Goal: Task Accomplishment & Management: Complete application form

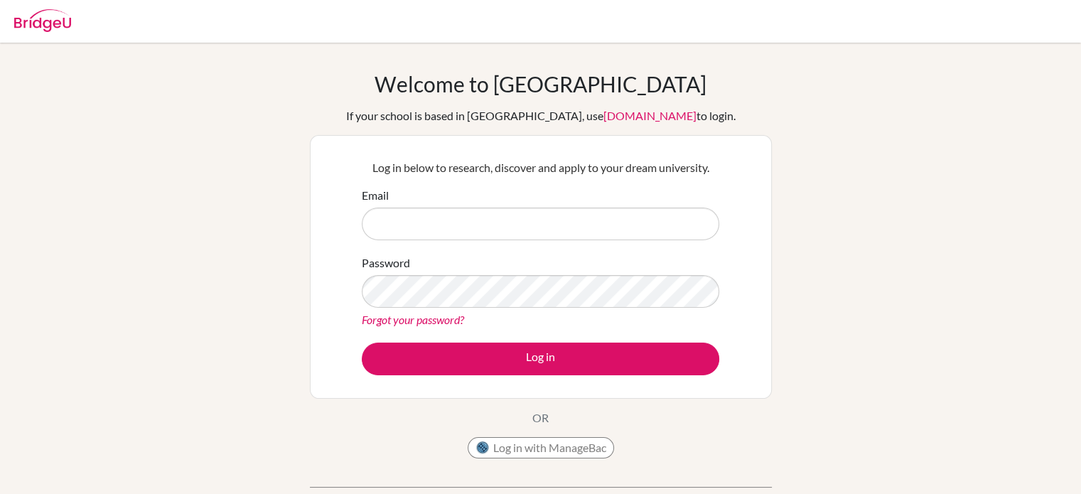
click at [466, 213] on input "Email" at bounding box center [541, 224] width 358 height 33
type input "[PERSON_NAME][EMAIL_ADDRESS][DOMAIN_NAME]"
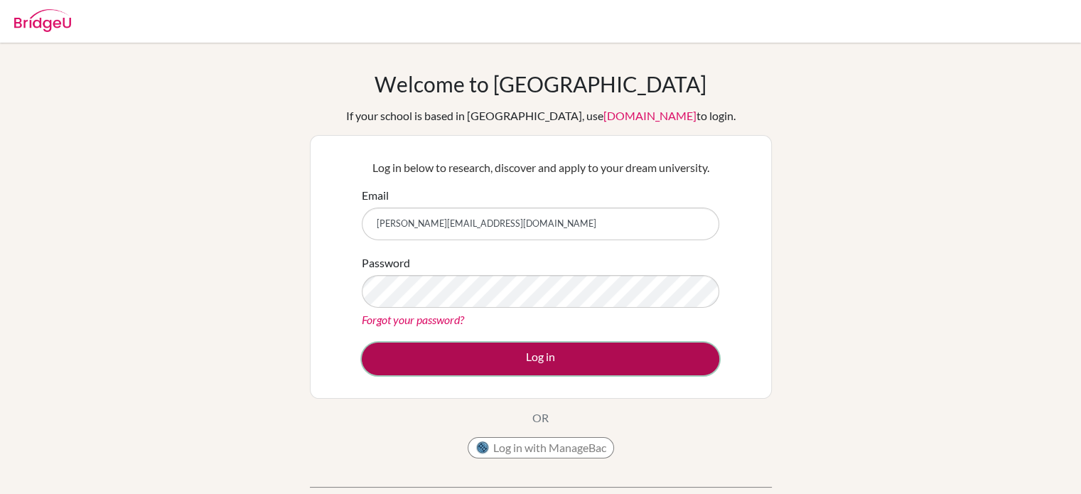
click at [476, 350] on button "Log in" at bounding box center [541, 359] width 358 height 33
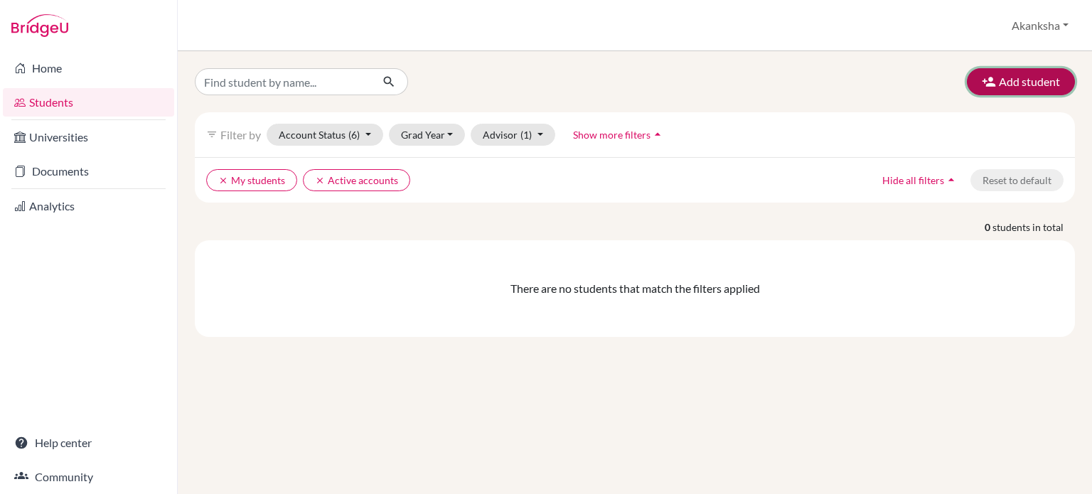
click at [1022, 80] on button "Add student" at bounding box center [1021, 81] width 108 height 27
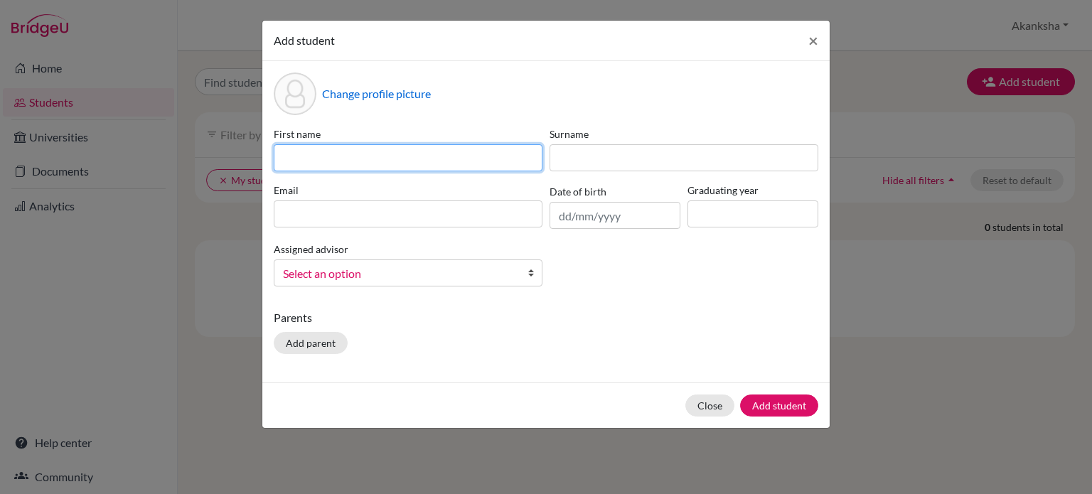
click at [330, 154] on input at bounding box center [408, 157] width 269 height 27
type input "a"
type input "Abdul Hadi Raqeeb Ahmad"
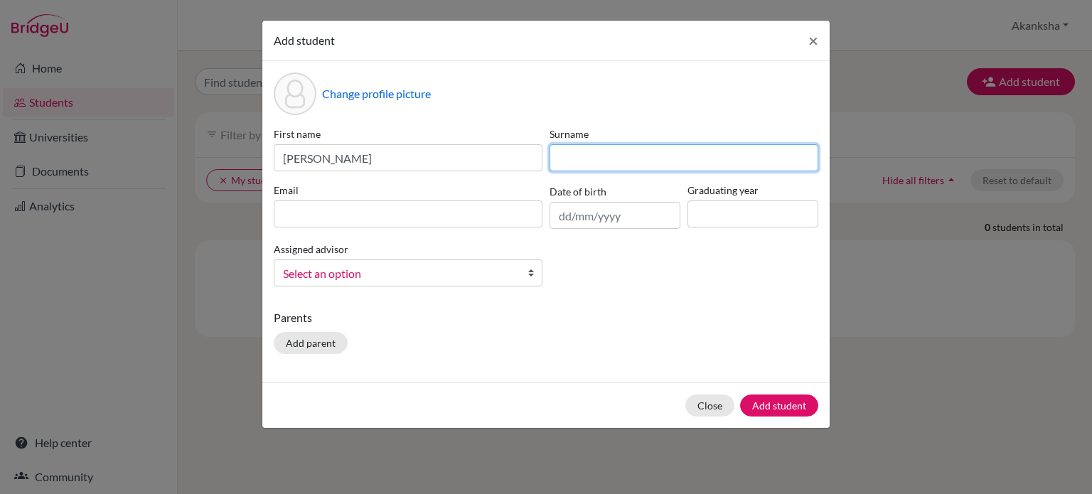
click at [598, 164] on input at bounding box center [684, 157] width 269 height 27
type input "shaikh"
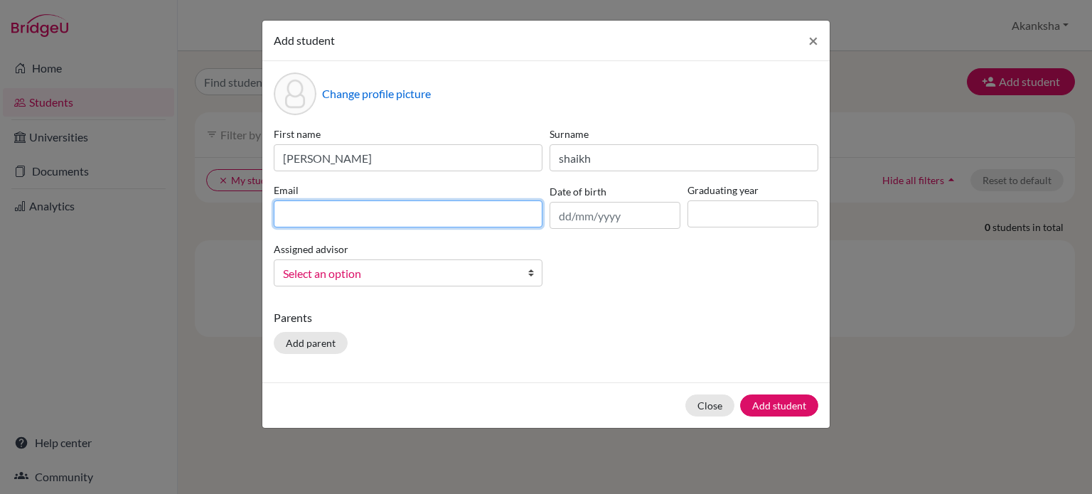
click at [422, 218] on input at bounding box center [408, 213] width 269 height 27
type input "abdulhadiraqeeb@icloud.com"
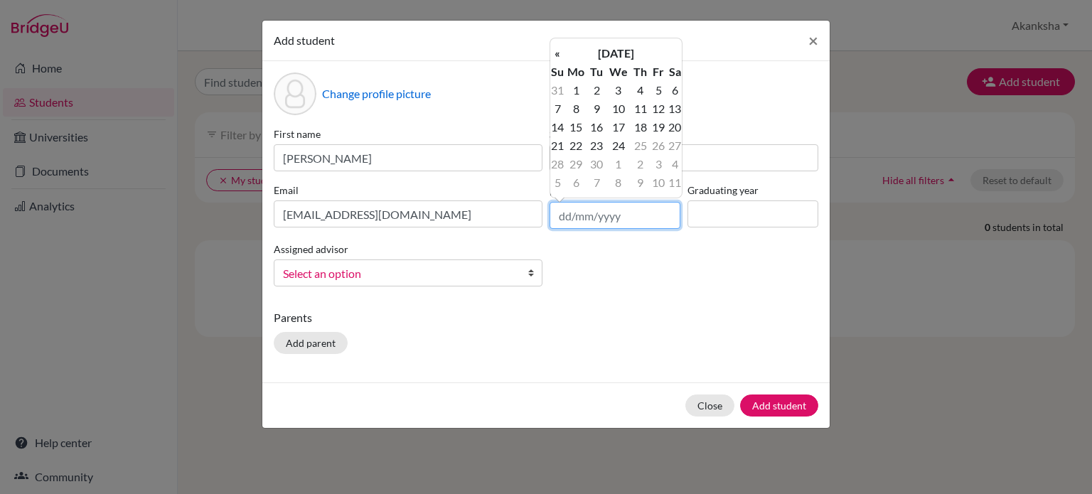
click at [606, 223] on input "text" at bounding box center [615, 215] width 131 height 27
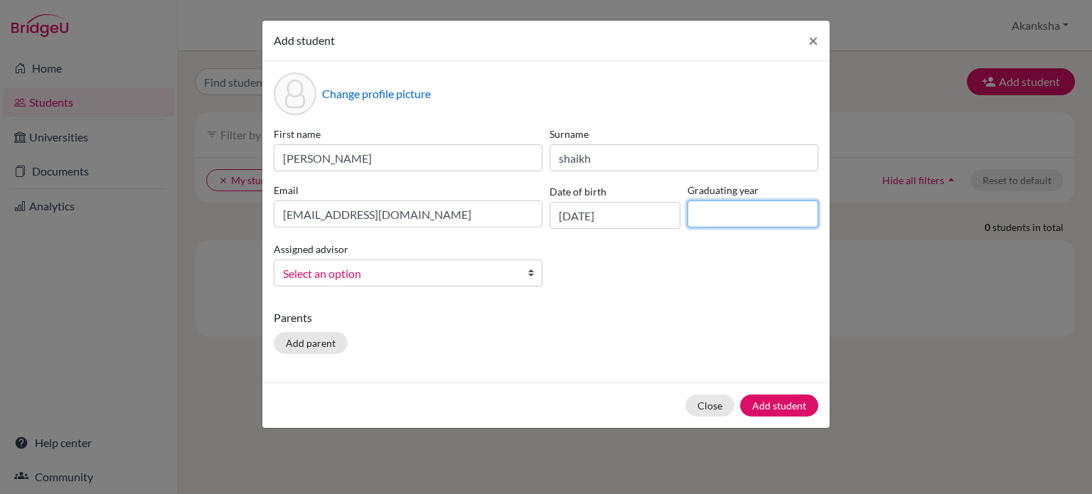
click at [729, 221] on input at bounding box center [753, 213] width 131 height 27
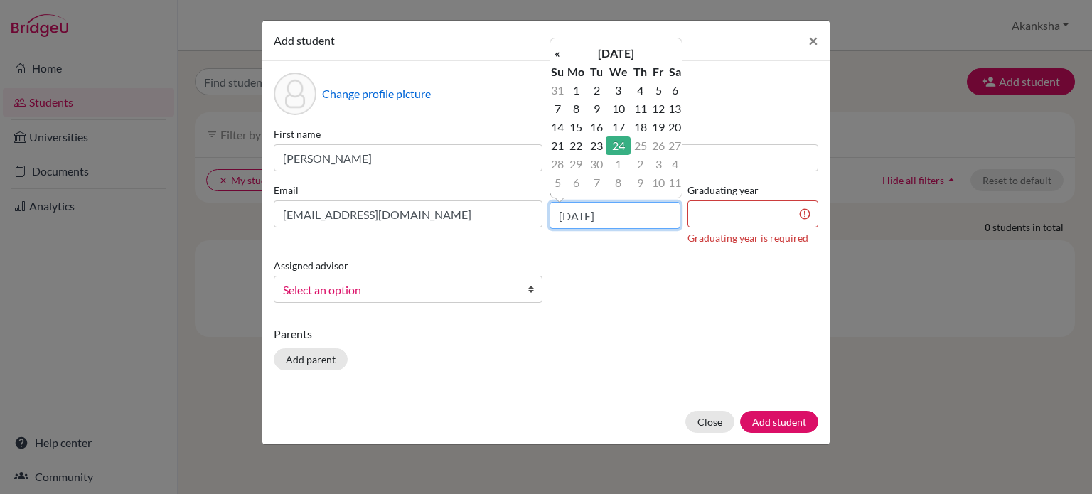
click at [621, 218] on input "24/09/2025" at bounding box center [615, 215] width 131 height 27
type input "2"
click at [555, 53] on th "«" at bounding box center [557, 53] width 14 height 18
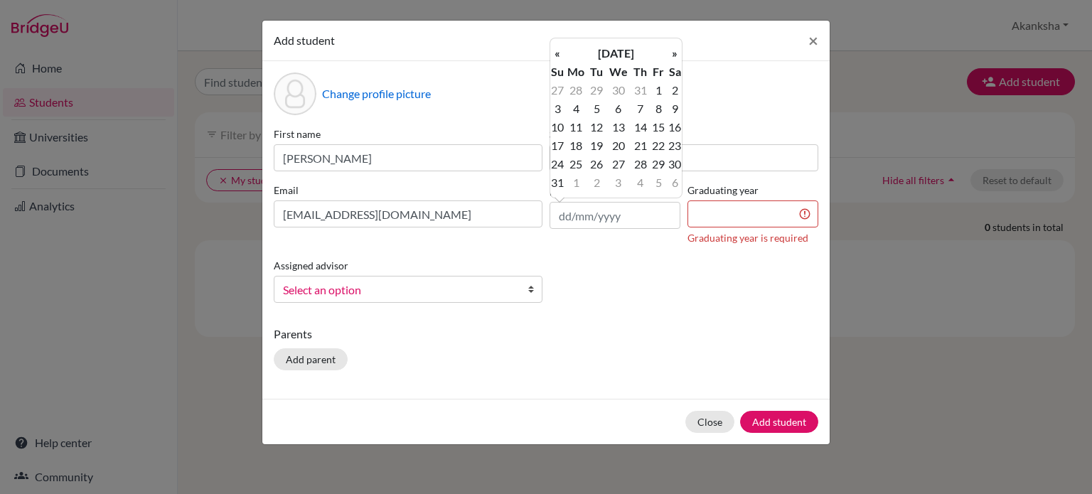
click at [555, 53] on th "«" at bounding box center [557, 53] width 14 height 18
drag, startPoint x: 555, startPoint y: 53, endPoint x: 635, endPoint y: 58, distance: 79.7
click at [635, 58] on tr "« May 2025 »" at bounding box center [616, 53] width 132 height 18
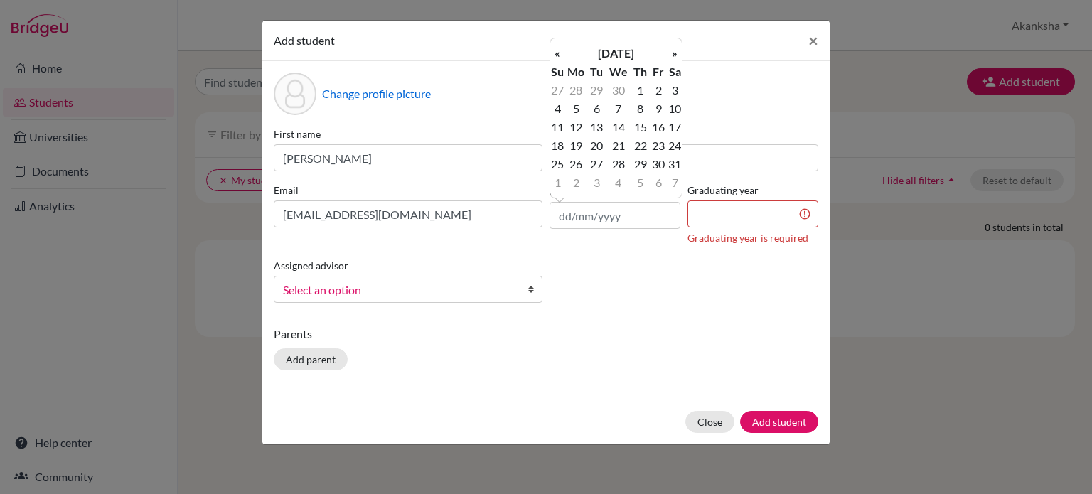
click at [635, 58] on th "May 2025" at bounding box center [616, 53] width 103 height 18
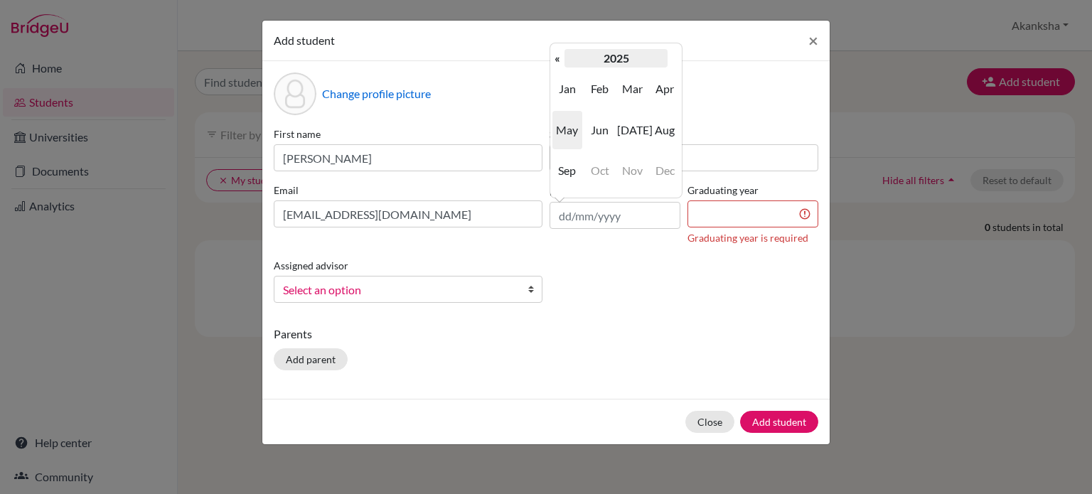
click at [622, 65] on th "2025" at bounding box center [616, 58] width 103 height 18
click at [563, 52] on th "«" at bounding box center [557, 58] width 14 height 18
click at [601, 162] on span "2008" at bounding box center [600, 170] width 30 height 38
click at [670, 167] on span "Dec" at bounding box center [665, 170] width 30 height 38
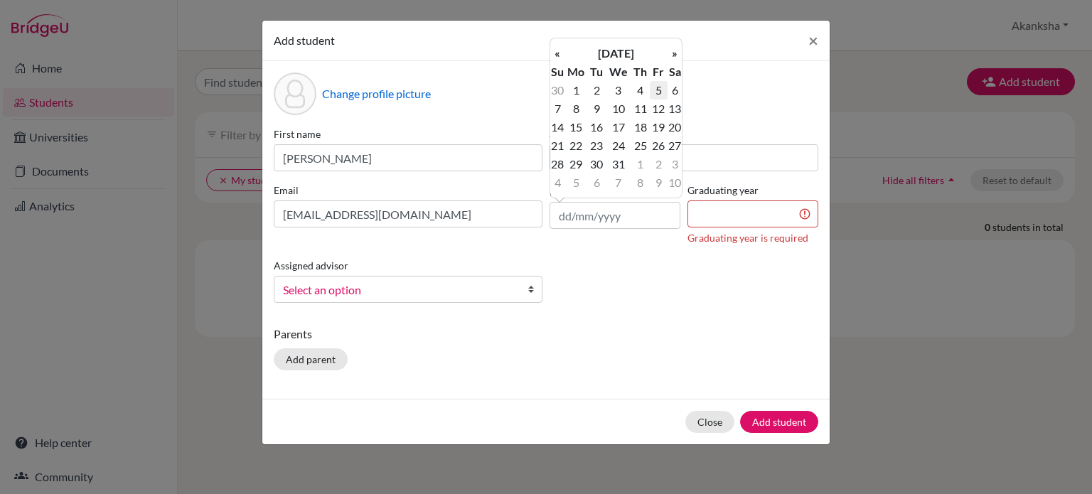
click at [658, 89] on td "5" at bounding box center [659, 90] width 18 height 18
type input "05/12/2008"
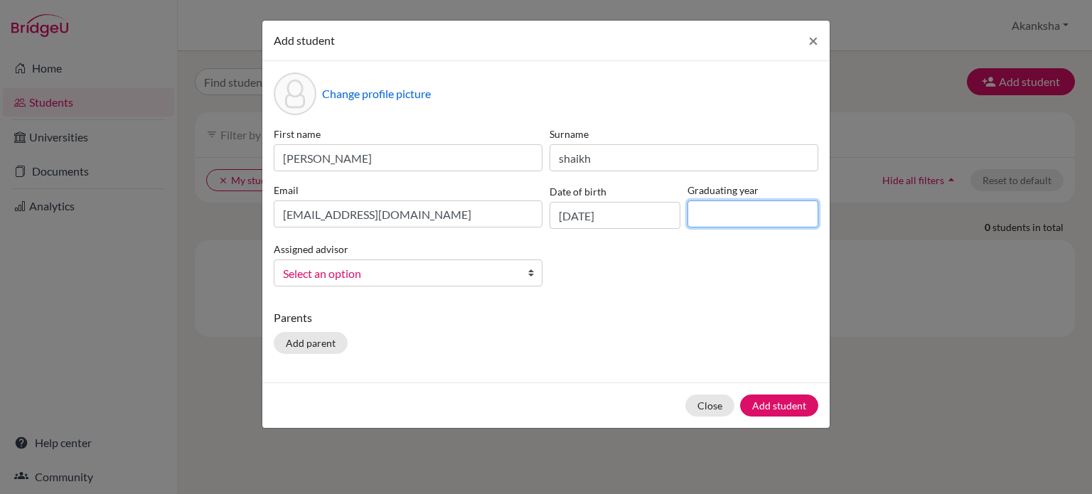
click at [745, 210] on input at bounding box center [753, 213] width 131 height 27
type input "2027"
click at [419, 260] on div "Assigned advisor Balan, Neethu DAROGE, MEHNAZ Dev Roy, Indira Dev Roy, Indira D…" at bounding box center [408, 263] width 276 height 46
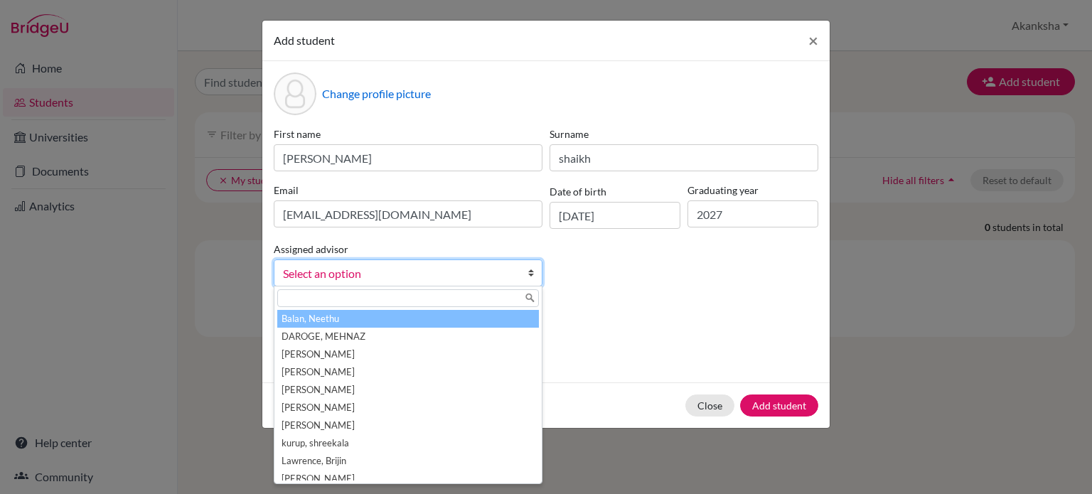
click at [423, 270] on span "Select an option" at bounding box center [399, 273] width 232 height 18
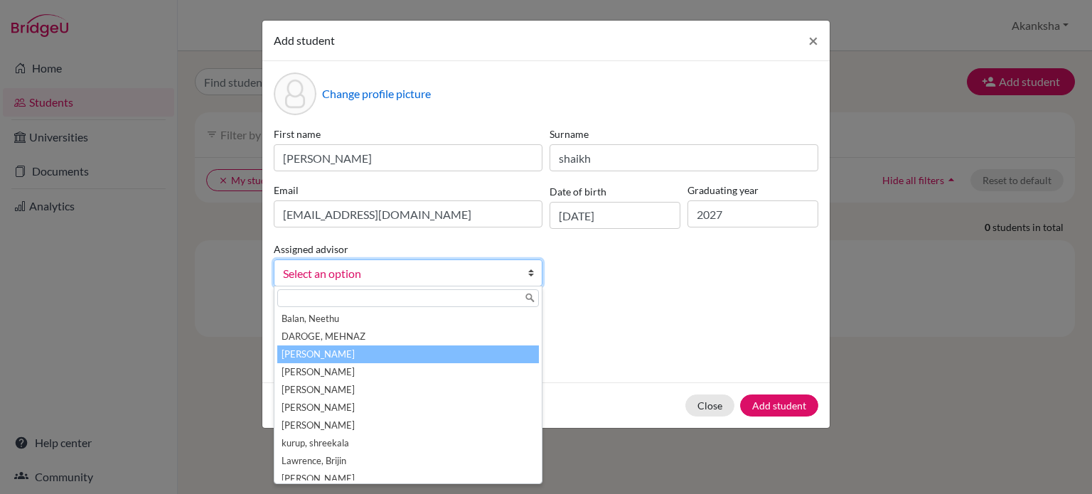
scroll to position [60, 0]
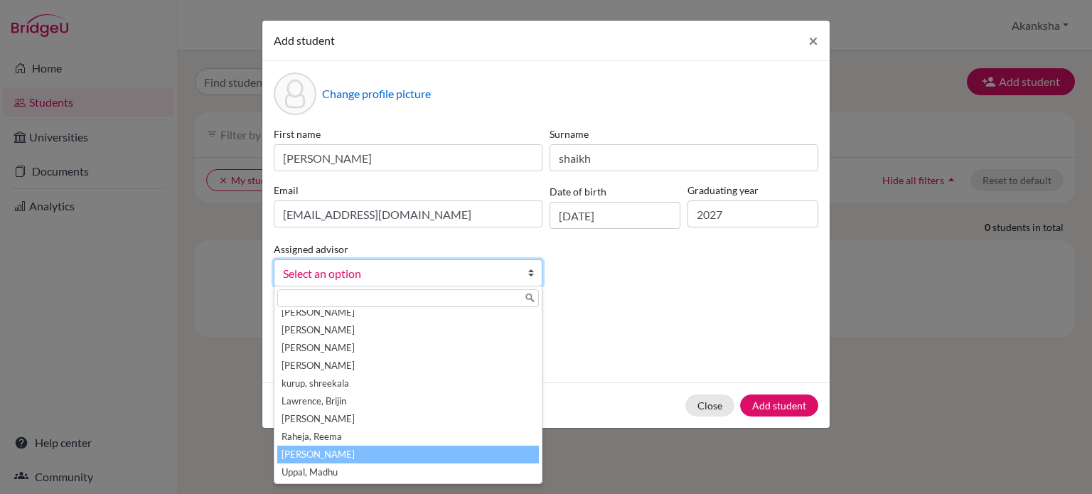
click at [390, 455] on li "Srivastava, Akanksha" at bounding box center [408, 455] width 262 height 18
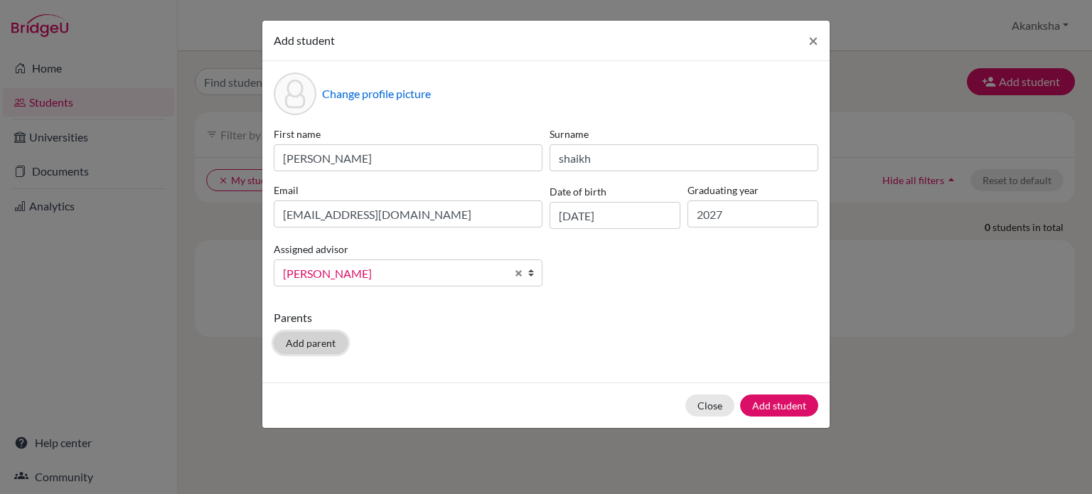
click at [295, 339] on button "Add parent" at bounding box center [311, 343] width 74 height 22
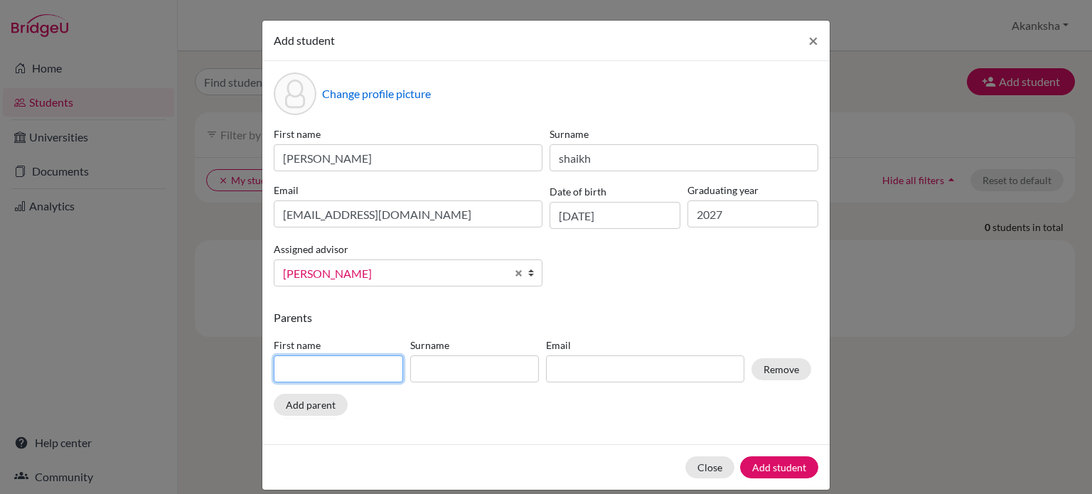
click at [378, 368] on input at bounding box center [338, 368] width 129 height 27
type input "Raqeeb Ahmad"
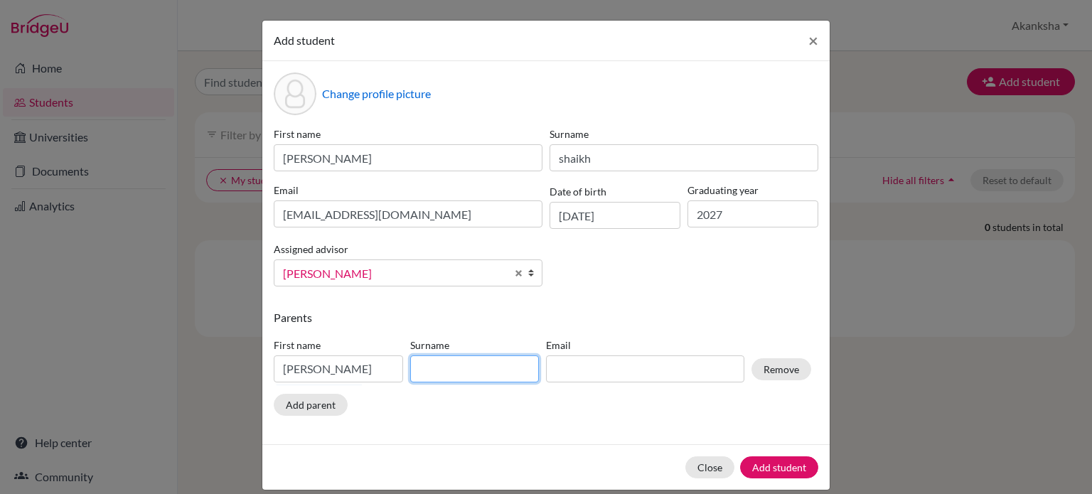
click at [458, 375] on input at bounding box center [474, 368] width 129 height 27
type input "Shaikh"
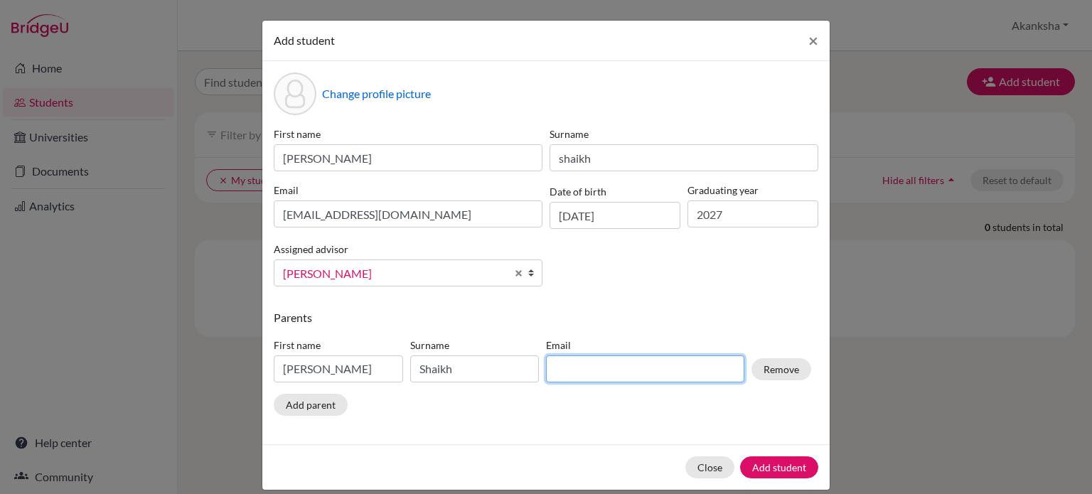
click at [604, 378] on input at bounding box center [645, 368] width 198 height 27
type input "raqeeb.ahmad@gmail.com"
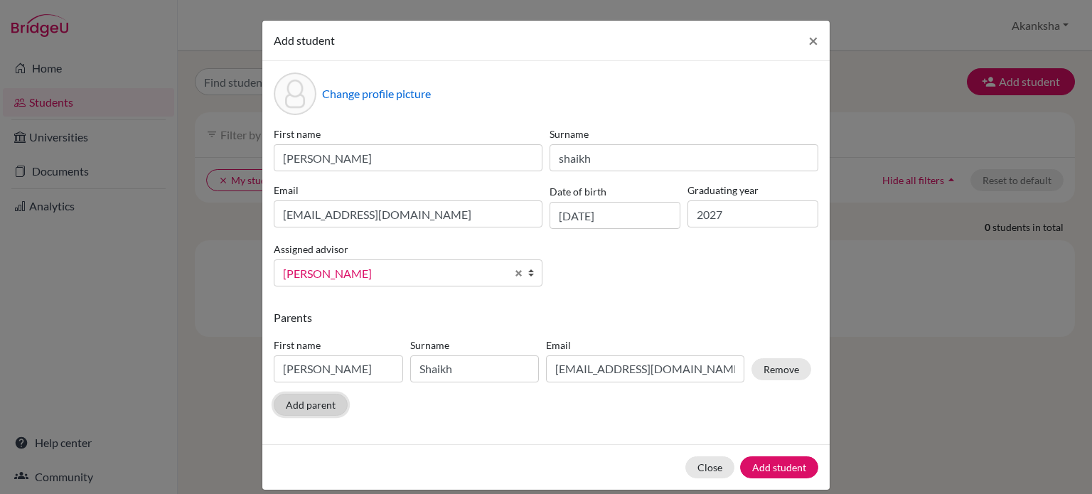
drag, startPoint x: 293, startPoint y: 397, endPoint x: 321, endPoint y: 406, distance: 29.7
click at [321, 406] on button "Add parent" at bounding box center [311, 405] width 74 height 22
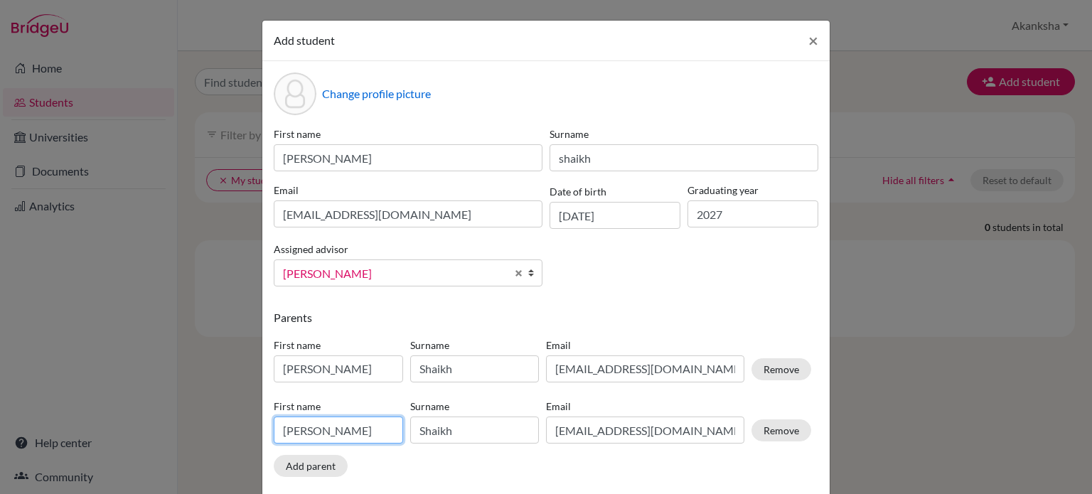
click at [364, 427] on input "Raqeeb Ahmad" at bounding box center [338, 430] width 129 height 27
type input "R"
type input "Shaista Parveen"
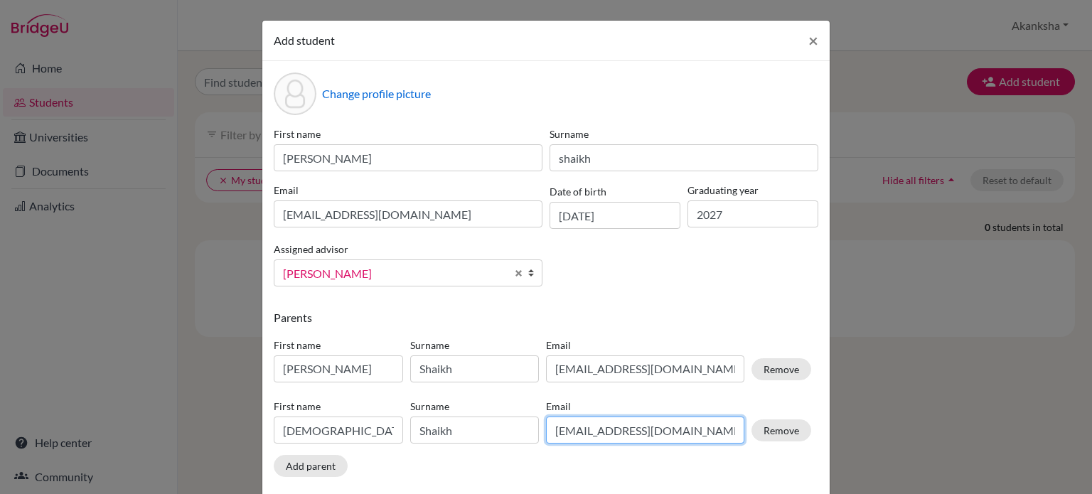
type input "Shaista Parveen"
click at [587, 433] on input "raqeeb.ahmad@gmail.com" at bounding box center [645, 430] width 198 height 27
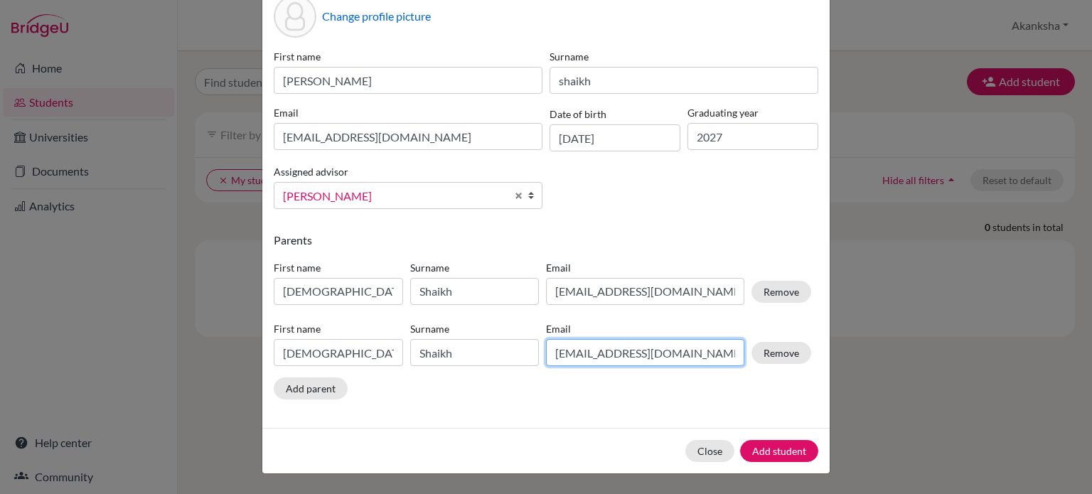
type input "shaista.qatar@gmail.com"
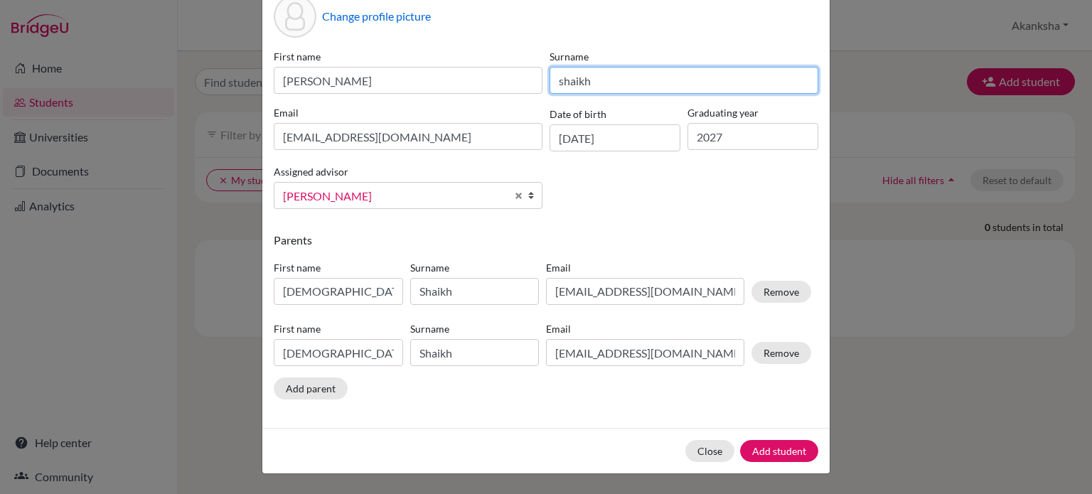
type input "shaista.qatar@gmail.com"
drag, startPoint x: 557, startPoint y: 77, endPoint x: 605, endPoint y: 198, distance: 129.9
click at [605, 198] on div "First name Abdul Hadi Raqeeb Ahmad Surname shaikh Email abdulhadiraqeeb@icloud.…" at bounding box center [546, 134] width 552 height 171
click at [589, 70] on input "shaikh" at bounding box center [684, 80] width 269 height 27
drag, startPoint x: 550, startPoint y: 81, endPoint x: 574, endPoint y: 100, distance: 29.9
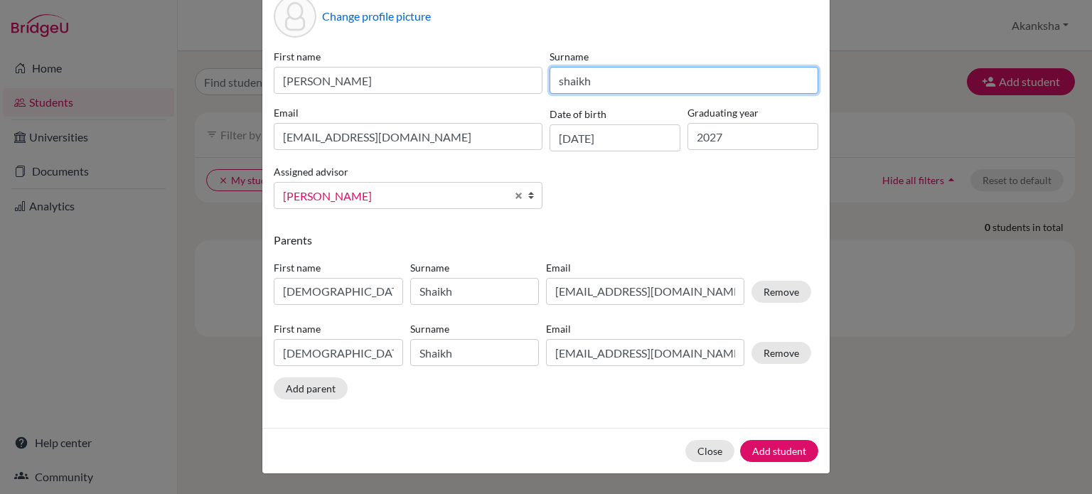
click at [574, 100] on div "First name Abdul Hadi Raqeeb Ahmad Surname shaikh Email abdulhadiraqeeb@icloud.…" at bounding box center [546, 134] width 552 height 171
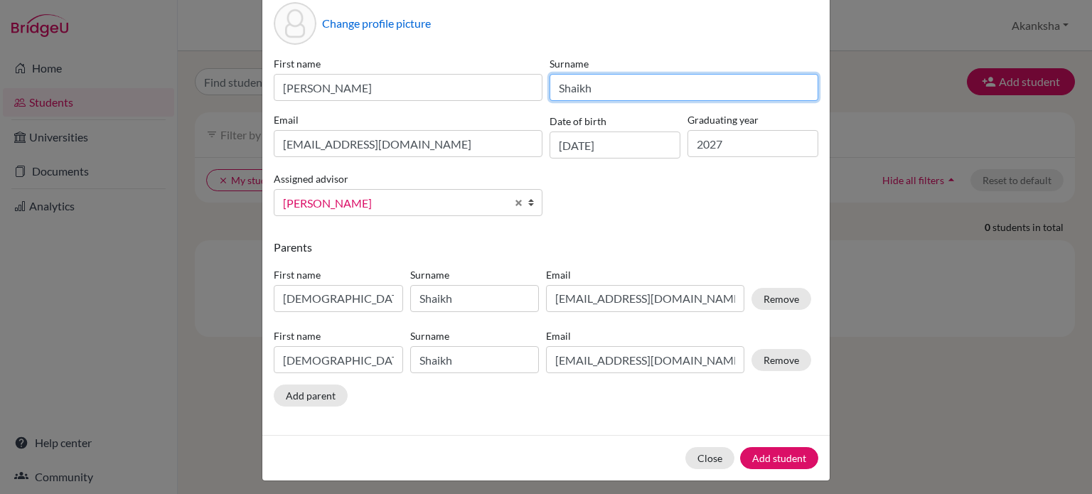
scroll to position [74, 0]
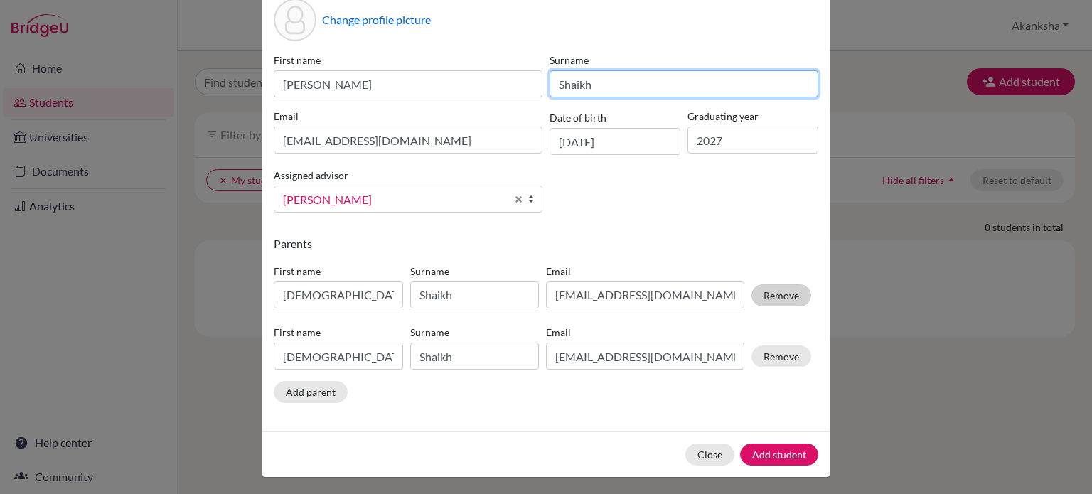
type input "Shaikh"
click at [772, 296] on button "Remove" at bounding box center [781, 295] width 60 height 22
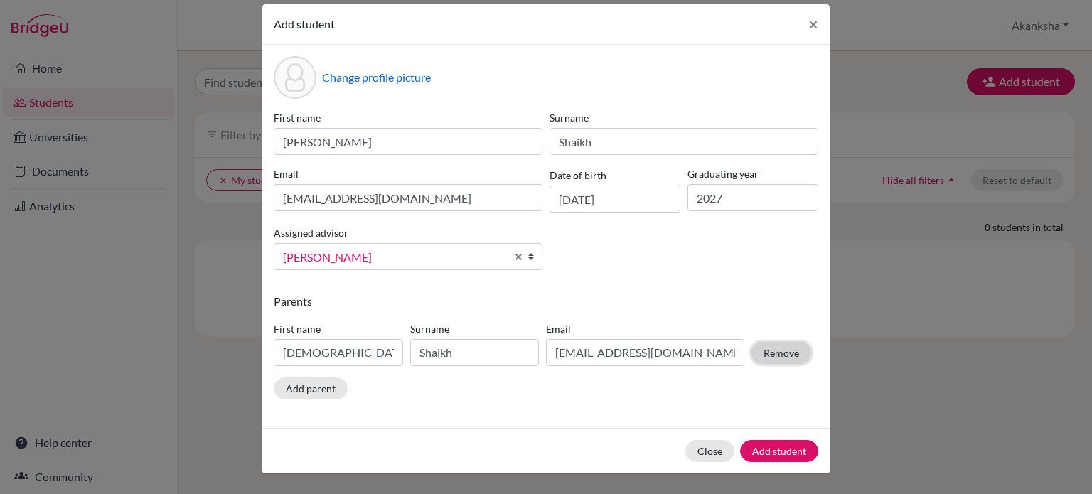
scroll to position [17, 0]
click at [321, 380] on button "Add parent" at bounding box center [311, 389] width 74 height 22
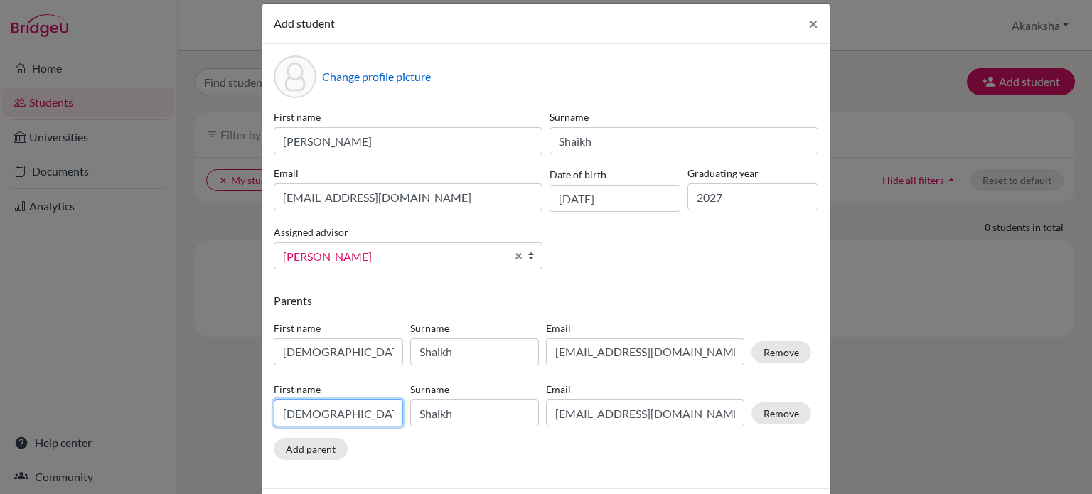
click at [373, 417] on input "Shaista Parveen" at bounding box center [338, 413] width 129 height 27
type input "S"
type input "Raqeeb Ahmad"
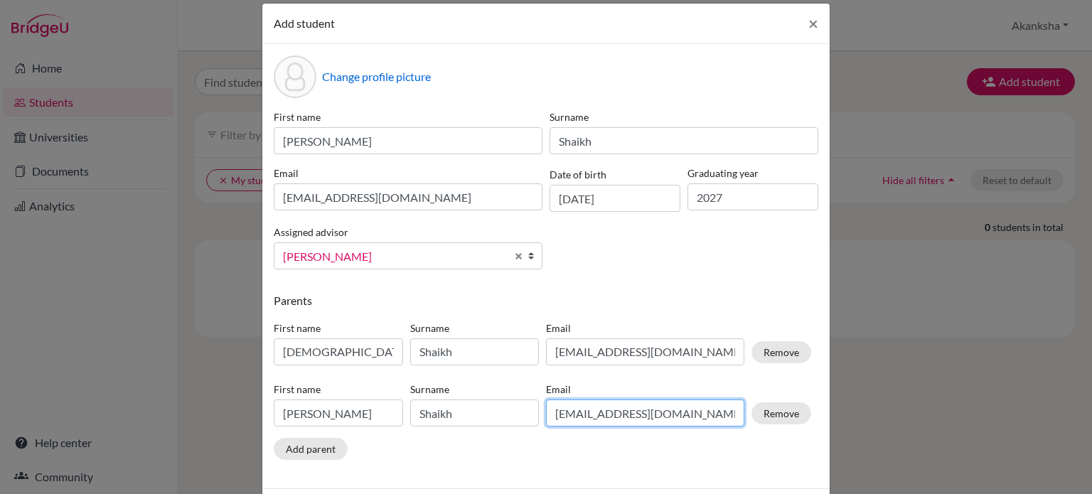
type input "Raqeeb Ahmad"
click at [611, 417] on input "shaista.qatar@gmail.com" at bounding box center [645, 413] width 198 height 27
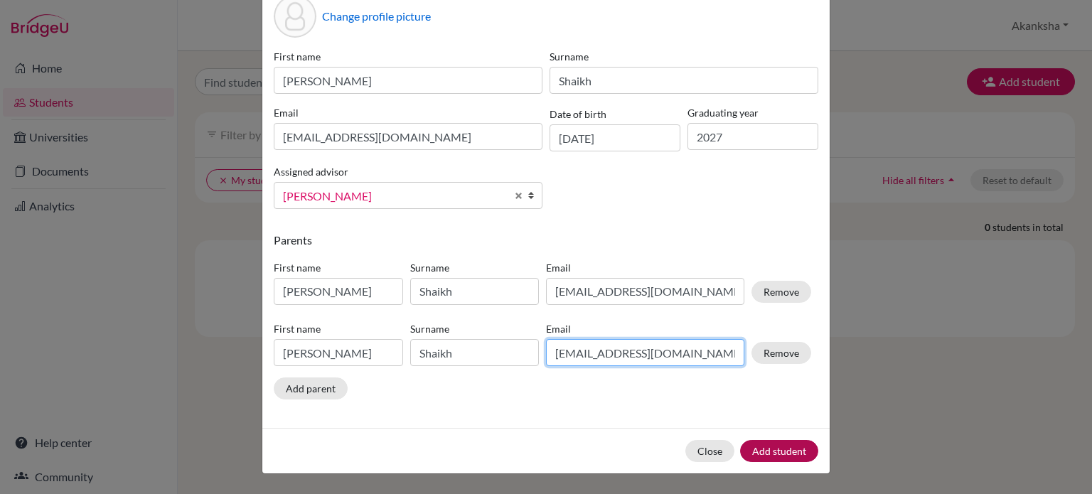
type input "raqeeb.ahmad@gmail.com"
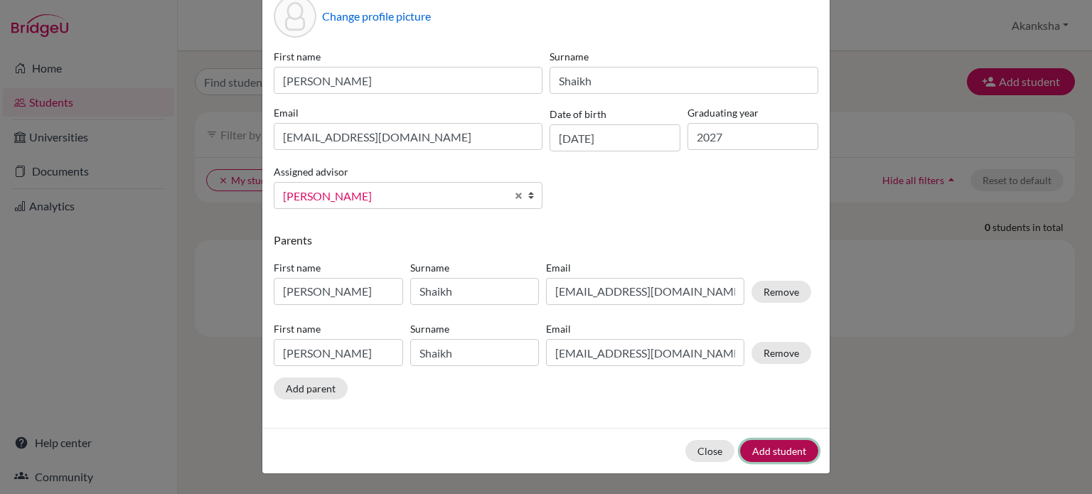
type input "raqeeb.ahmad@gmail.com"
click at [781, 449] on button "Add student" at bounding box center [779, 451] width 78 height 22
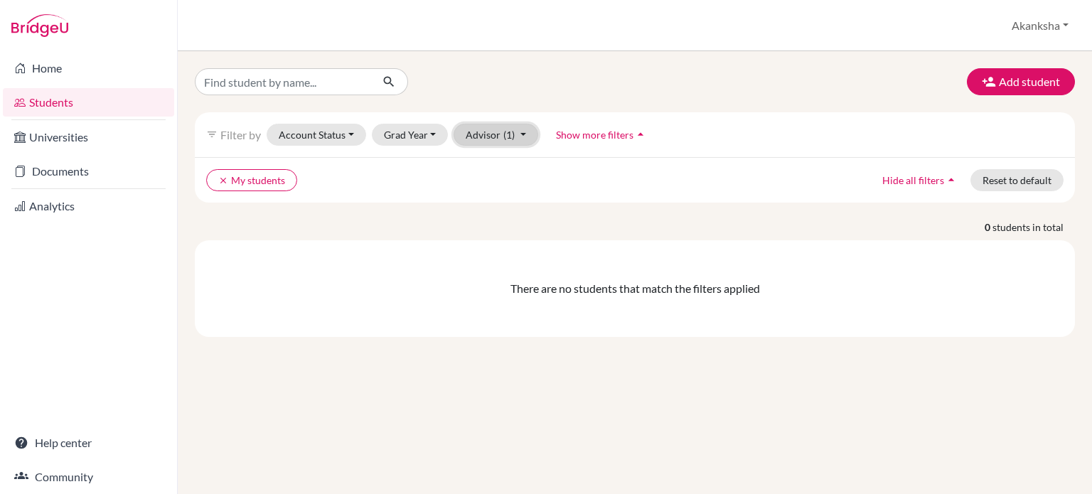
click at [496, 139] on button "Advisor (1)" at bounding box center [496, 135] width 85 height 22
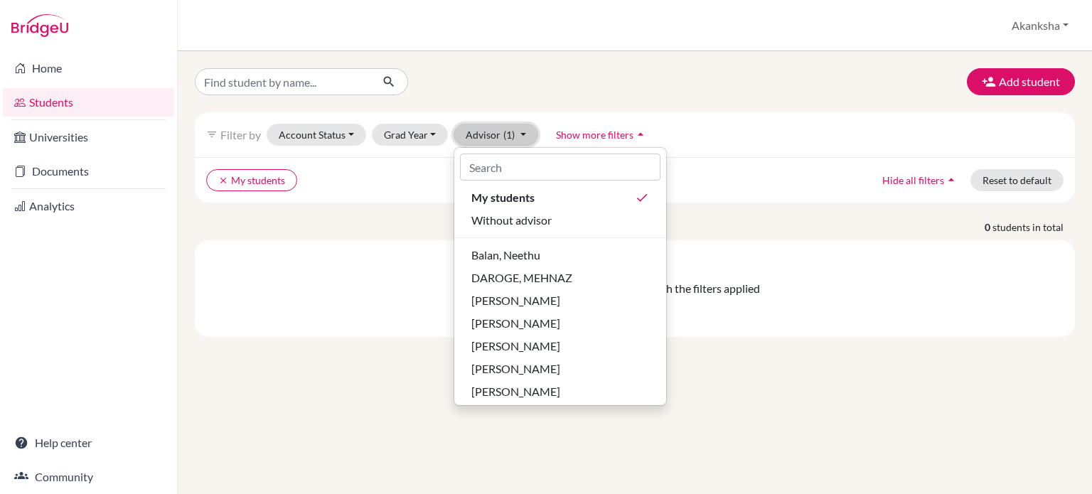
click at [496, 139] on button "Advisor (1)" at bounding box center [496, 135] width 85 height 22
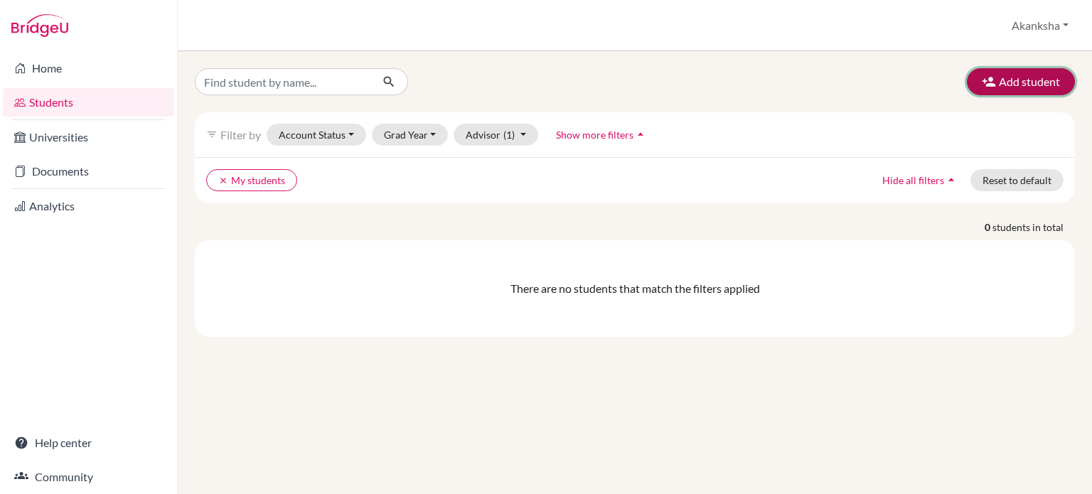
click at [998, 80] on button "Add student" at bounding box center [1021, 81] width 108 height 27
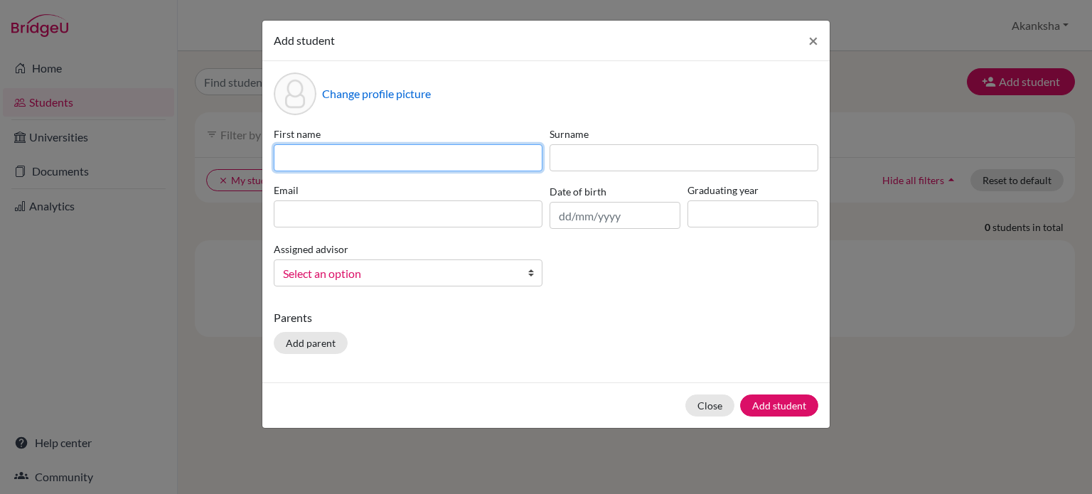
click at [407, 154] on input at bounding box center [408, 157] width 269 height 27
type input "Abdul Hadi Raqeeb Ahmad"
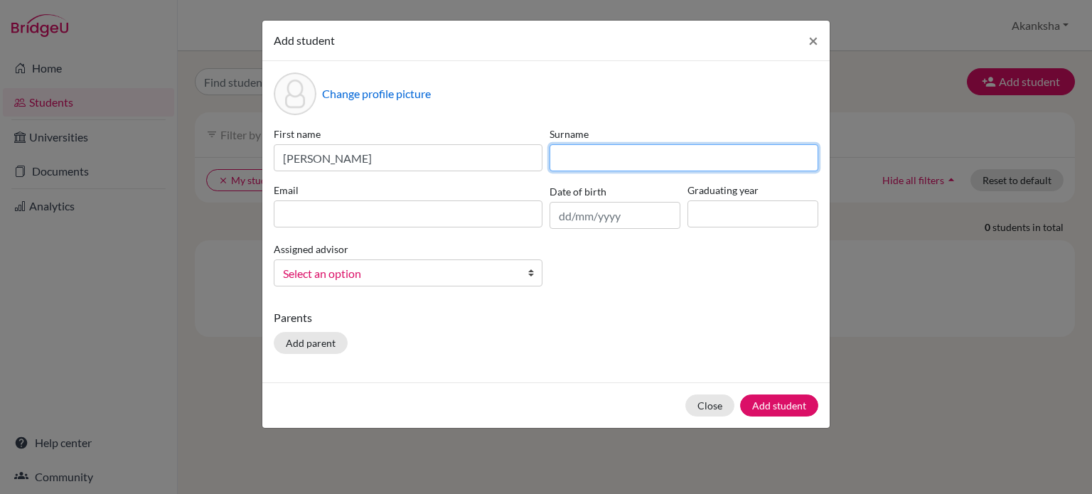
click at [580, 166] on input at bounding box center [684, 157] width 269 height 27
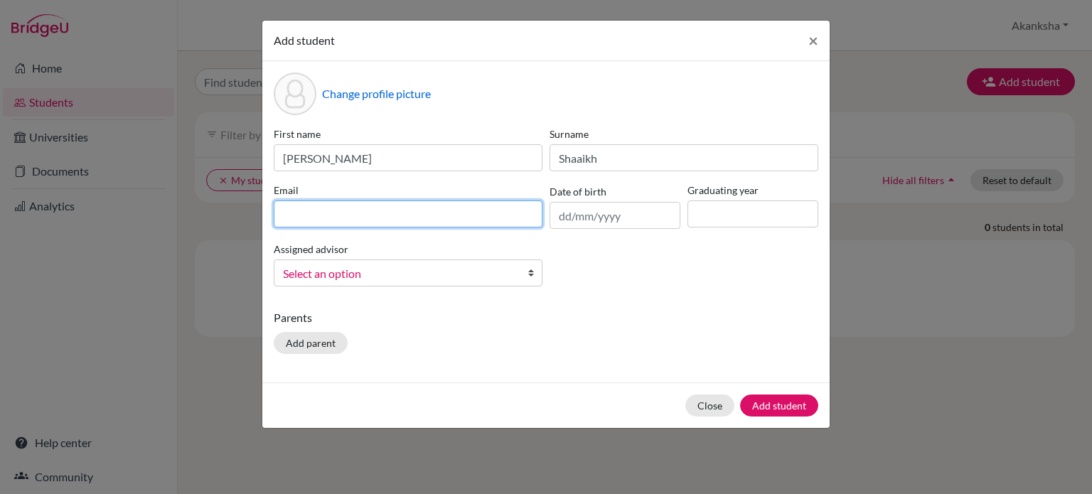
click at [399, 209] on input at bounding box center [408, 213] width 269 height 27
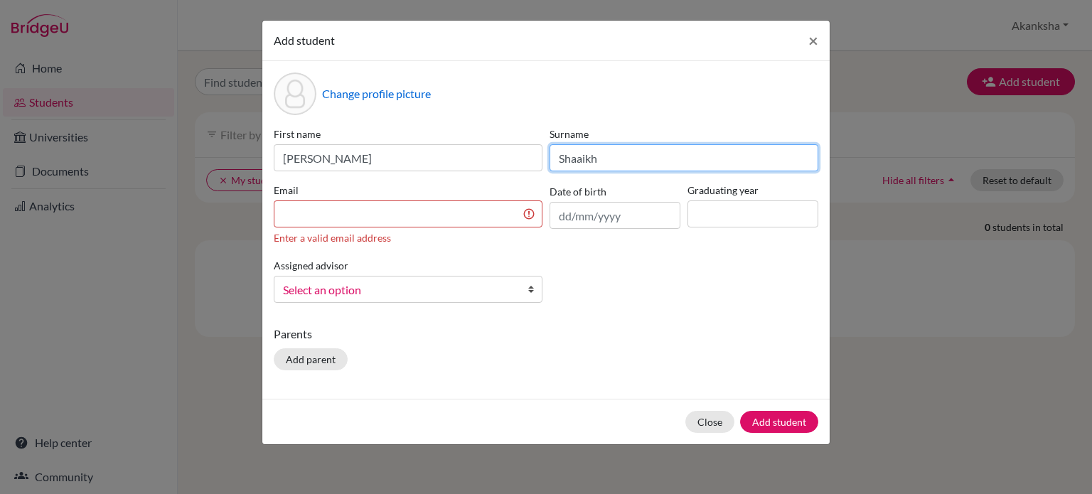
click at [675, 152] on input "Shaaikh" at bounding box center [684, 157] width 269 height 27
type input "Shaikh"
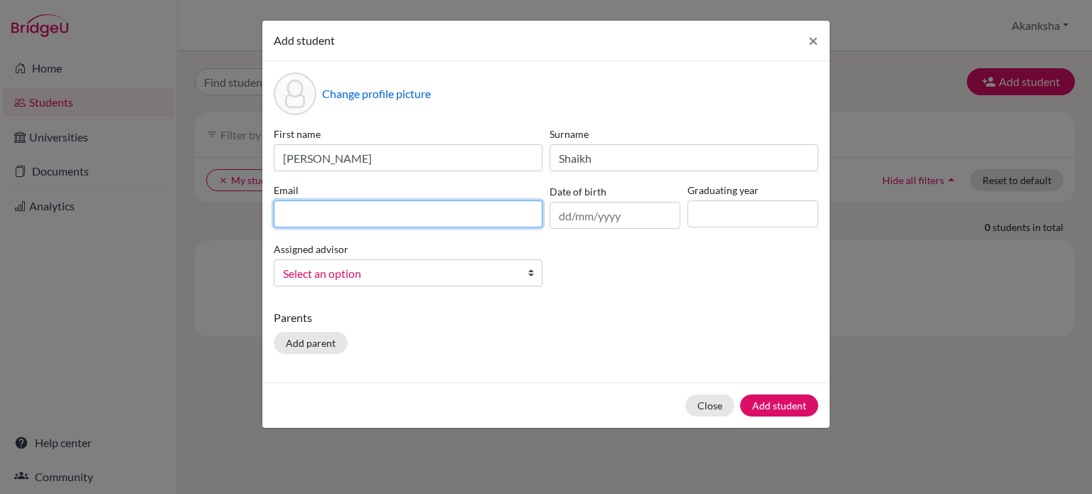
click at [457, 210] on input at bounding box center [408, 213] width 269 height 27
type input "abdulhadiraqeeb@icloud.com"
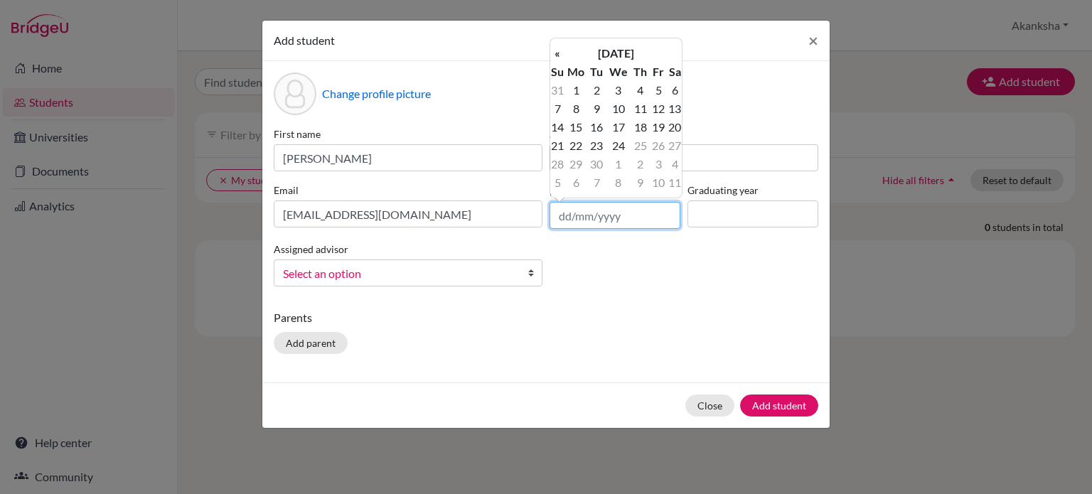
click at [604, 213] on input "text" at bounding box center [615, 215] width 131 height 27
click at [636, 50] on th "September 2025" at bounding box center [616, 53] width 103 height 18
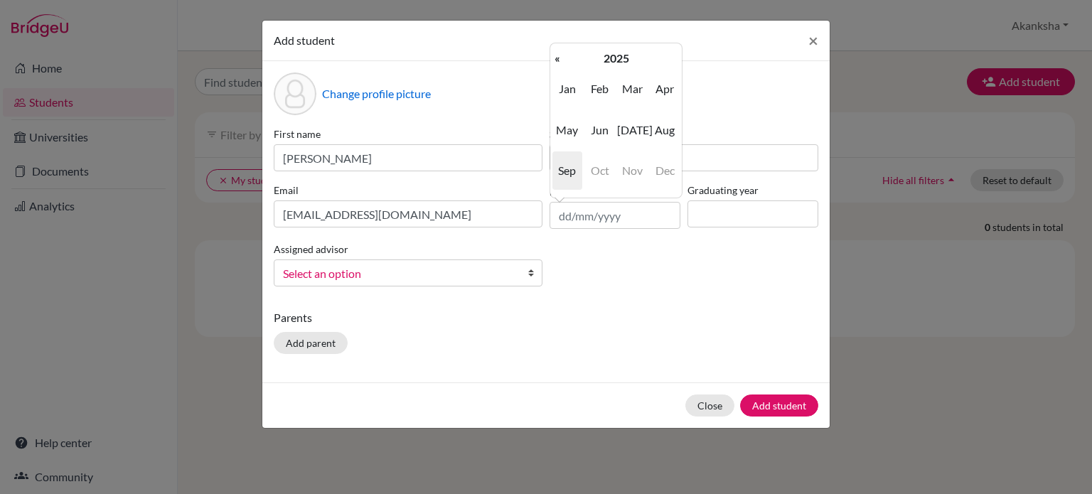
click at [636, 50] on th "2025" at bounding box center [616, 58] width 103 height 18
click at [560, 58] on th "«" at bounding box center [557, 58] width 14 height 18
click at [597, 165] on span "2008" at bounding box center [600, 170] width 30 height 38
click at [675, 177] on span "Dec" at bounding box center [665, 170] width 30 height 38
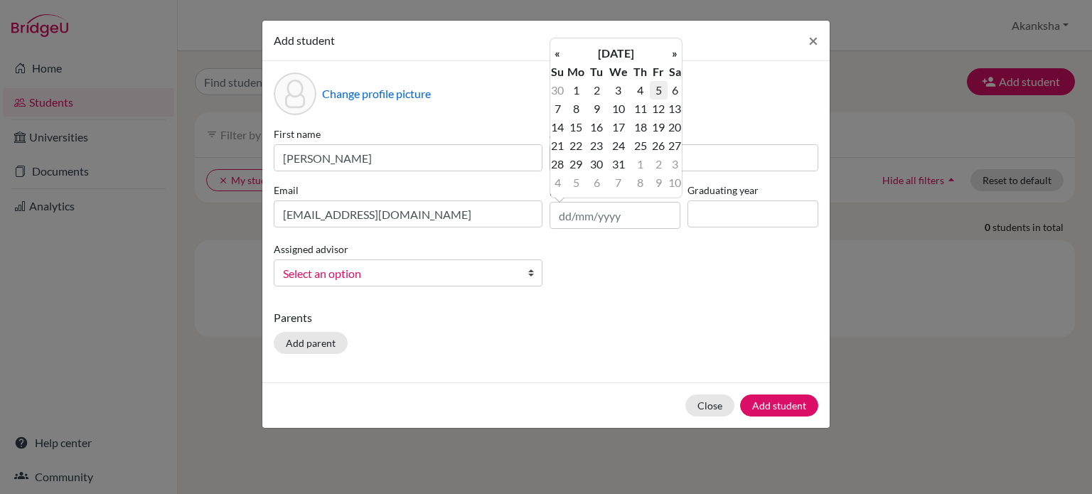
click at [660, 87] on td "5" at bounding box center [659, 90] width 18 height 18
type input "05/12/2008"
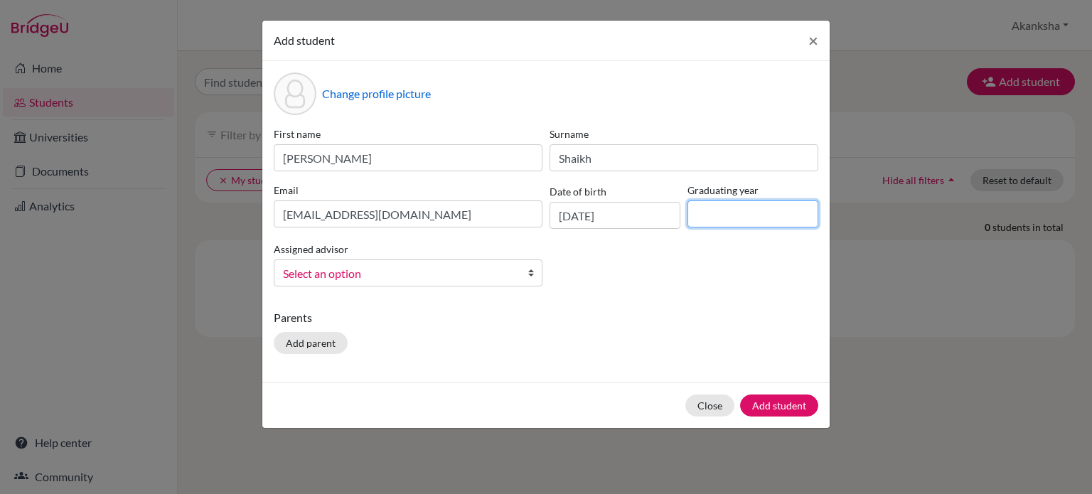
click at [729, 215] on input at bounding box center [753, 213] width 131 height 27
type input "2027"
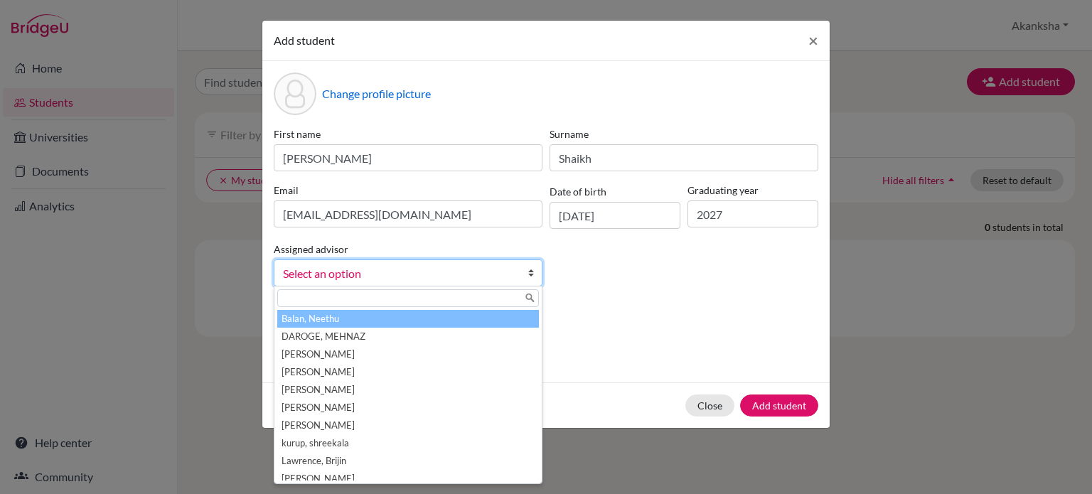
click at [510, 272] on span "Select an option" at bounding box center [399, 273] width 232 height 18
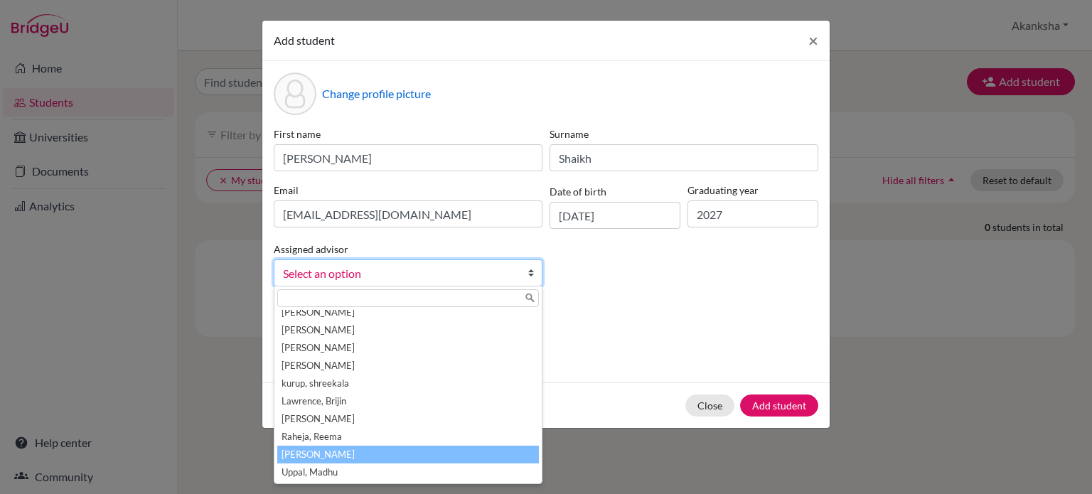
click at [361, 452] on li "Srivastava, Akanksha" at bounding box center [408, 455] width 262 height 18
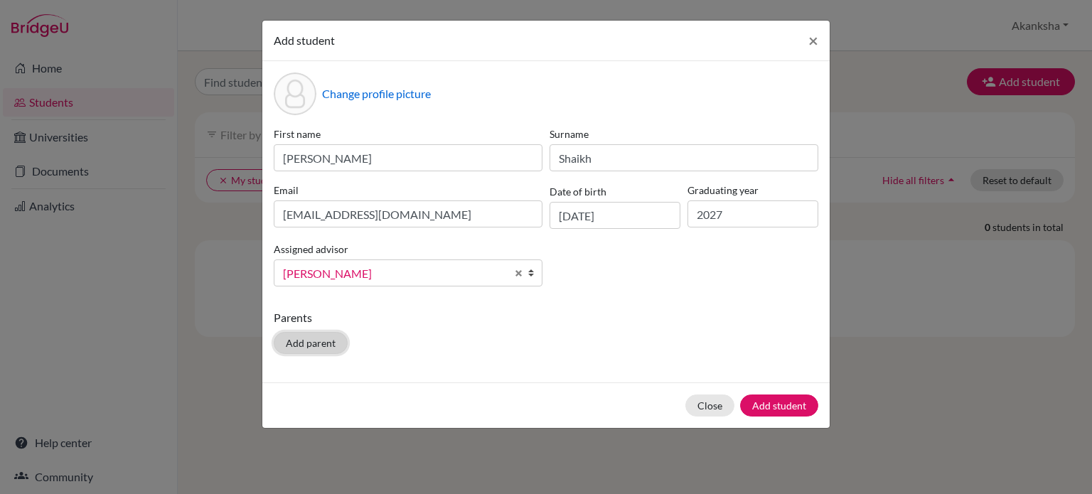
click at [324, 348] on button "Add parent" at bounding box center [311, 343] width 74 height 22
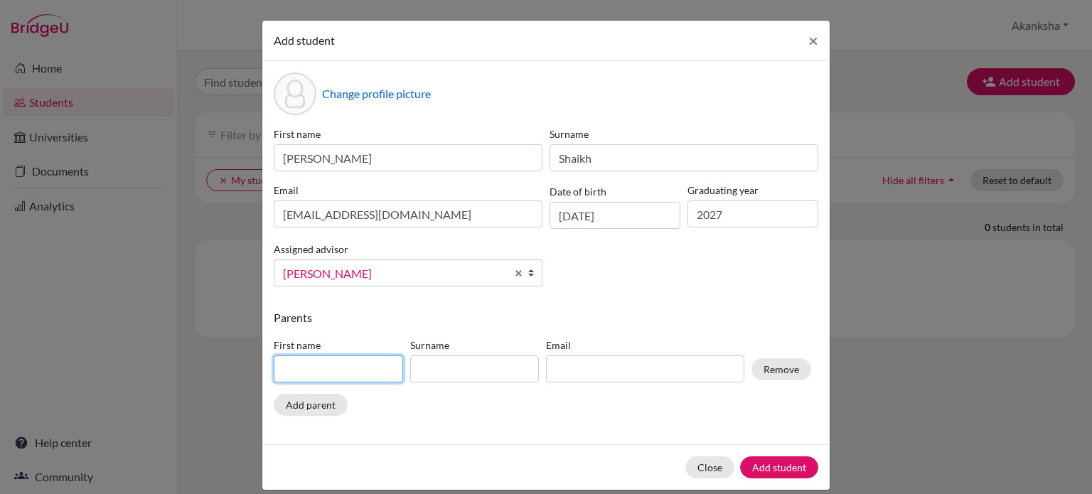
click at [326, 363] on input at bounding box center [338, 368] width 129 height 27
type input "Raqeeb Ahmad"
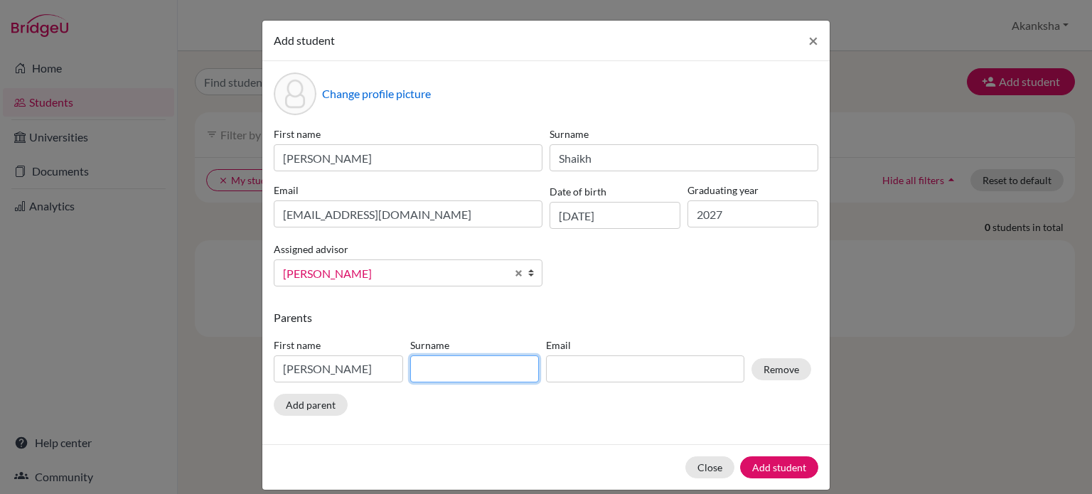
click at [427, 371] on input at bounding box center [474, 368] width 129 height 27
type input "Shaikh"
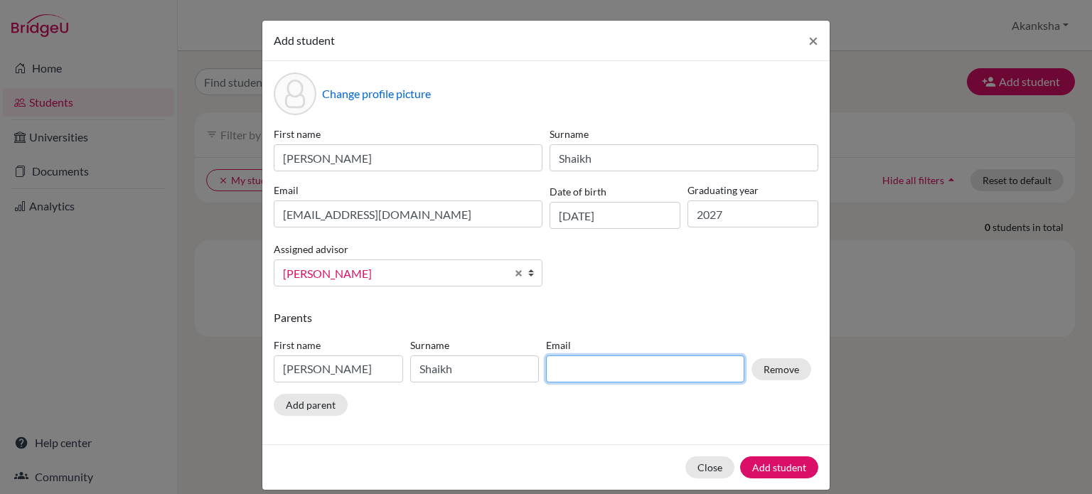
click at [594, 359] on input at bounding box center [645, 368] width 198 height 27
type input "a"
type input "raqeeb.ahmad@gmail.com"
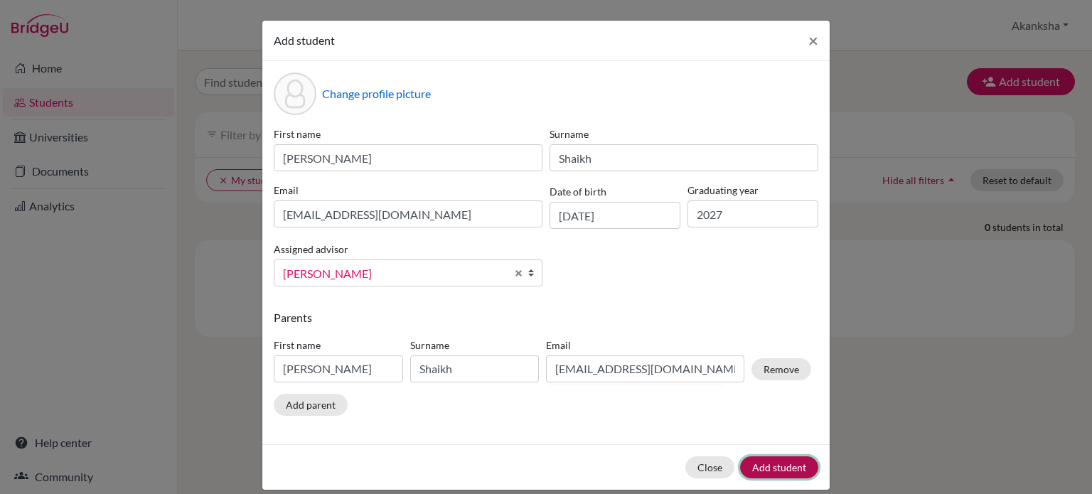
click at [769, 467] on button "Add student" at bounding box center [779, 467] width 78 height 22
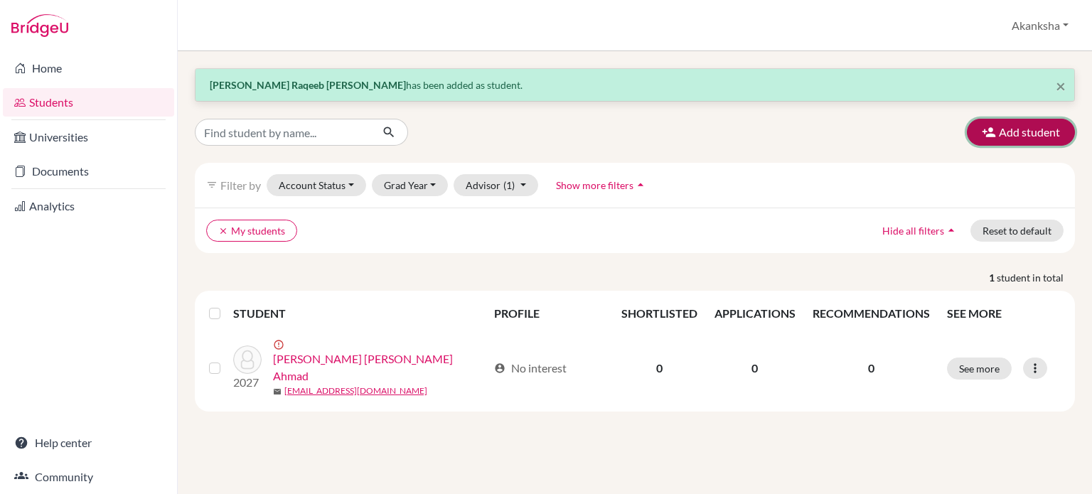
click at [1025, 132] on button "Add student" at bounding box center [1021, 132] width 108 height 27
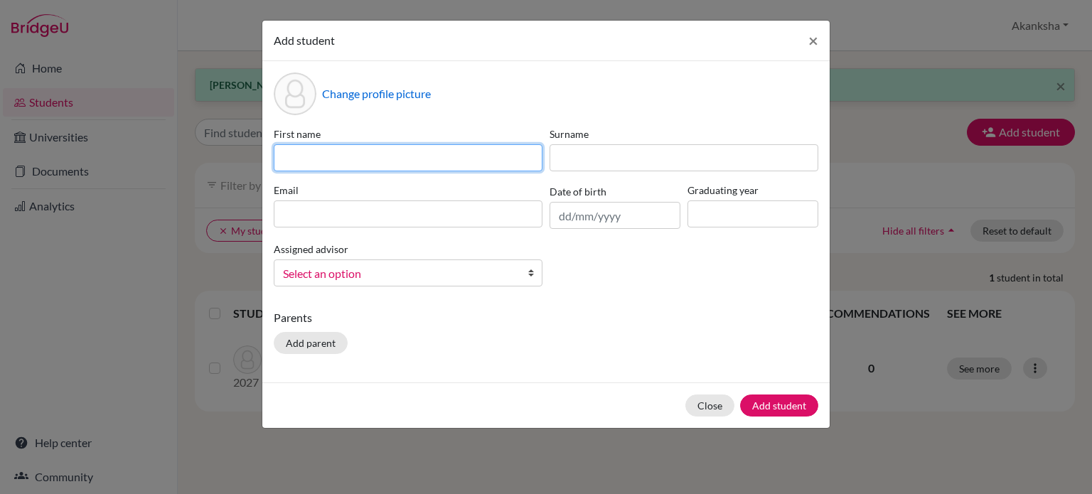
click at [321, 160] on input at bounding box center [408, 157] width 269 height 27
type input "Anagha"
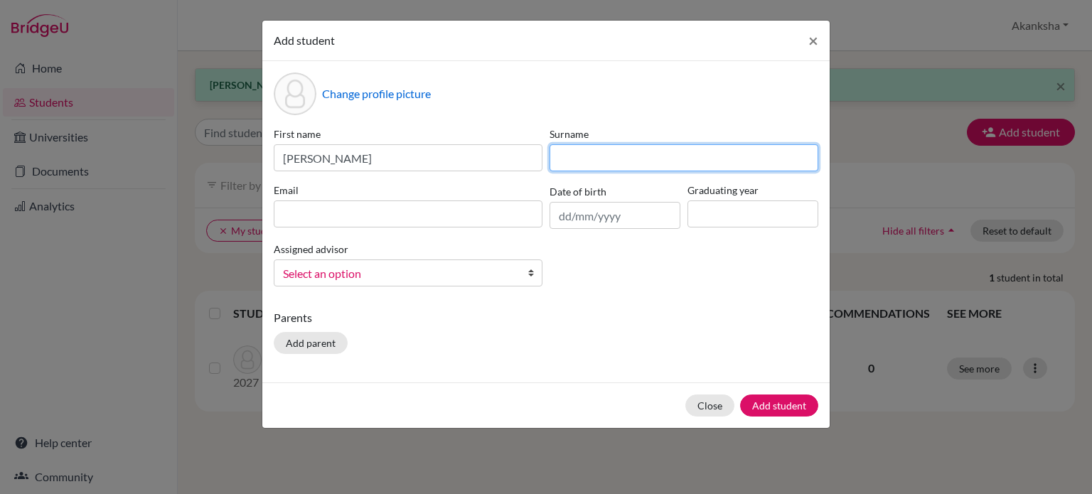
click at [594, 151] on input at bounding box center [684, 157] width 269 height 27
type input "Jayaprakash"
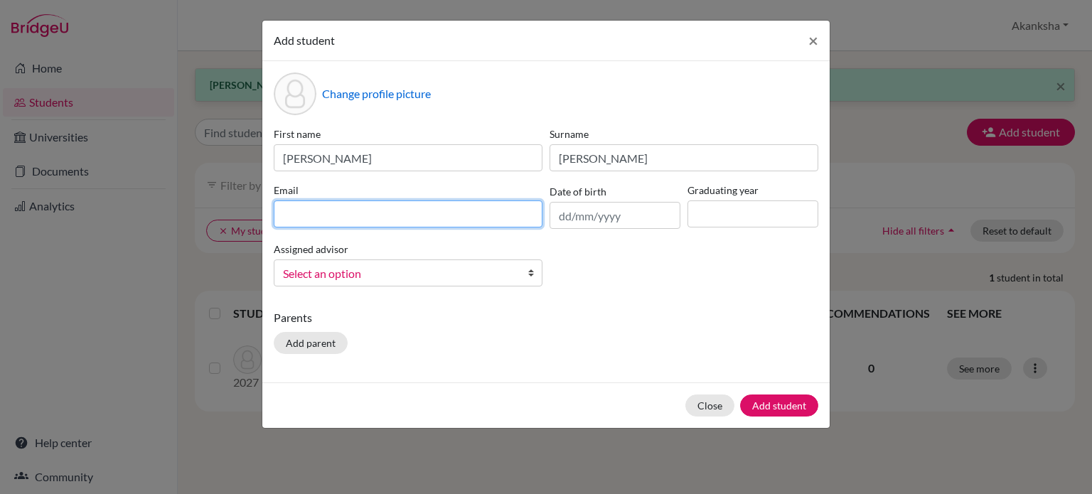
click at [487, 214] on input at bounding box center [408, 213] width 269 height 27
type input "anaghajay19@gmail.com"
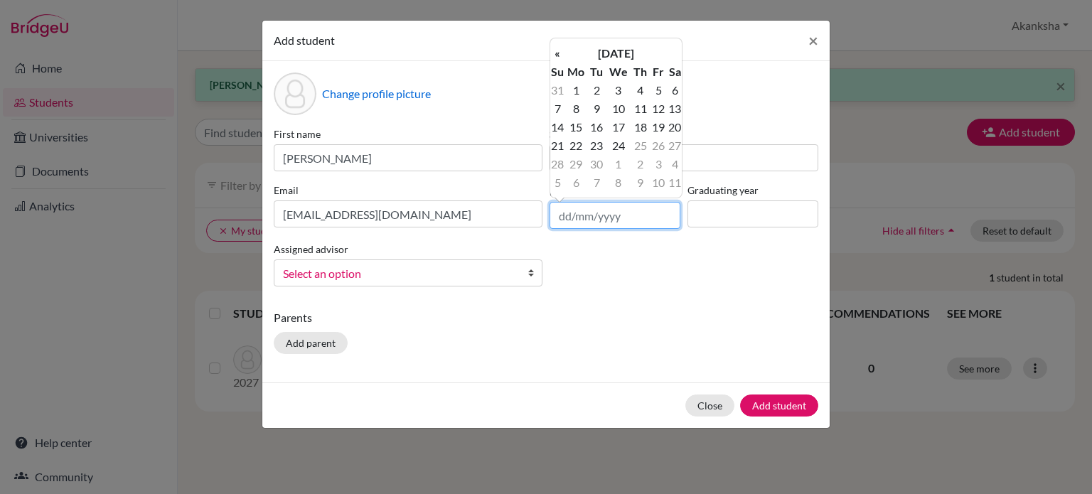
click at [639, 222] on input "text" at bounding box center [615, 215] width 131 height 27
click at [580, 50] on th "September 2025" at bounding box center [616, 53] width 103 height 18
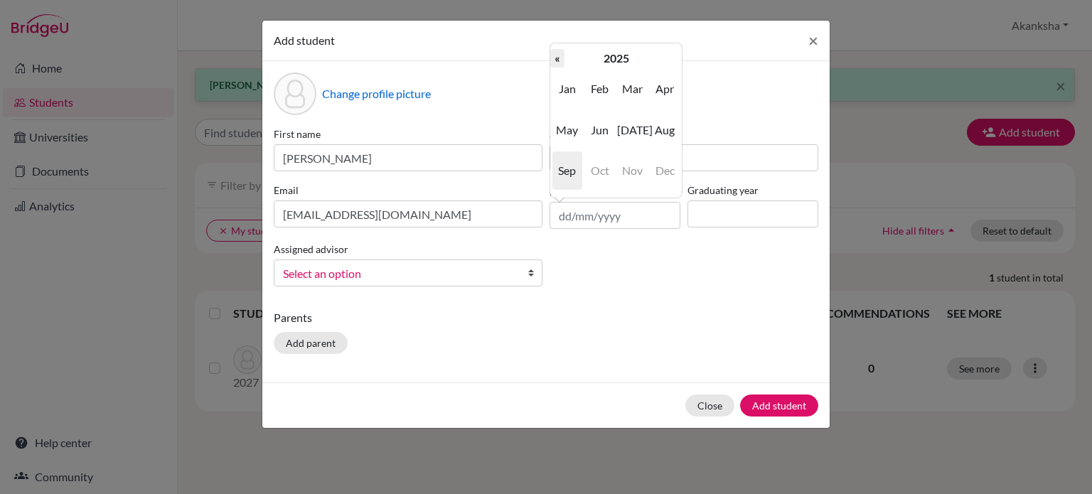
click at [554, 56] on th "«" at bounding box center [557, 58] width 14 height 18
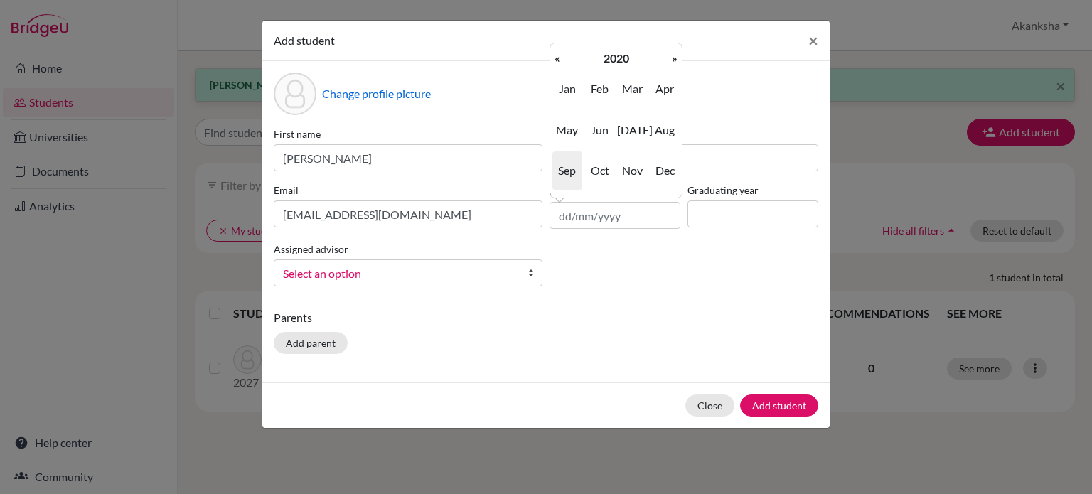
click at [554, 56] on th "«" at bounding box center [557, 58] width 14 height 18
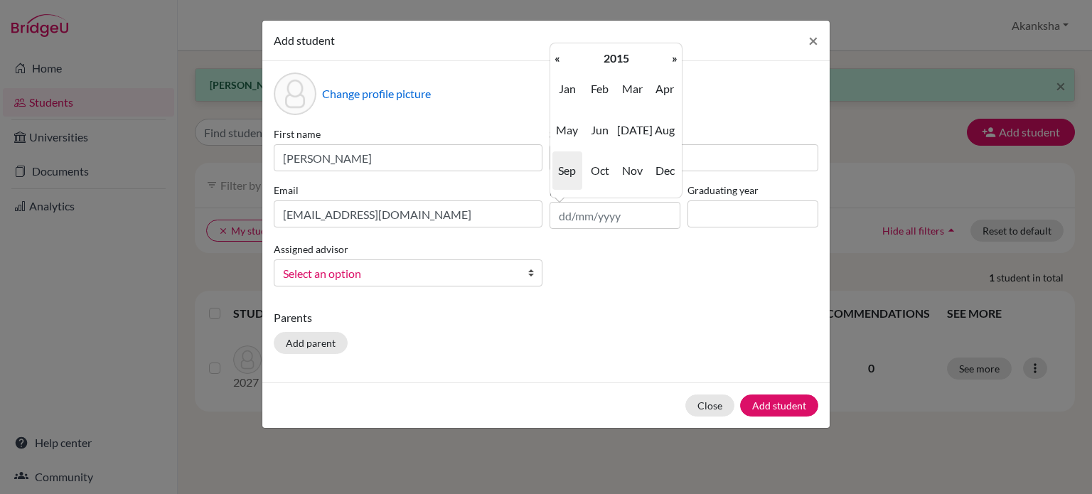
click at [554, 56] on th "«" at bounding box center [557, 58] width 14 height 18
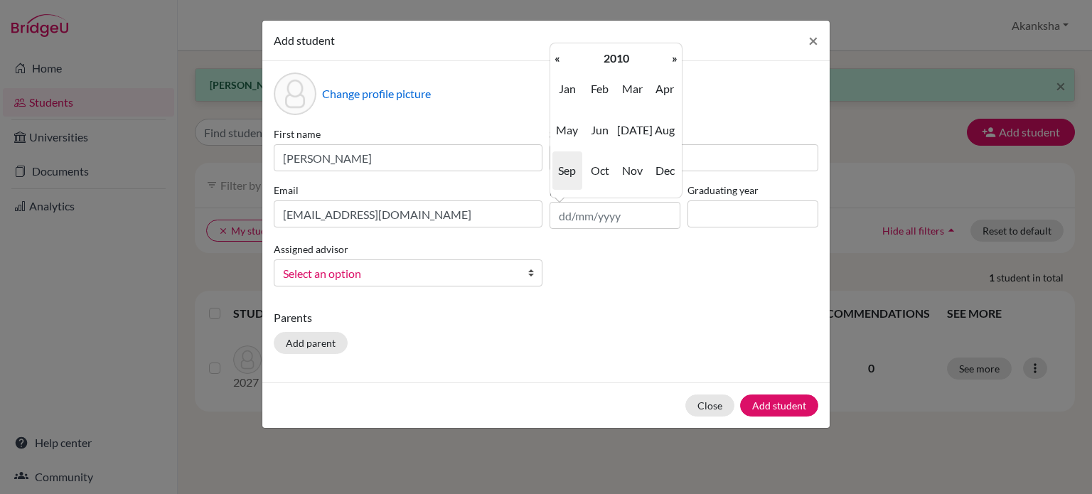
click at [554, 56] on th "«" at bounding box center [557, 58] width 14 height 18
click at [677, 59] on th "»" at bounding box center [675, 58] width 14 height 18
click at [658, 87] on span "Apr" at bounding box center [665, 89] width 30 height 38
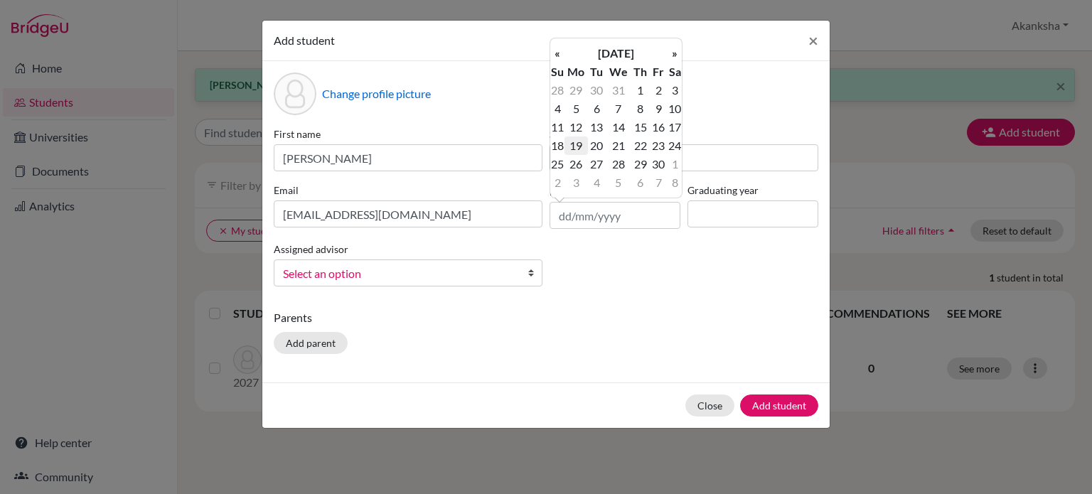
click at [577, 144] on td "19" at bounding box center [576, 146] width 23 height 18
type input "19/04/2010"
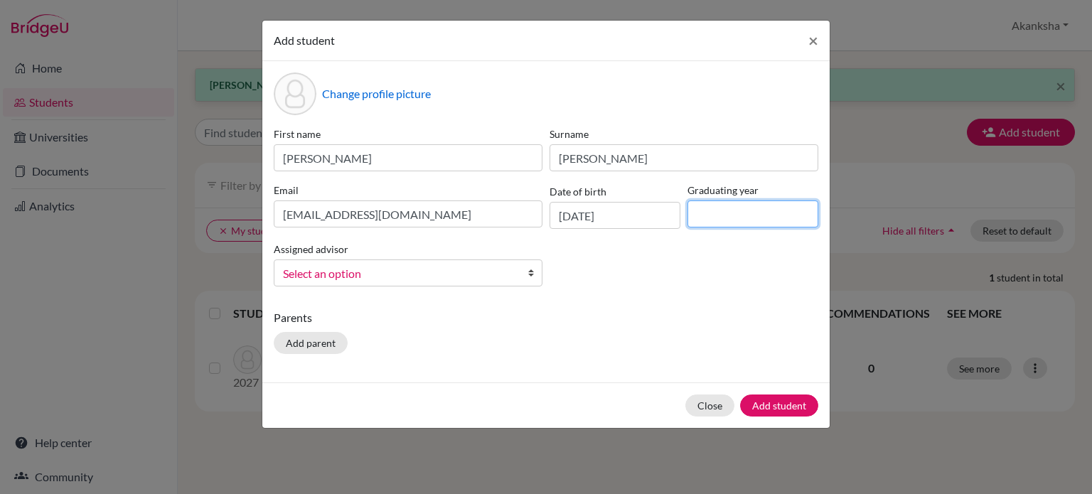
click at [728, 220] on input at bounding box center [753, 213] width 131 height 27
type input "2027"
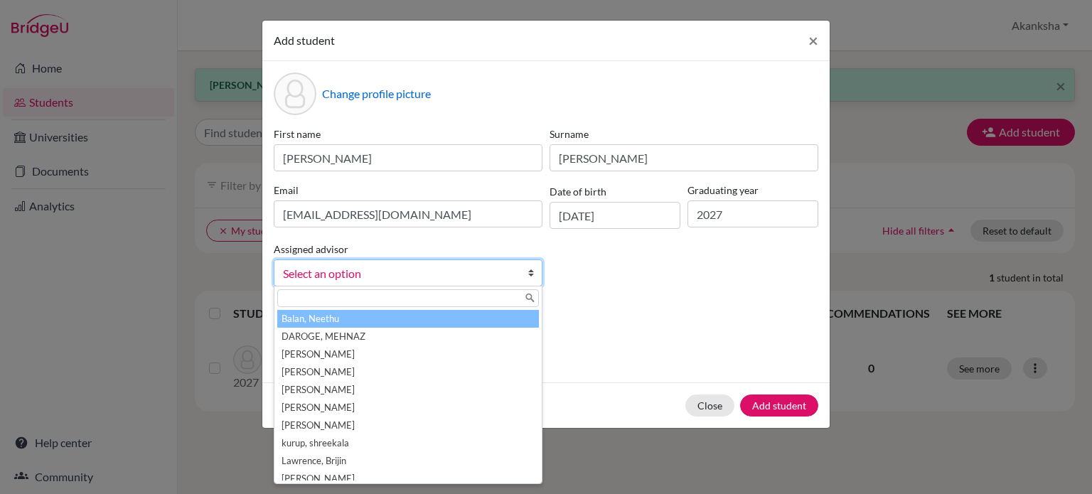
click at [493, 269] on span "Select an option" at bounding box center [399, 273] width 232 height 18
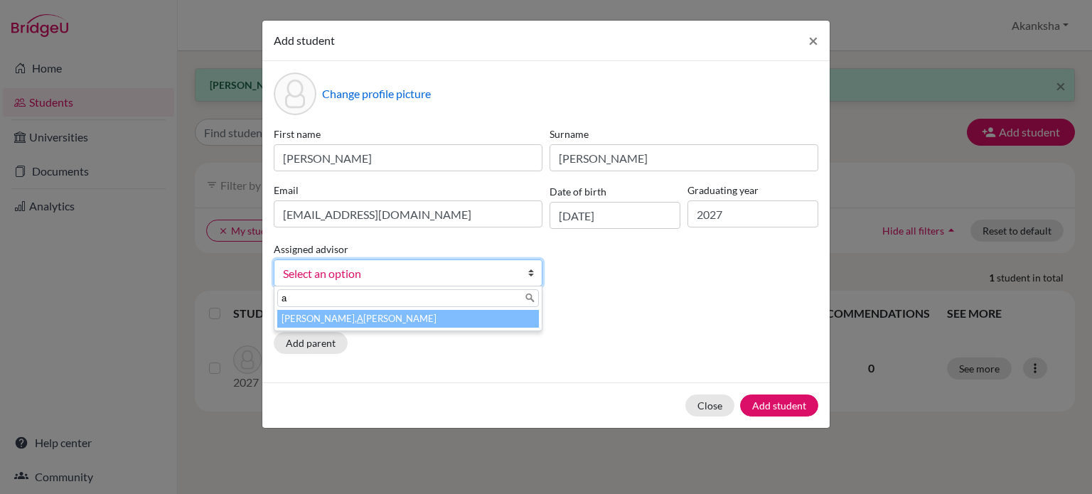
type input "a"
click at [427, 314] on li "Srivastava, A kanksha" at bounding box center [408, 319] width 262 height 18
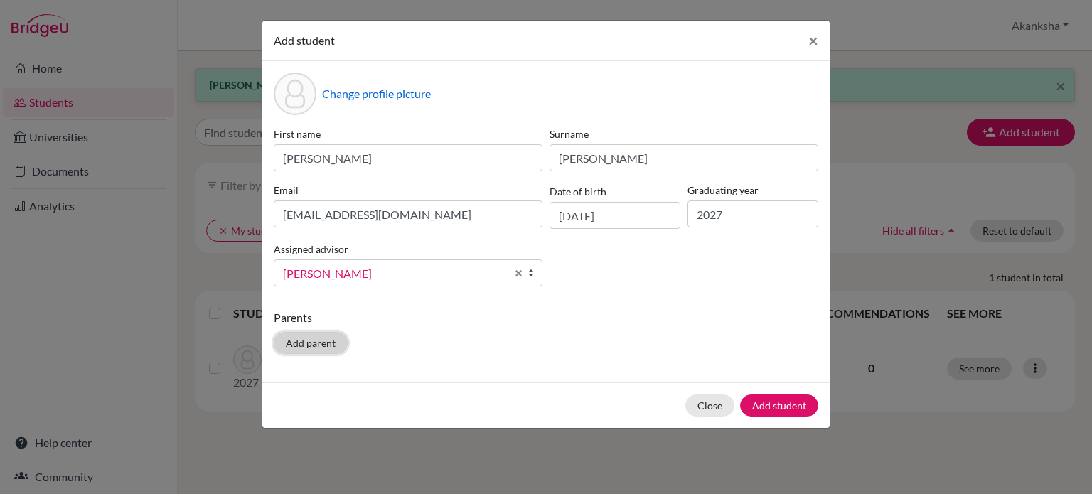
click at [304, 341] on button "Add parent" at bounding box center [311, 343] width 74 height 22
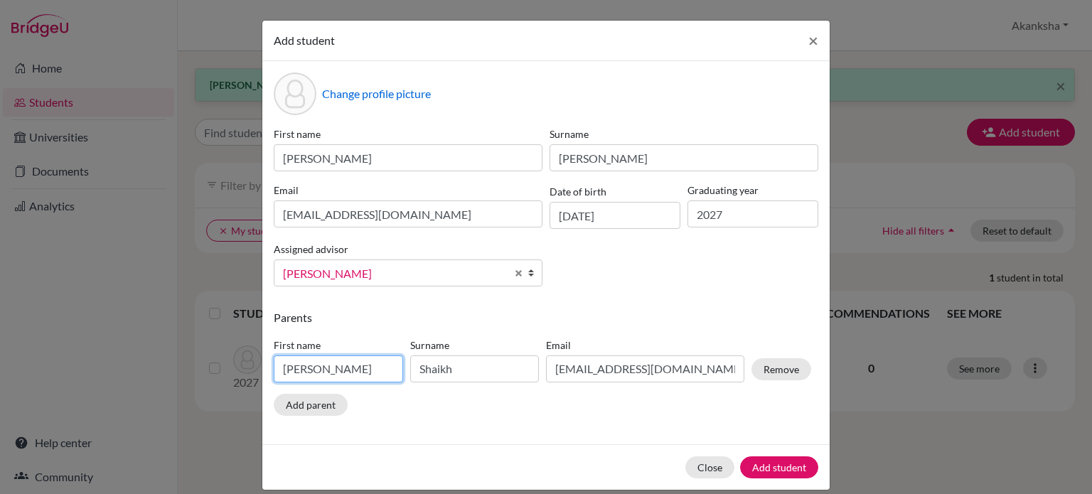
click at [368, 378] on input "Raqeeb Ahmad" at bounding box center [338, 368] width 129 height 27
type input "R"
type input "Jayaprakash"
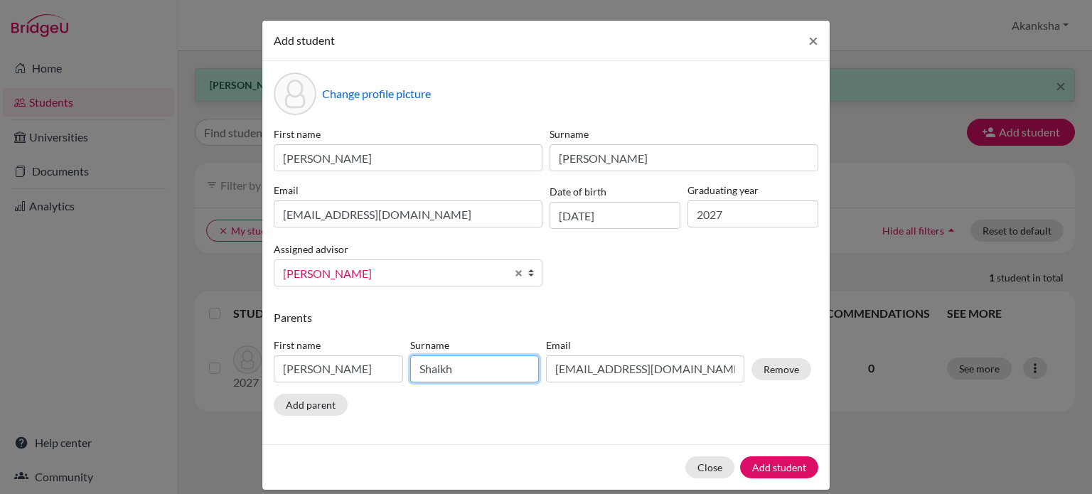
click at [454, 378] on input "Shaikh" at bounding box center [474, 368] width 129 height 27
type input "S"
type input "Hullali"
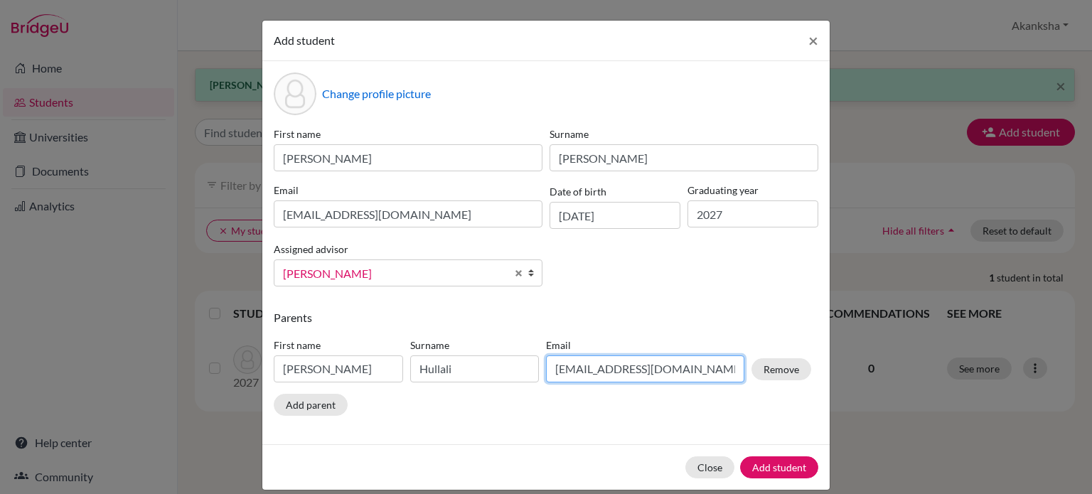
click at [624, 375] on input "raqeeb.ahmad@gmail.com" at bounding box center [645, 368] width 198 height 27
type input "r"
type input "vijayhsk@gmail.com"
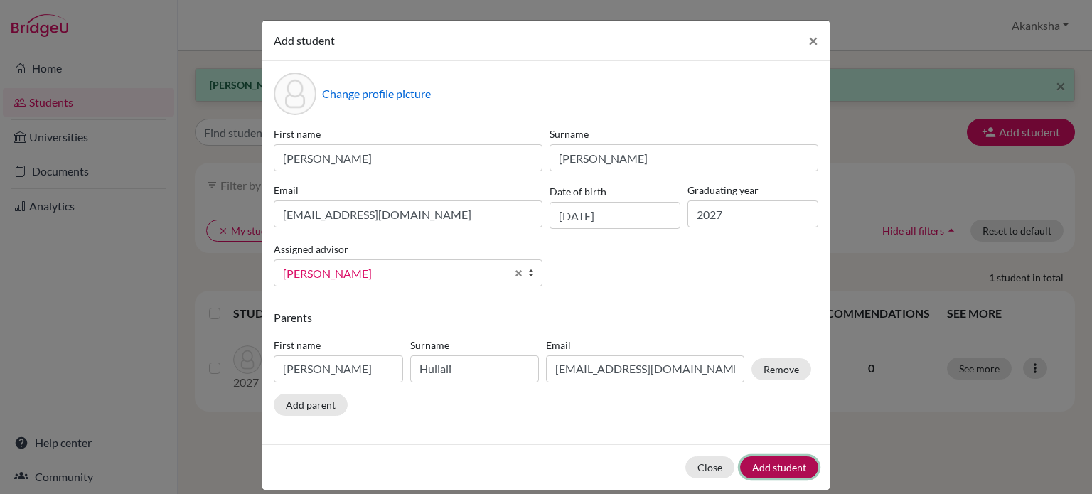
click at [782, 466] on button "Add student" at bounding box center [779, 467] width 78 height 22
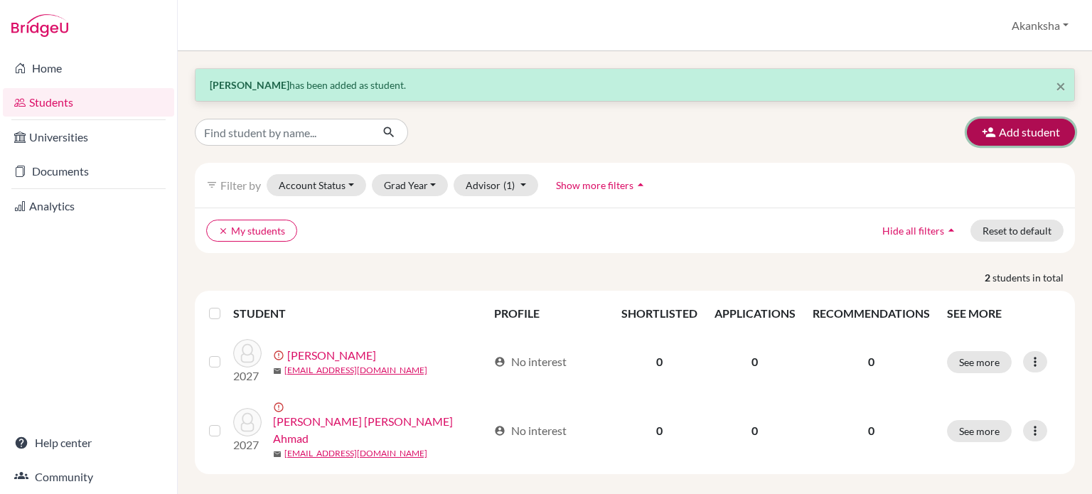
click at [1011, 131] on button "Add student" at bounding box center [1021, 132] width 108 height 27
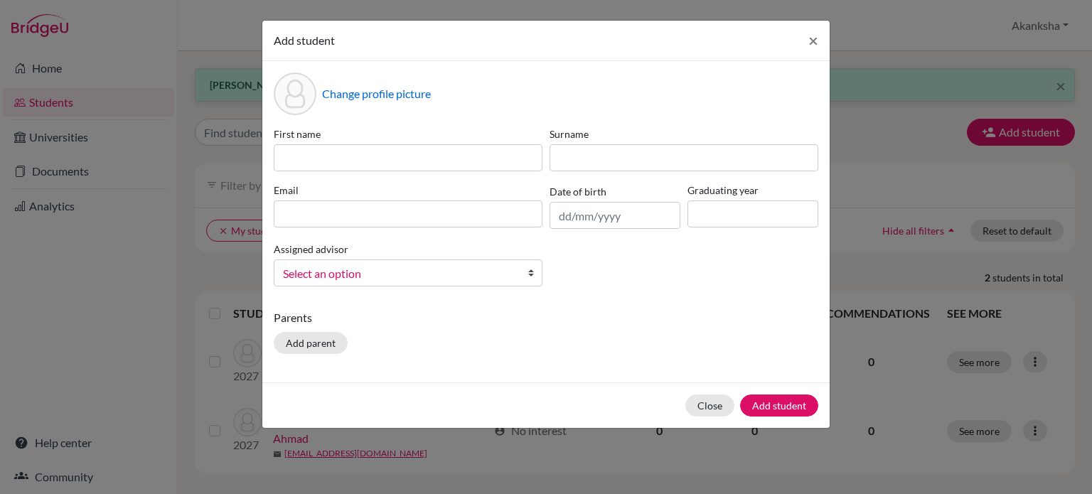
click at [370, 181] on div "First name Surname Email Date of birth Graduating year Assigned advisor Balan, …" at bounding box center [546, 212] width 552 height 171
click at [374, 159] on input at bounding box center [408, 157] width 269 height 27
type input "Anya"
click at [604, 150] on input at bounding box center [684, 157] width 269 height 27
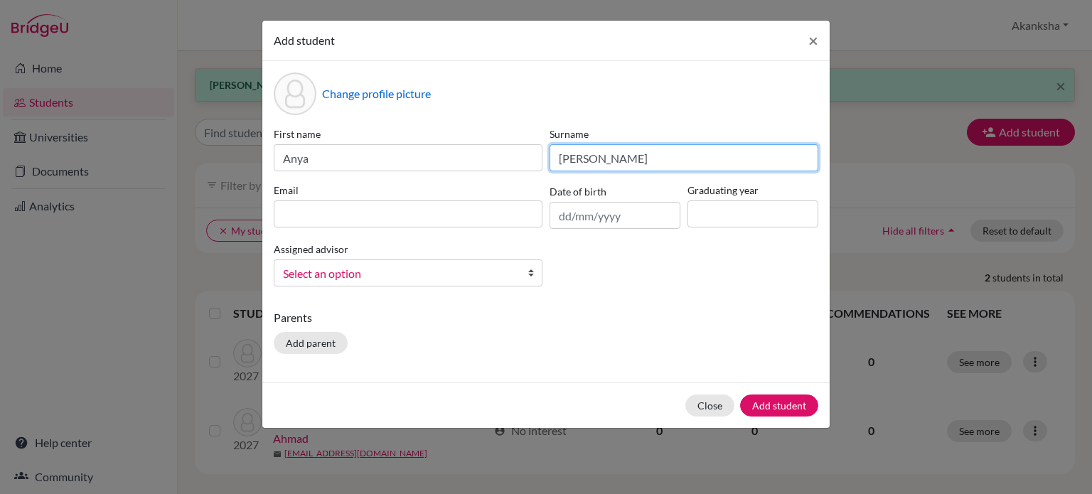
type input "Singh"
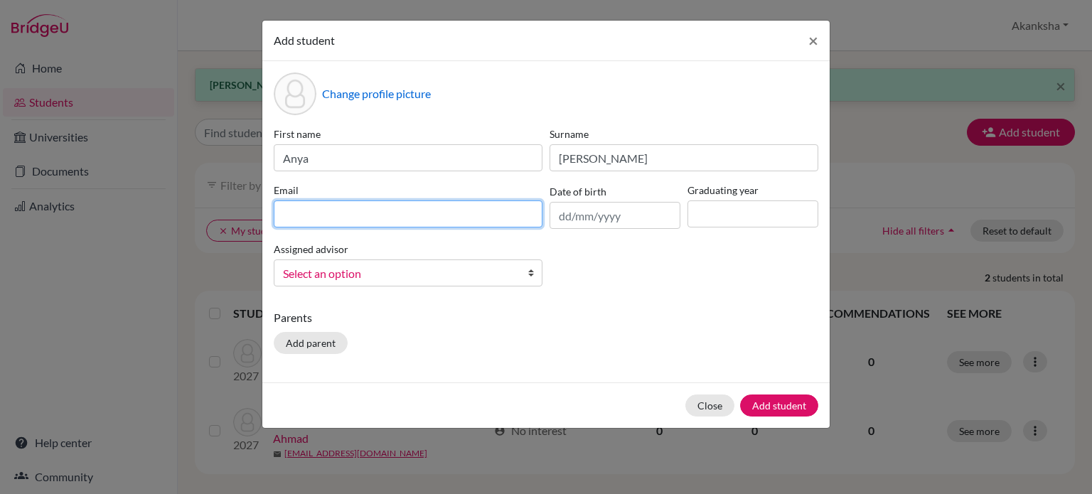
click at [402, 218] on input at bounding box center [408, 213] width 269 height 27
type input "anyasingh1576@gmail.com"
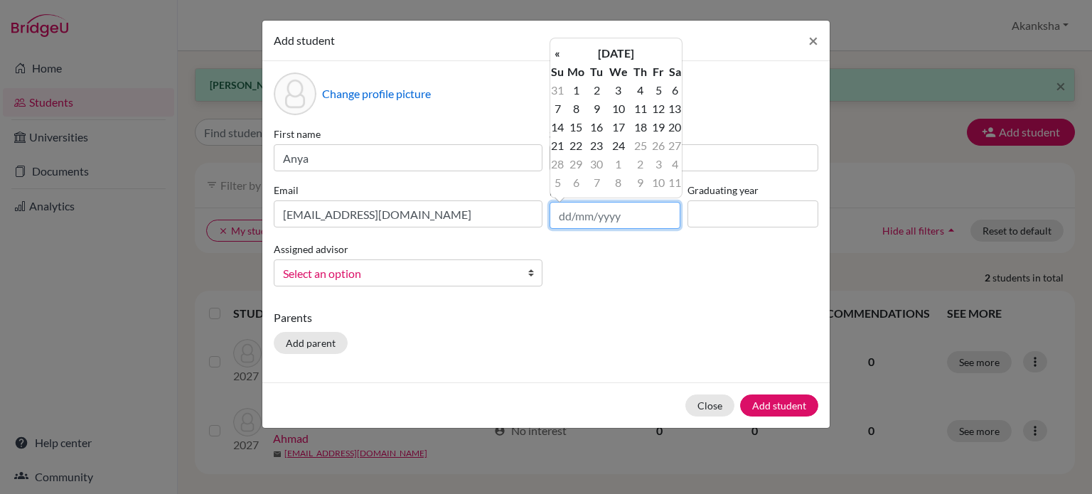
click at [643, 217] on input "text" at bounding box center [615, 215] width 131 height 27
type input "2"
click at [582, 58] on th "September 2025" at bounding box center [616, 53] width 103 height 18
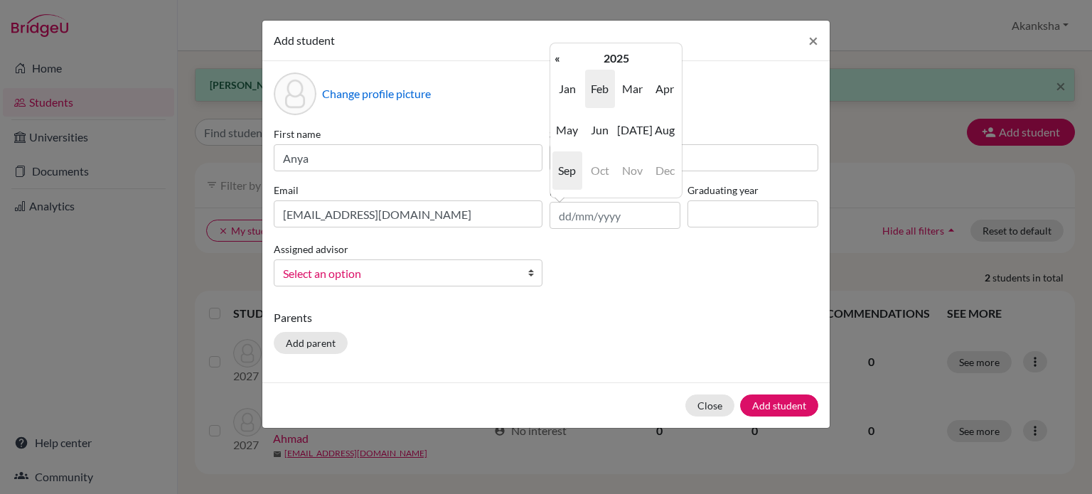
click at [604, 92] on span "Feb" at bounding box center [600, 89] width 30 height 38
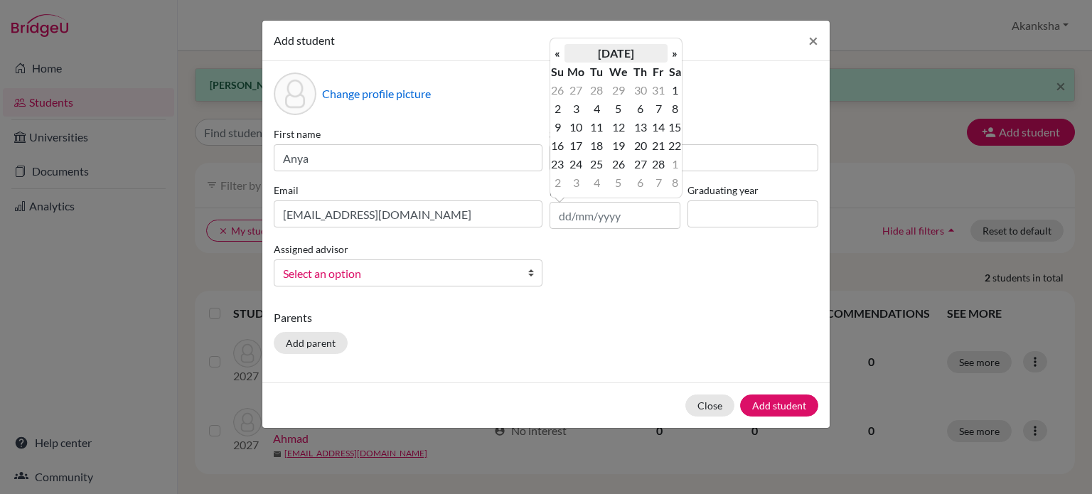
click at [646, 49] on th "February 2025" at bounding box center [616, 53] width 103 height 18
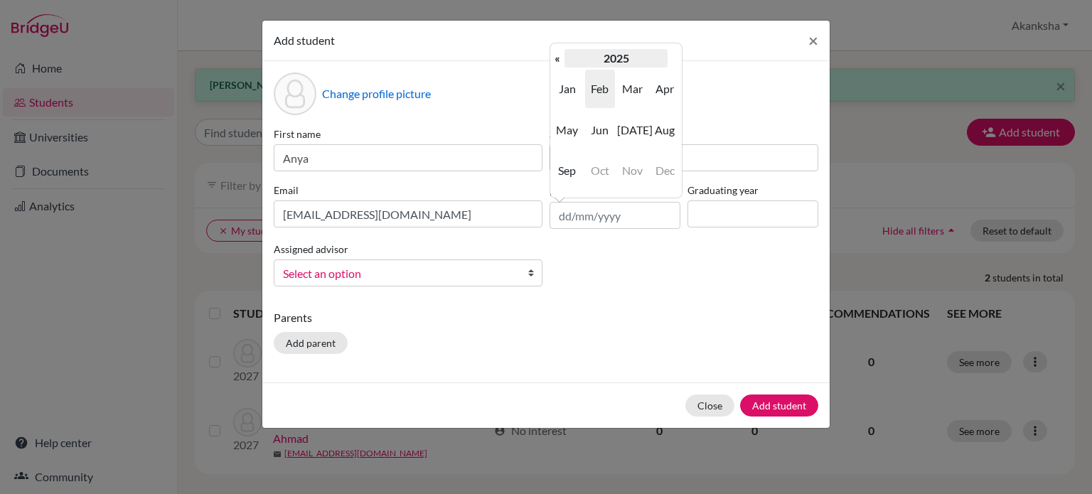
click at [626, 53] on th "2025" at bounding box center [616, 58] width 103 height 18
click at [557, 53] on th "«" at bounding box center [557, 58] width 14 height 18
click at [674, 53] on th "»" at bounding box center [675, 58] width 14 height 18
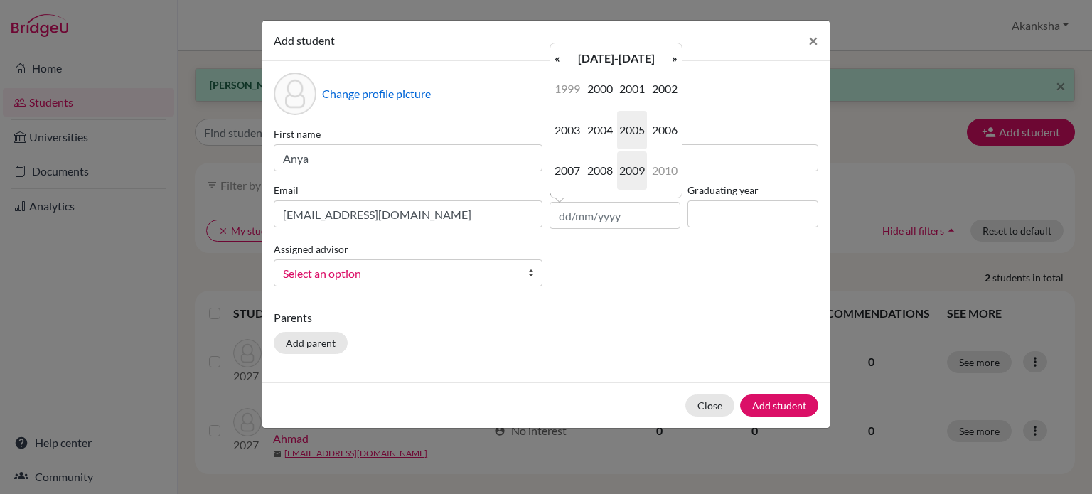
click at [618, 176] on span "2009" at bounding box center [632, 170] width 30 height 38
click at [594, 99] on span "Feb" at bounding box center [600, 89] width 30 height 38
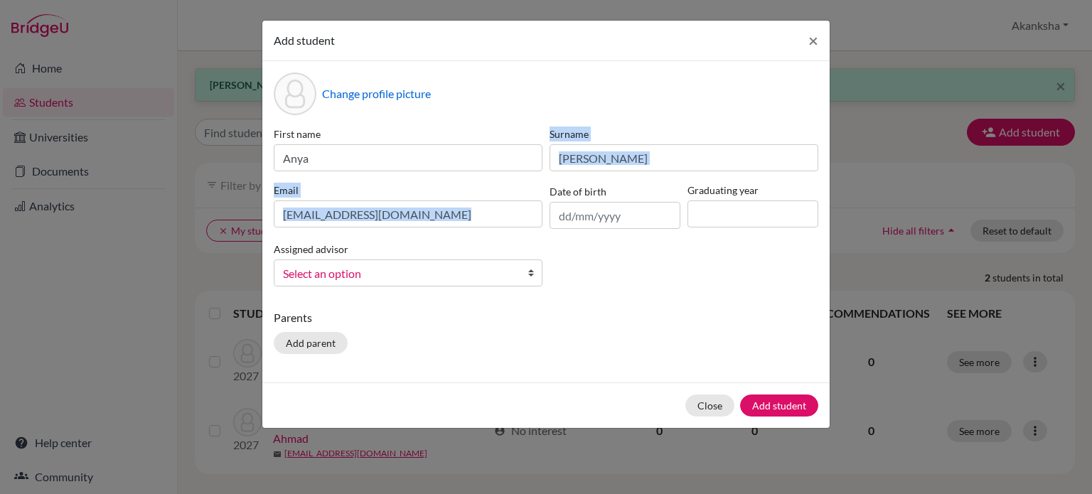
drag, startPoint x: 549, startPoint y: 161, endPoint x: 572, endPoint y: 226, distance: 68.6
click at [572, 226] on div "First name Anya Surname Singh Email anyasingh1576@gmail.com Date of birth Gradu…" at bounding box center [546, 212] width 552 height 171
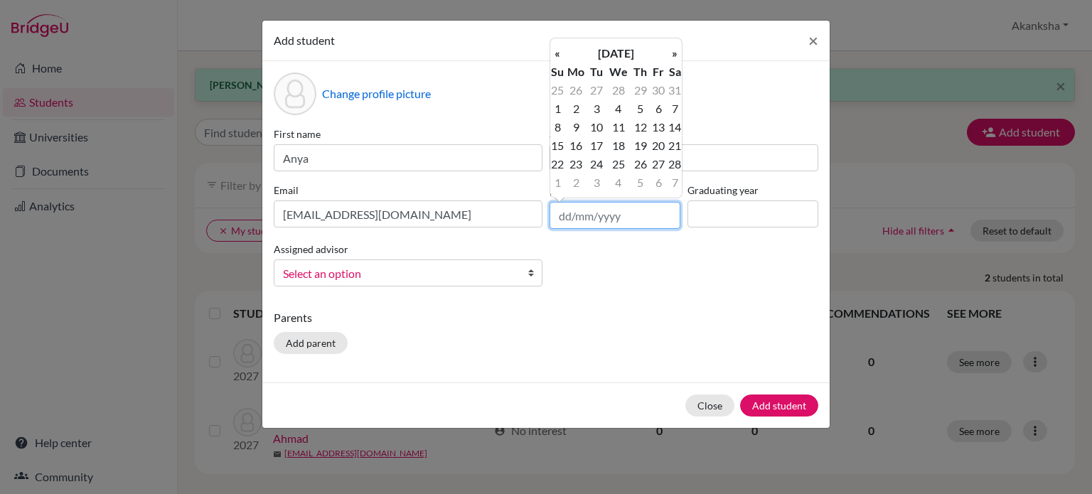
click at [572, 226] on input "text" at bounding box center [615, 215] width 131 height 27
click at [558, 165] on td "22" at bounding box center [557, 164] width 14 height 18
type input "22/02/2009"
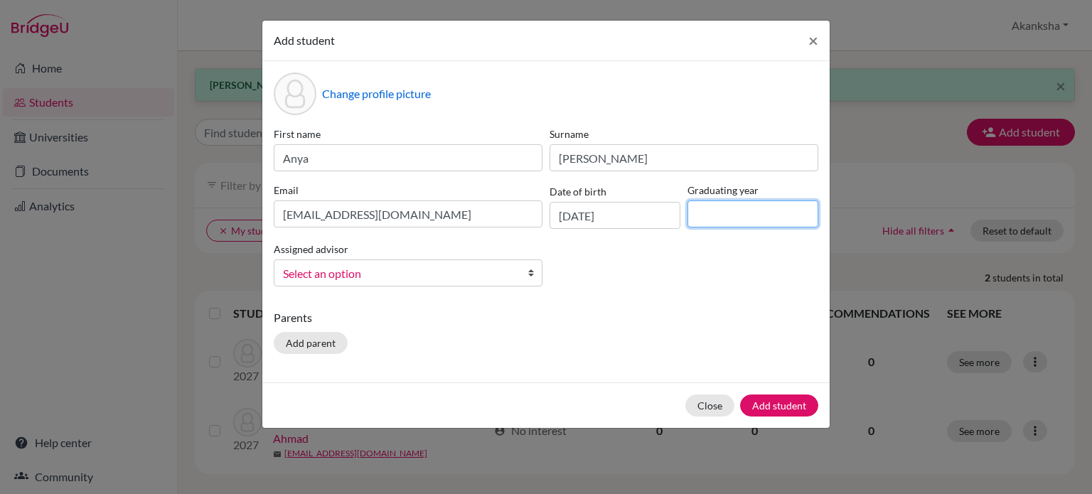
click at [716, 215] on input at bounding box center [753, 213] width 131 height 27
type input "2027"
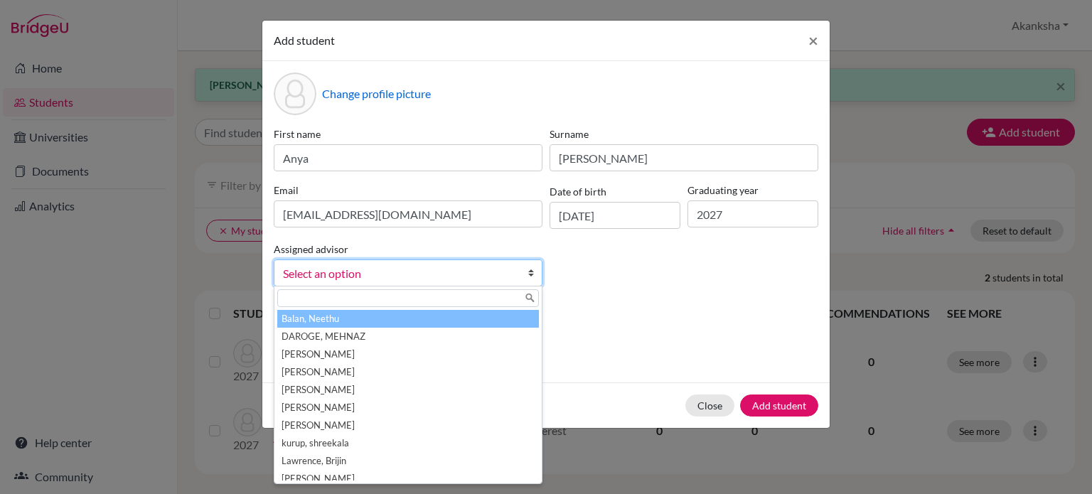
click at [528, 266] on b at bounding box center [535, 273] width 14 height 26
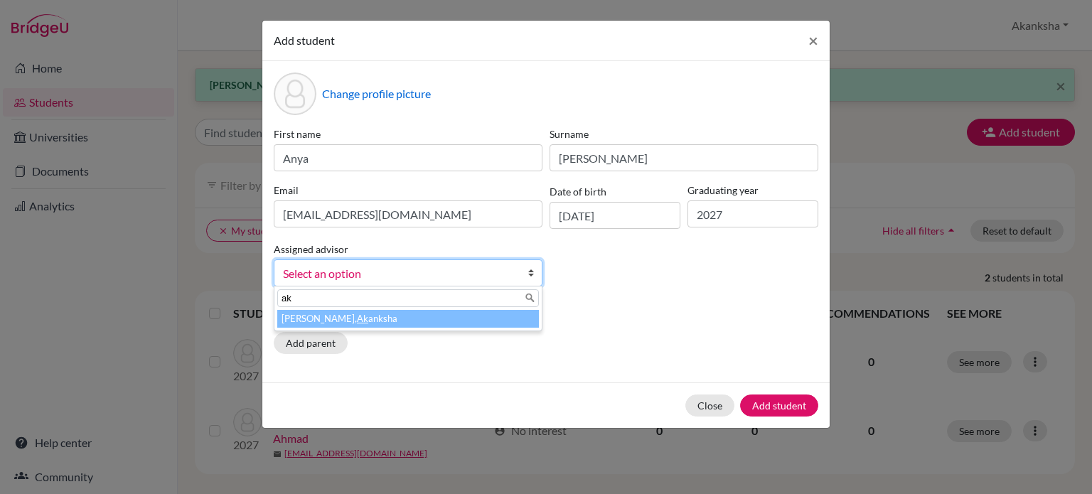
type input "ak"
click at [493, 320] on li "Srivastava, Ak anksha" at bounding box center [408, 319] width 262 height 18
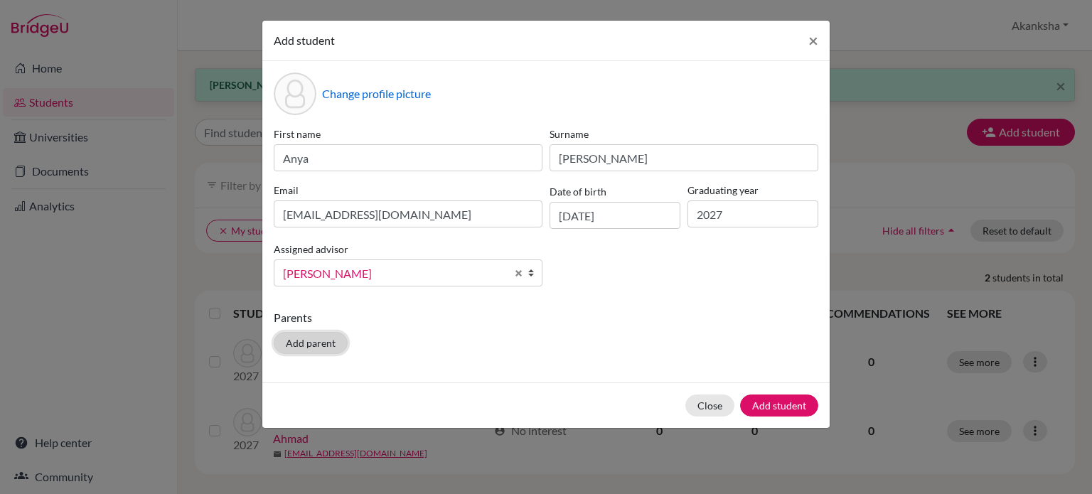
click at [327, 343] on button "Add parent" at bounding box center [311, 343] width 74 height 22
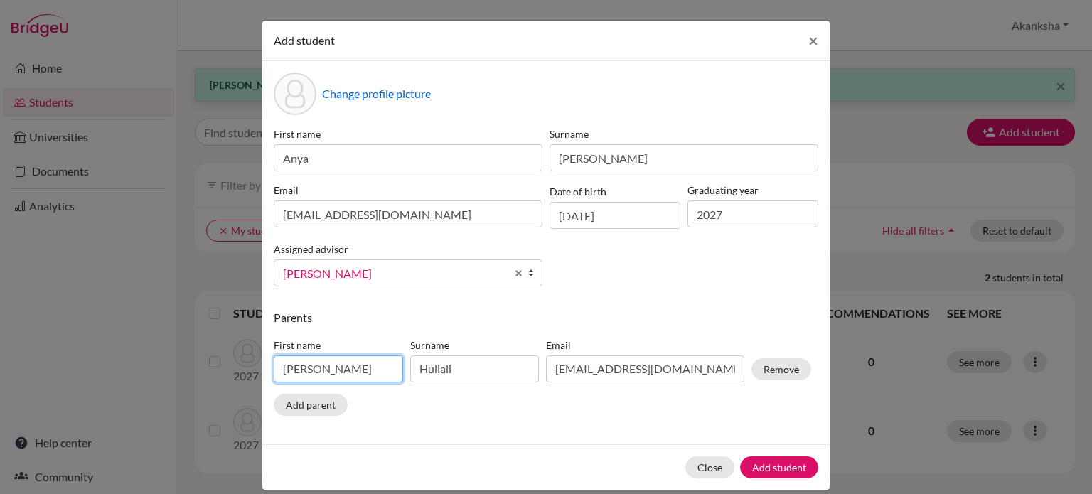
click at [377, 370] on input "Jayaprakash" at bounding box center [338, 368] width 129 height 27
type input "J"
type input "Amita"
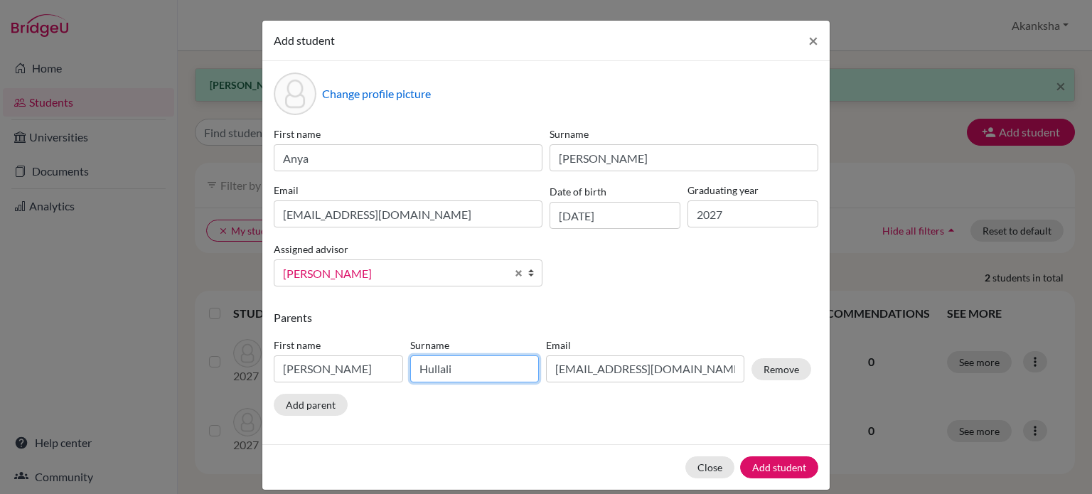
click at [465, 371] on input "Hullali" at bounding box center [474, 368] width 129 height 27
type input "H"
type input "Singh"
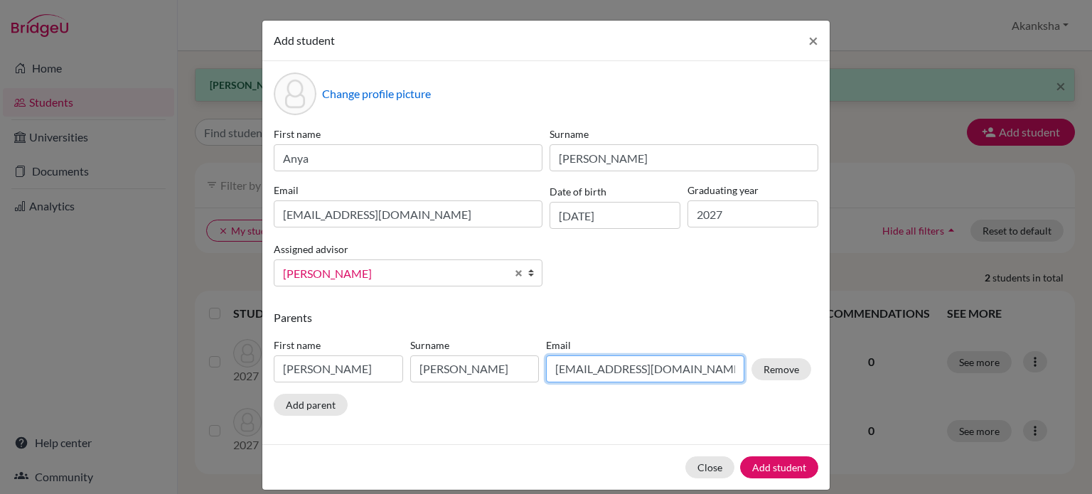
click at [680, 365] on input "vijayhsk@gmail.com" at bounding box center [645, 368] width 198 height 27
type input "v"
click at [645, 375] on input "amitasingh4@gmai;l.com" at bounding box center [645, 368] width 198 height 27
type input "amitasingh4@gmail.com"
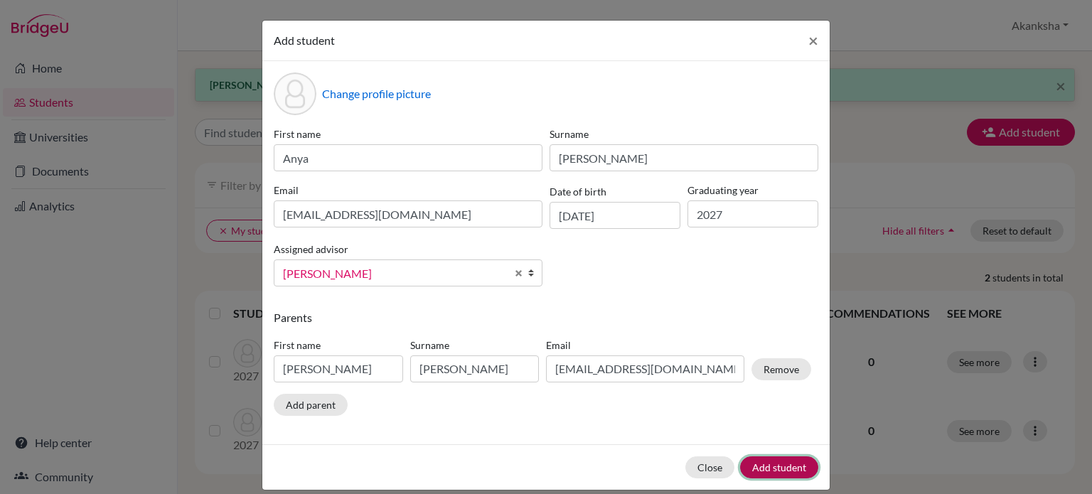
click at [757, 466] on button "Add student" at bounding box center [779, 467] width 78 height 22
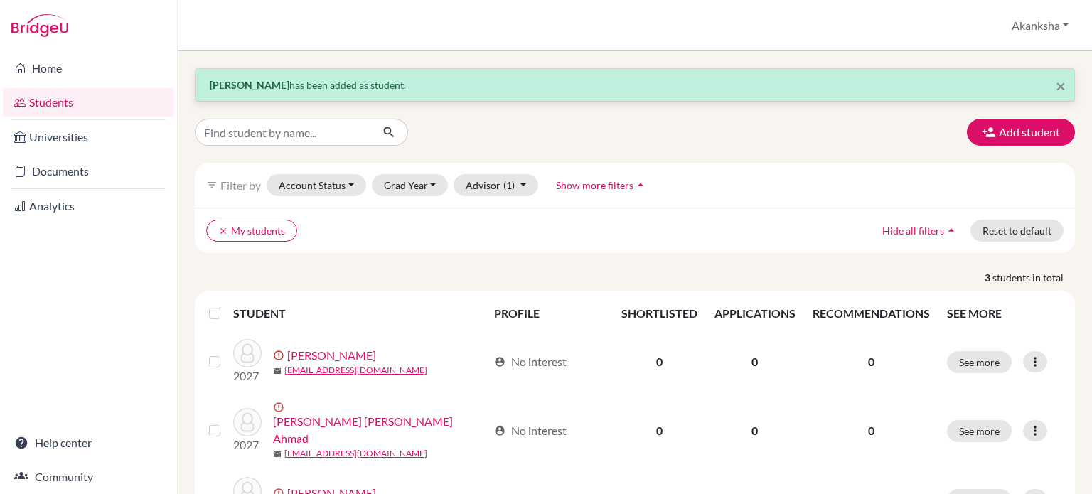
scroll to position [63, 0]
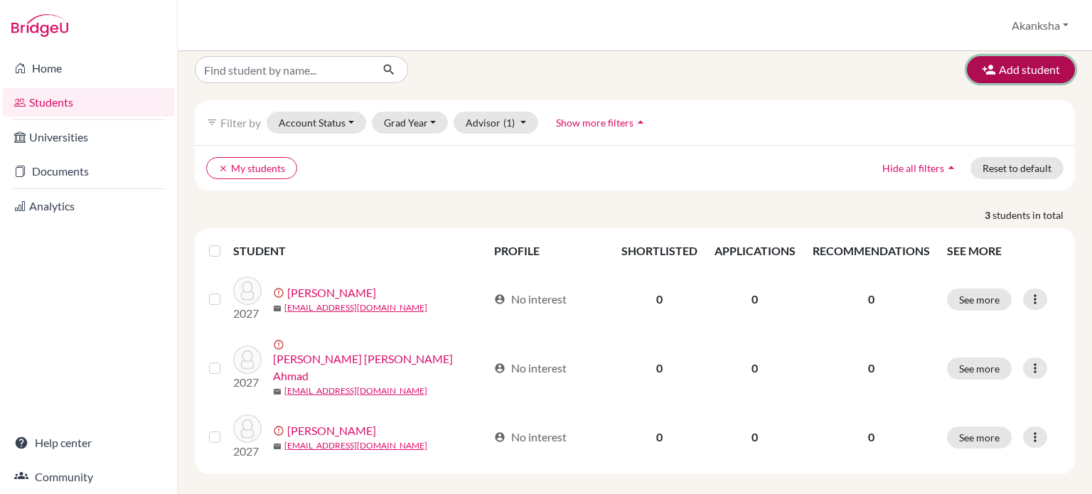
click at [985, 67] on button "Add student" at bounding box center [1021, 69] width 108 height 27
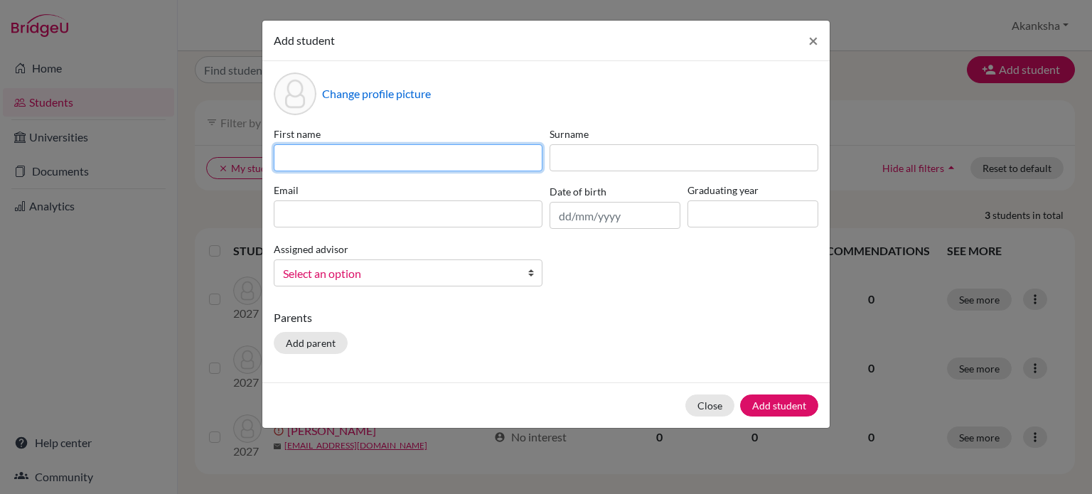
click at [490, 144] on input at bounding box center [408, 157] width 269 height 27
type input "Anjali Girish"
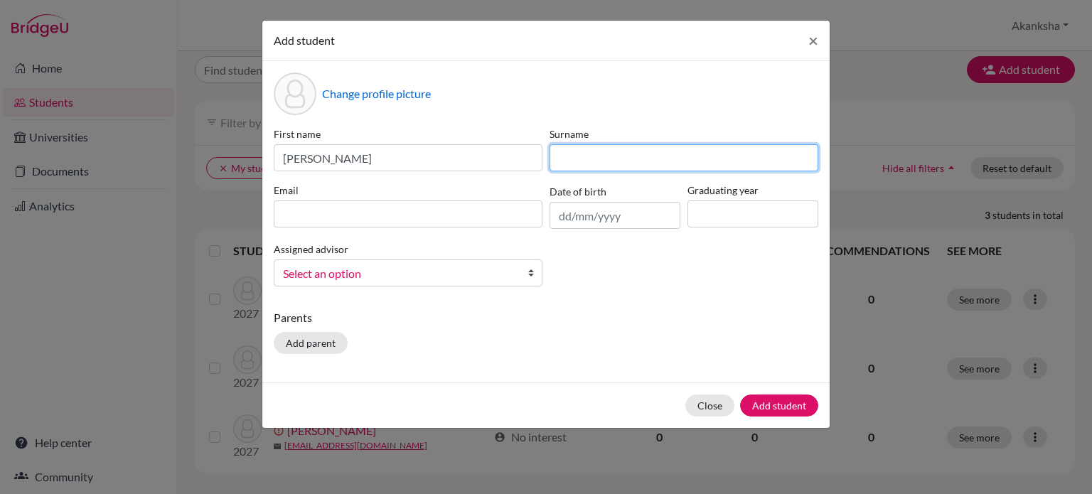
click at [630, 151] on input at bounding box center [684, 157] width 269 height 27
type input "Rao"
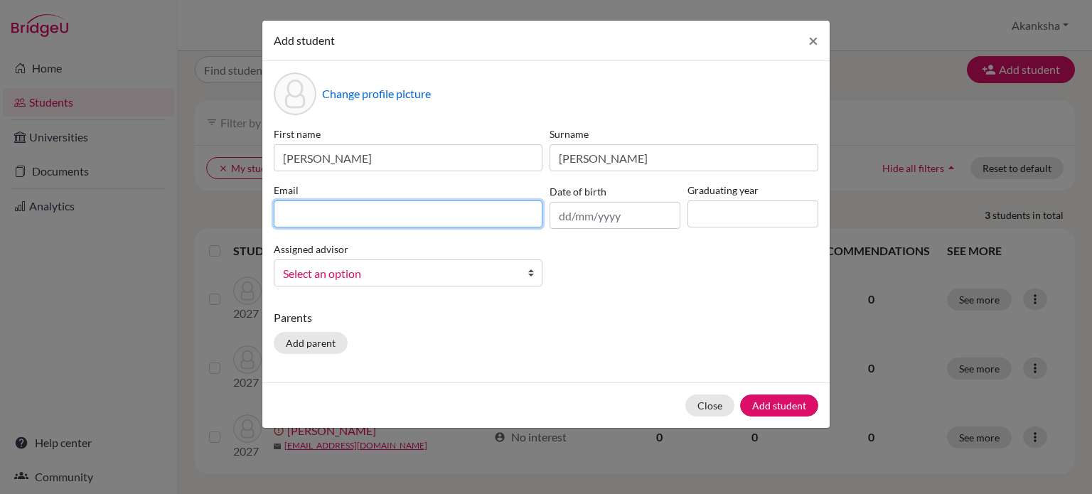
click at [454, 215] on input at bounding box center [408, 213] width 269 height 27
type input "chennaianjali2009@gmail.com"
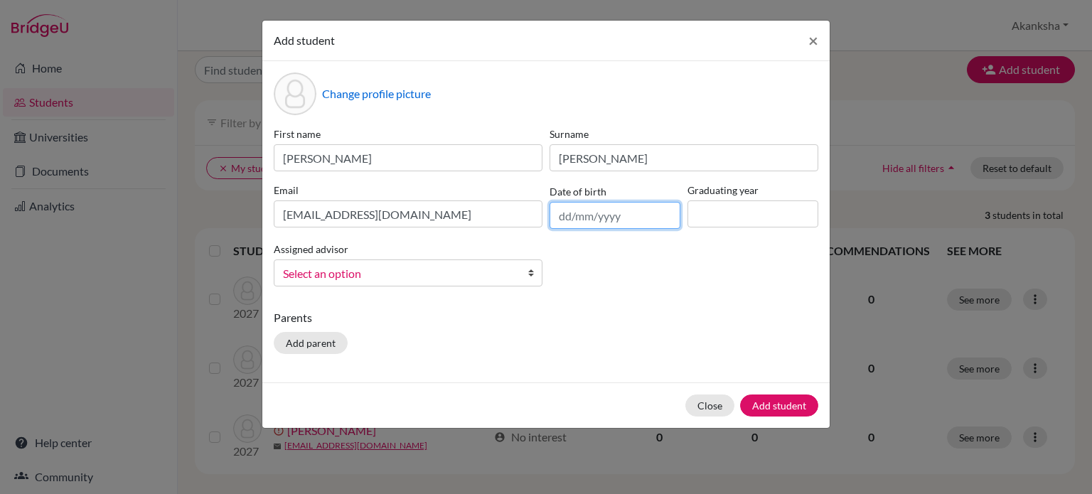
click at [611, 221] on input "text" at bounding box center [615, 215] width 131 height 27
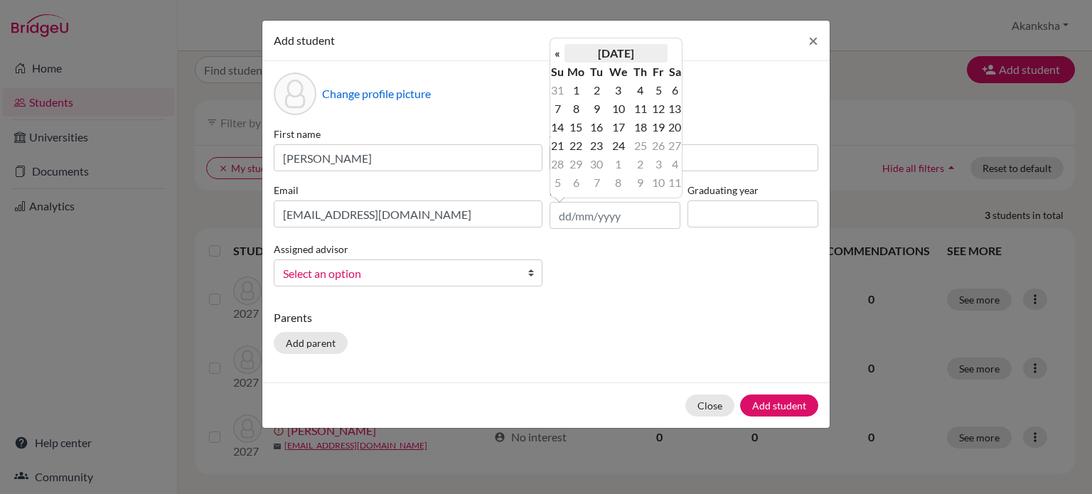
click at [574, 51] on th "September 2025" at bounding box center [616, 53] width 103 height 18
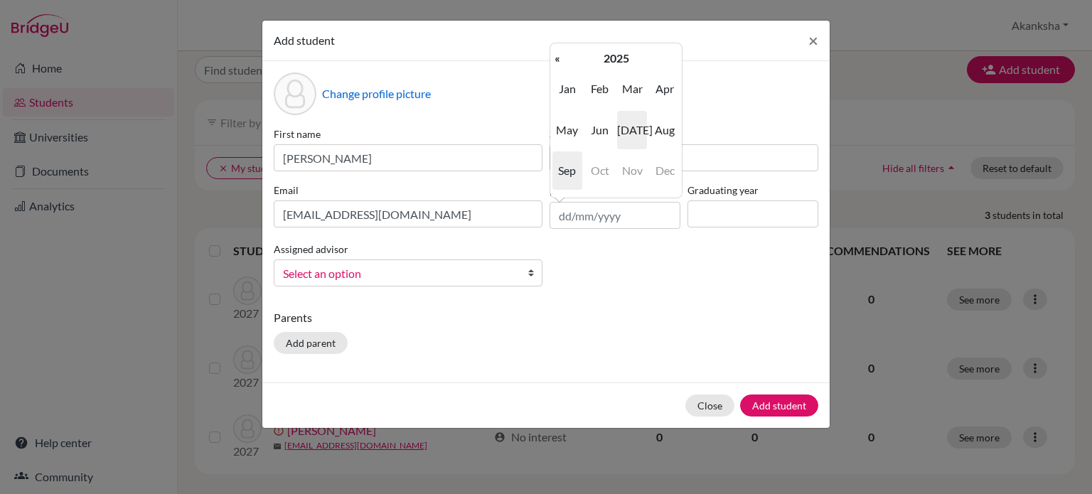
click at [646, 135] on span "Jul" at bounding box center [632, 130] width 30 height 38
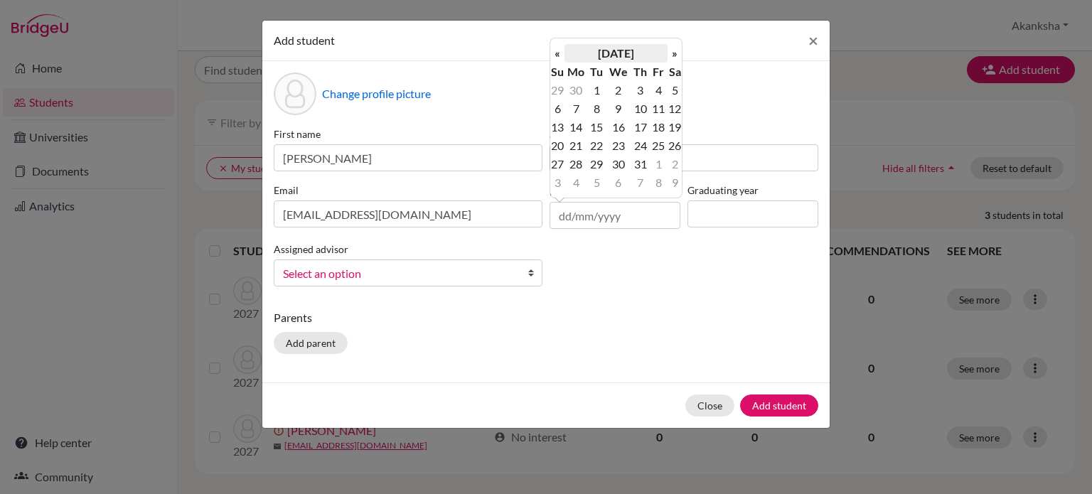
click at [613, 46] on th "July 2025" at bounding box center [616, 53] width 103 height 18
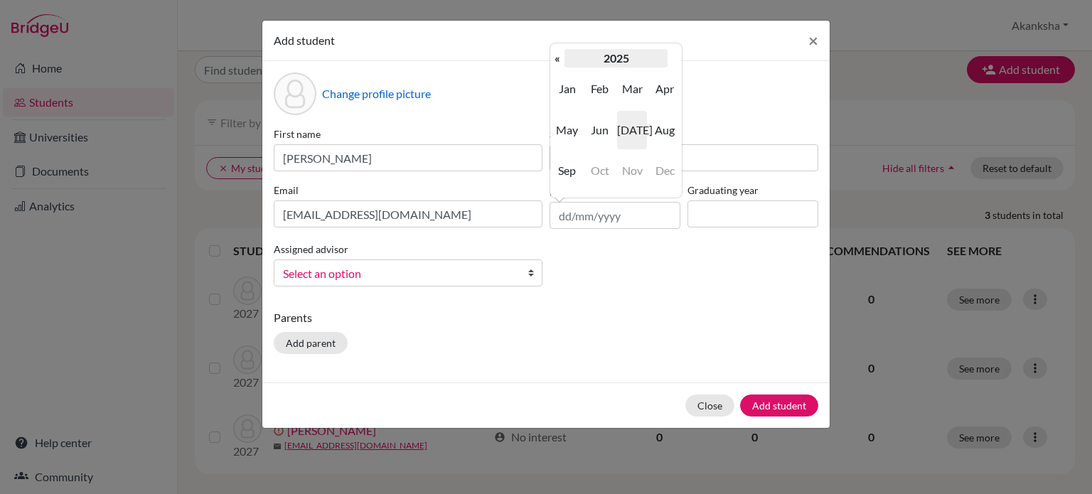
click at [615, 61] on th "2025" at bounding box center [616, 58] width 103 height 18
click at [634, 173] on span "2009" at bounding box center [632, 170] width 30 height 38
click at [626, 130] on span "Jul" at bounding box center [632, 130] width 30 height 38
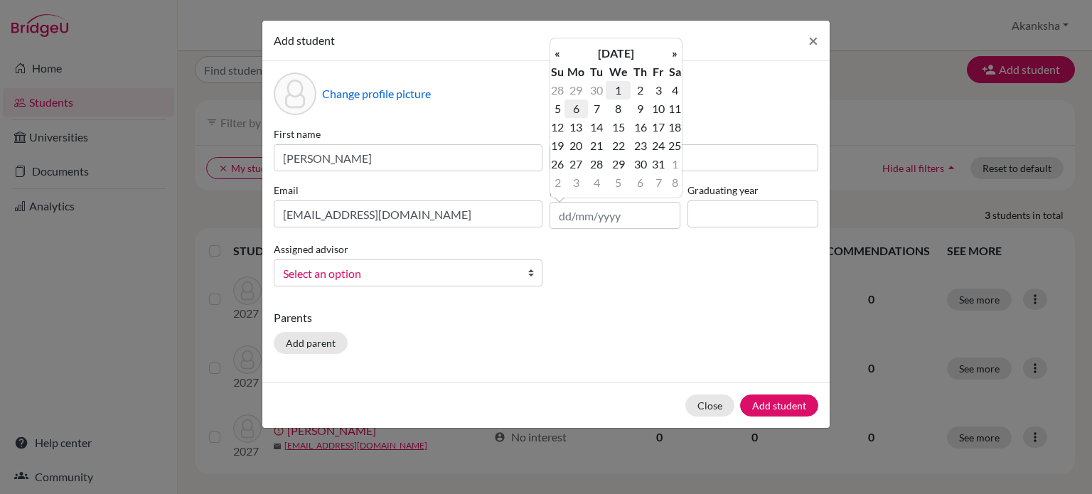
click at [574, 107] on td "6" at bounding box center [576, 109] width 23 height 18
type input "06/07/2009"
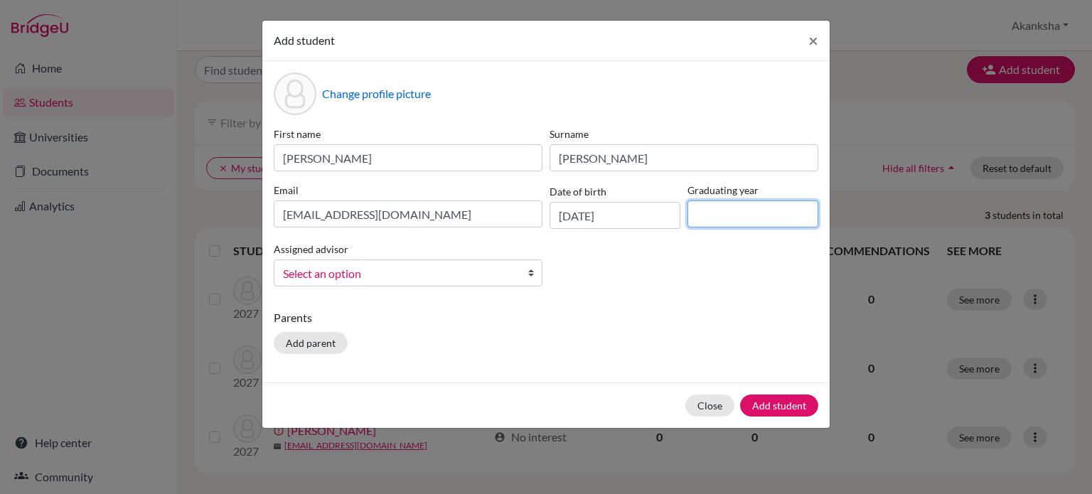
click at [750, 205] on input at bounding box center [753, 213] width 131 height 27
type input "2027"
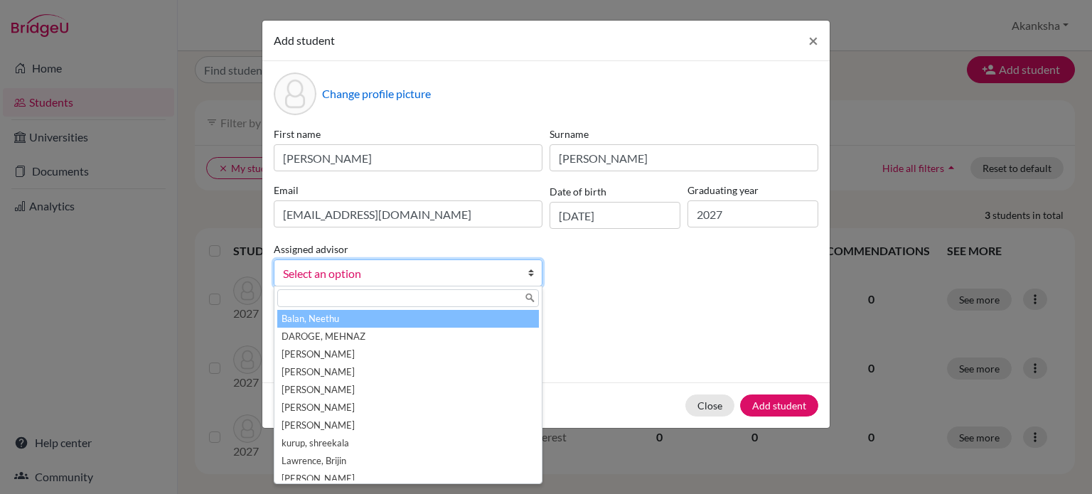
click at [475, 275] on span "Select an option" at bounding box center [399, 273] width 232 height 18
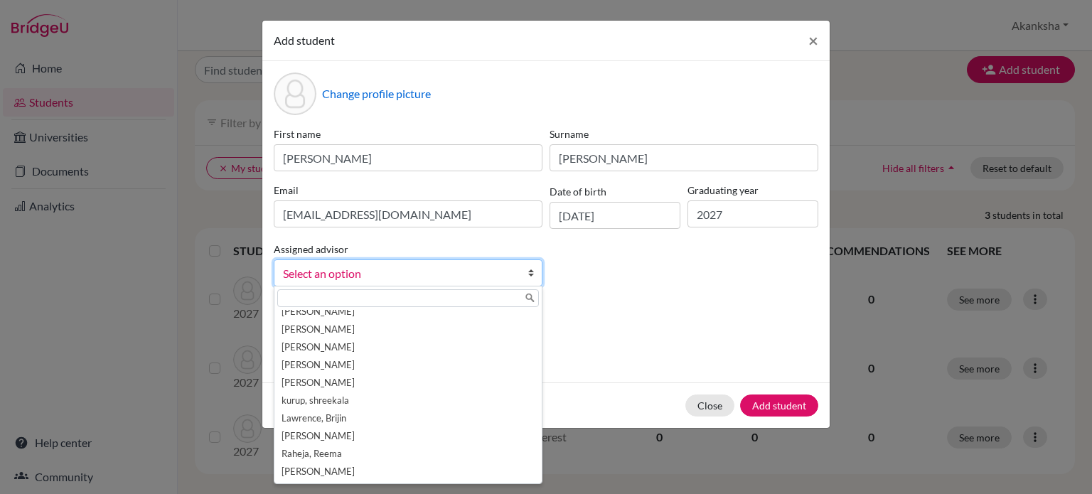
scroll to position [60, 0]
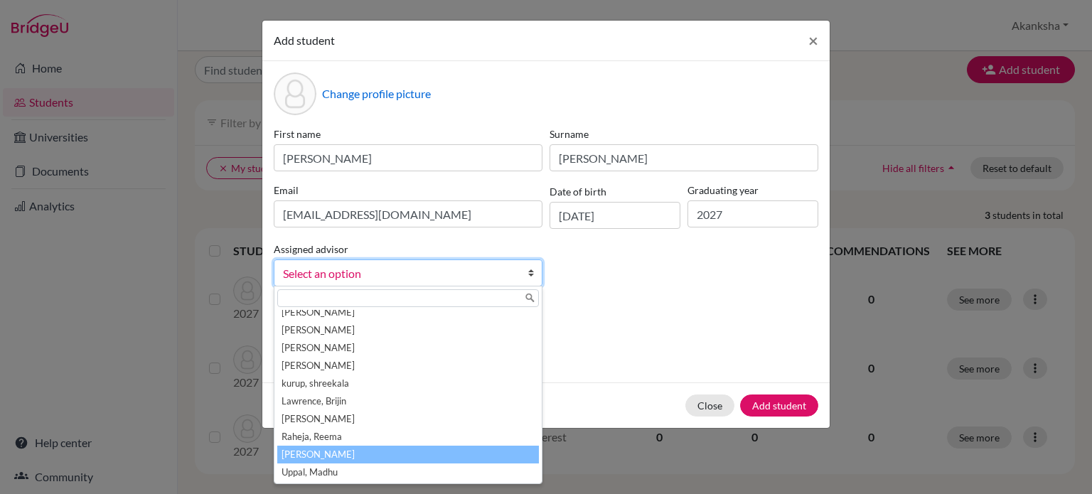
click at [338, 453] on li "Srivastava, Akanksha" at bounding box center [408, 455] width 262 height 18
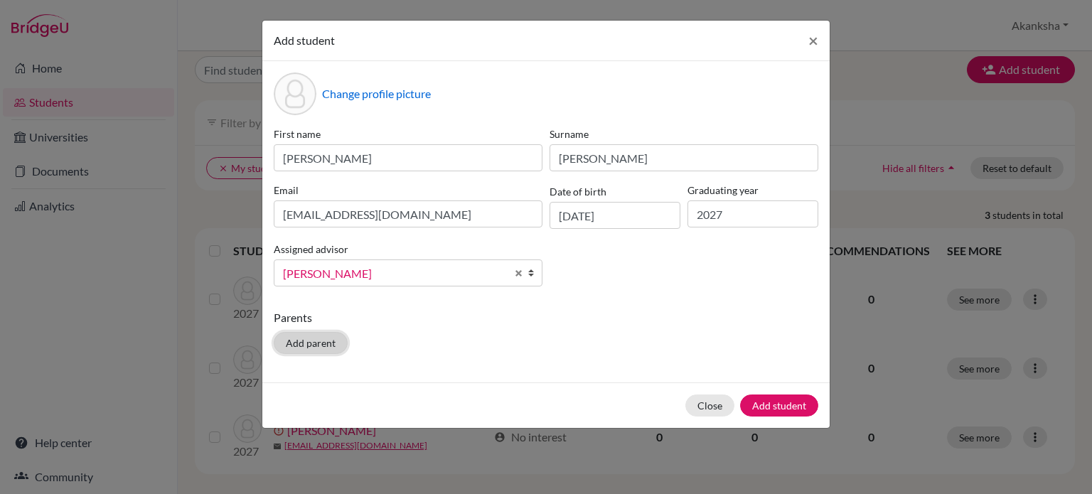
click at [323, 335] on button "Add parent" at bounding box center [311, 343] width 74 height 22
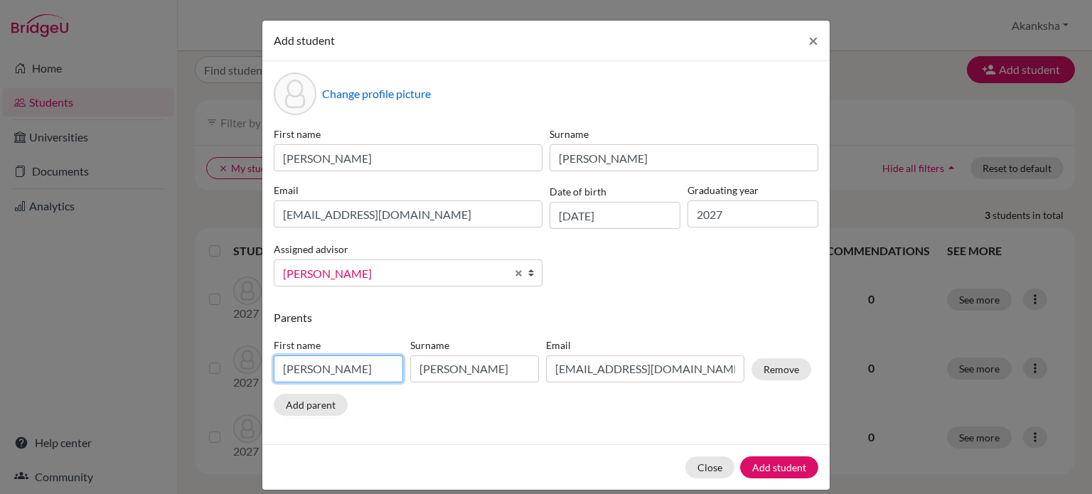
click at [338, 365] on input "Amita" at bounding box center [338, 368] width 129 height 27
type input "A"
type input "Shilpa Girish"
click at [464, 374] on input "Singh" at bounding box center [474, 368] width 129 height 27
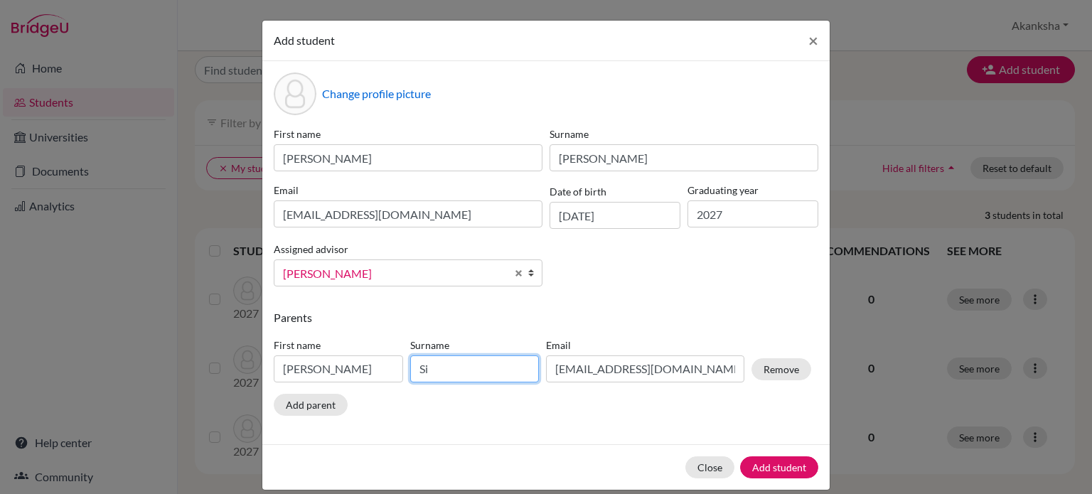
type input "S"
type input "Rao"
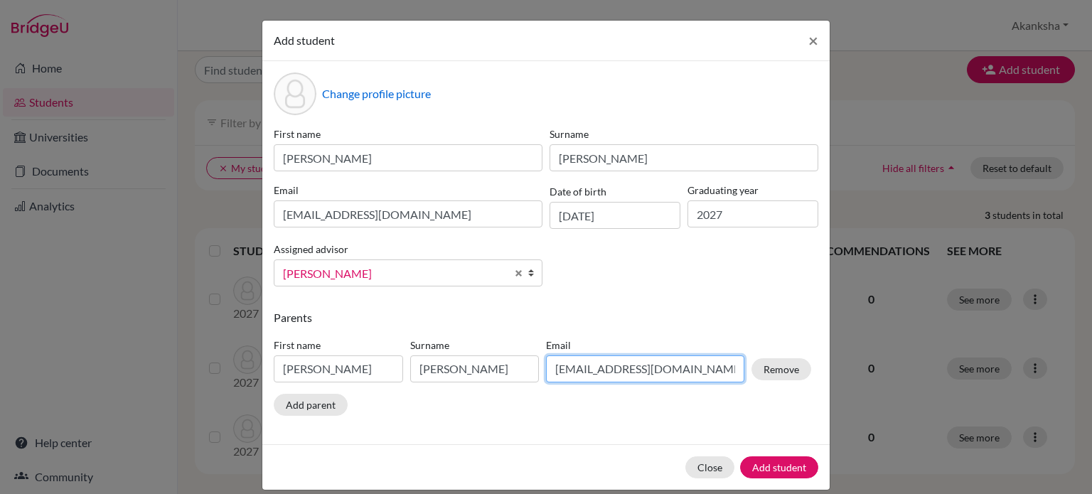
click at [614, 368] on input "amitasingh4@gmail.com" at bounding box center [645, 368] width 198 height 27
type input "m"
type input "drshilpa_acharya@yahoo.com"
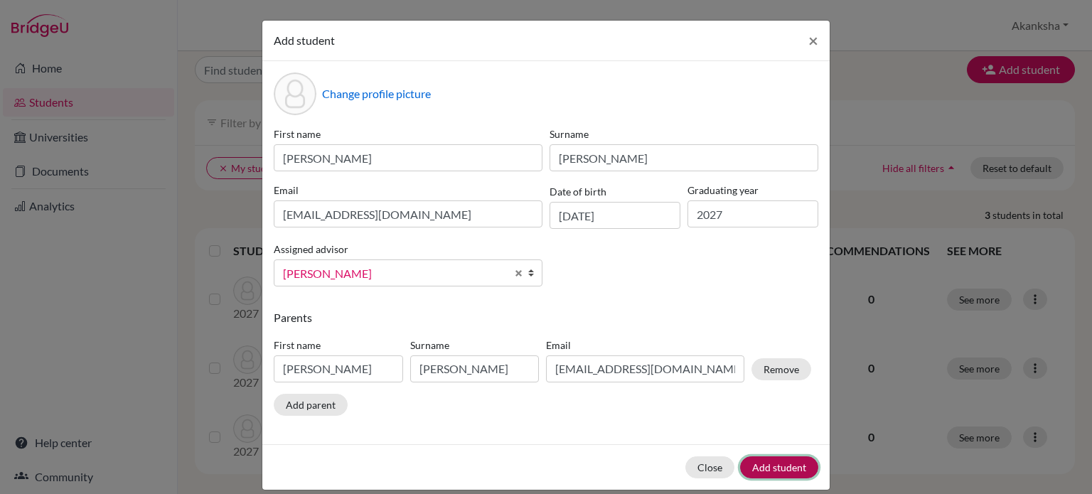
click at [770, 467] on button "Add student" at bounding box center [779, 467] width 78 height 22
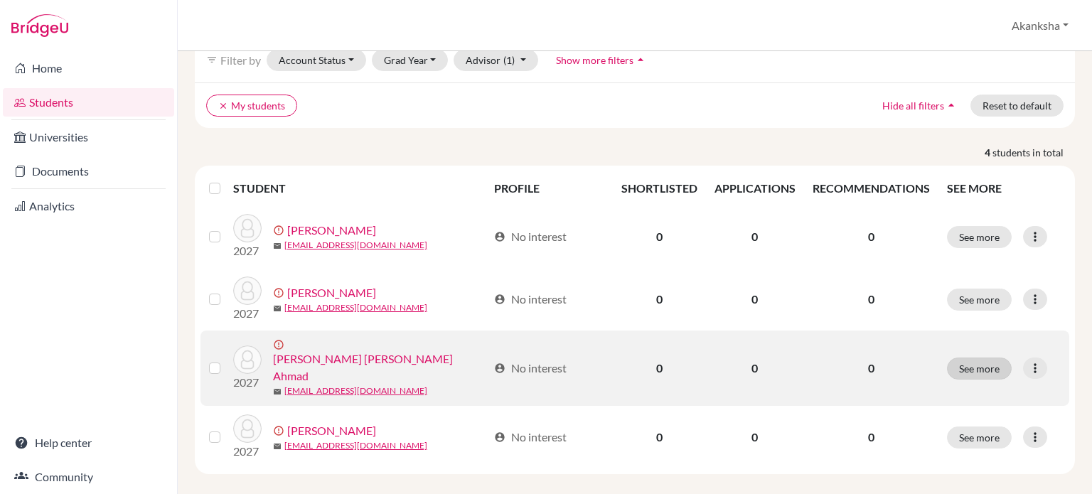
scroll to position [0, 0]
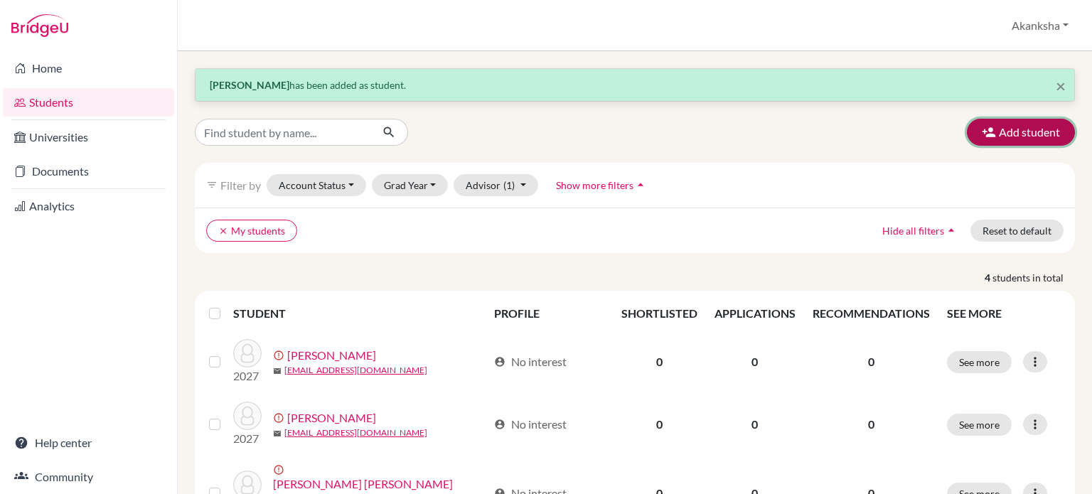
click at [1007, 136] on button "Add student" at bounding box center [1021, 132] width 108 height 27
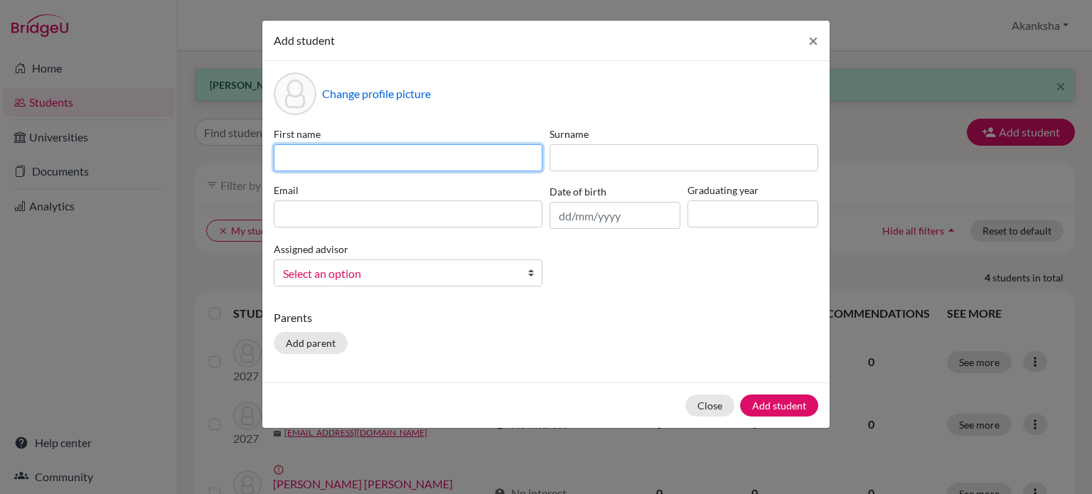
click at [479, 156] on input at bounding box center [408, 157] width 269 height 27
type input "Archit"
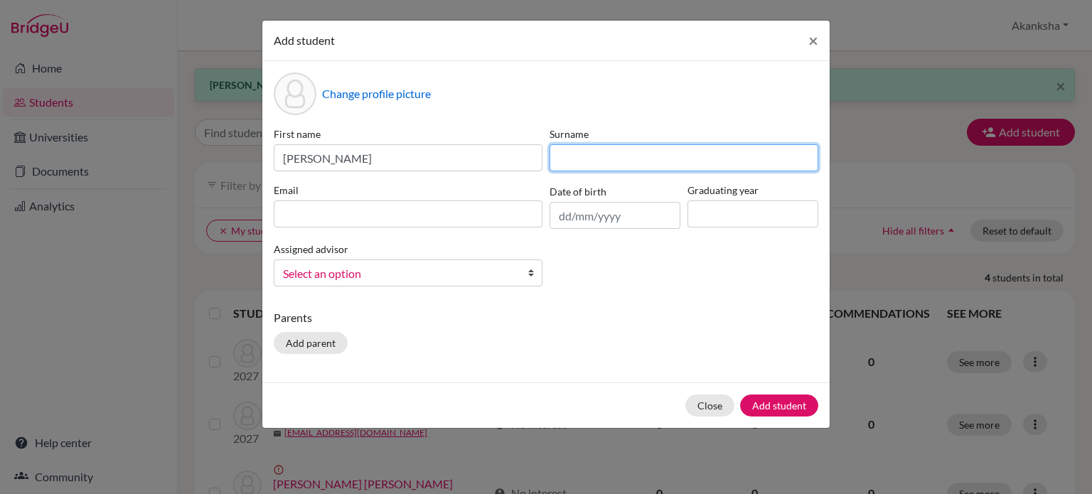
click at [574, 163] on input at bounding box center [684, 157] width 269 height 27
type input "Shingote"
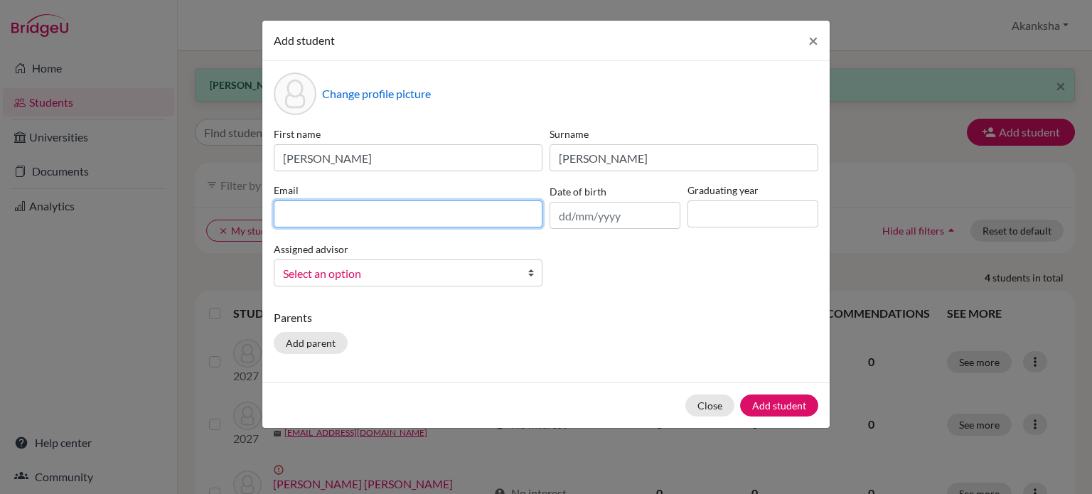
click at [386, 221] on input at bounding box center [408, 213] width 269 height 27
type input "archit.shingote@gmail.com"
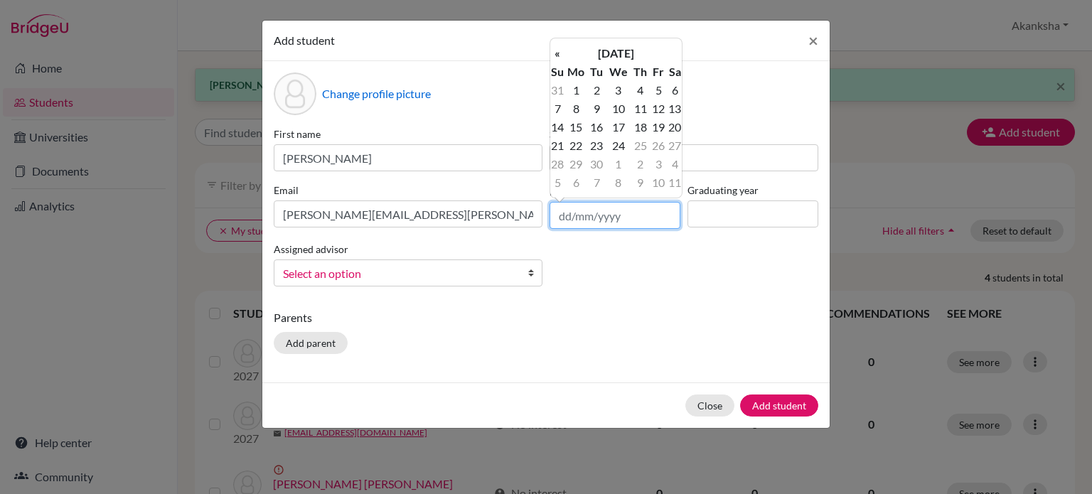
click at [597, 223] on input "text" at bounding box center [615, 215] width 131 height 27
click at [631, 55] on th "September 2025" at bounding box center [616, 53] width 103 height 18
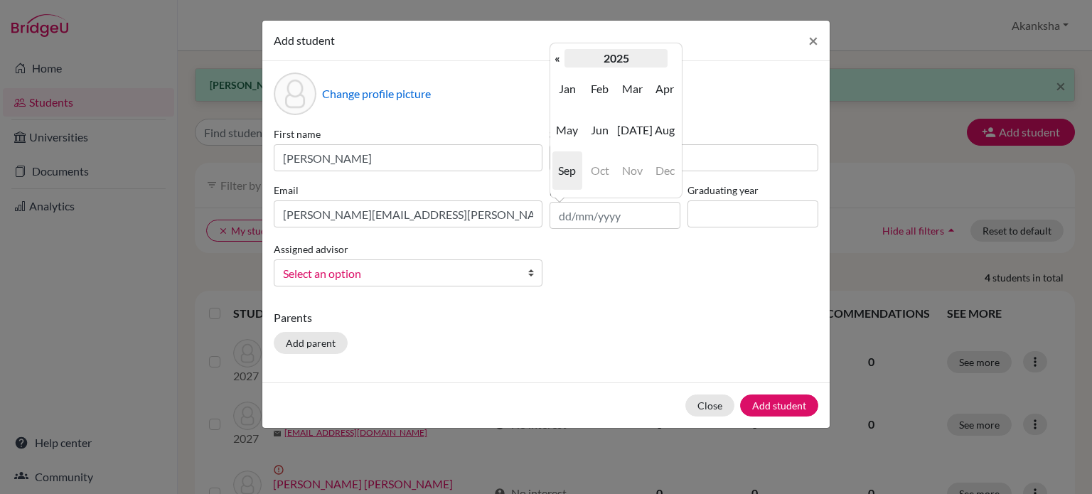
click at [619, 53] on th "2025" at bounding box center [616, 58] width 103 height 18
click at [558, 57] on th "«" at bounding box center [557, 58] width 14 height 18
click at [563, 85] on span "2009" at bounding box center [567, 89] width 30 height 38
click at [596, 173] on span "Oct" at bounding box center [600, 170] width 30 height 38
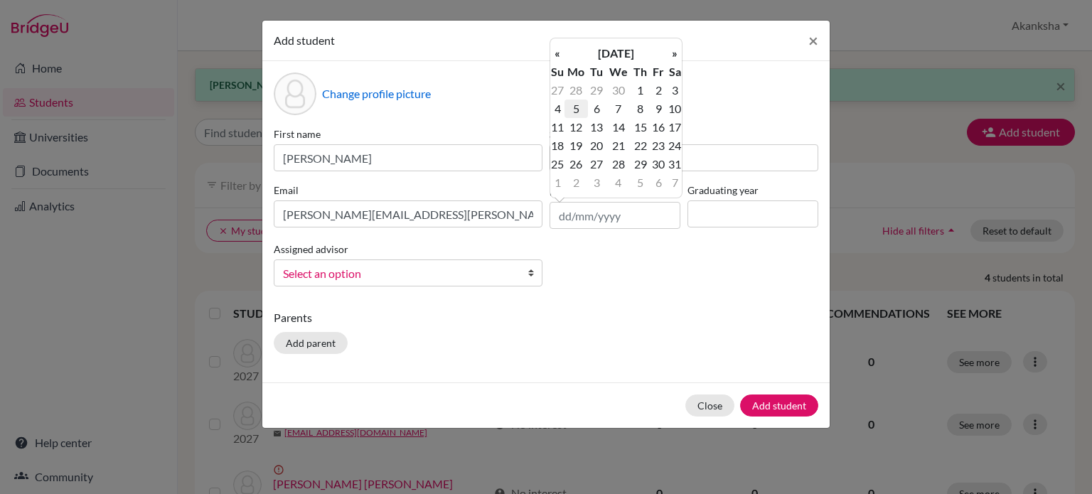
click at [569, 102] on td "5" at bounding box center [576, 109] width 23 height 18
type input "05/10/2009"
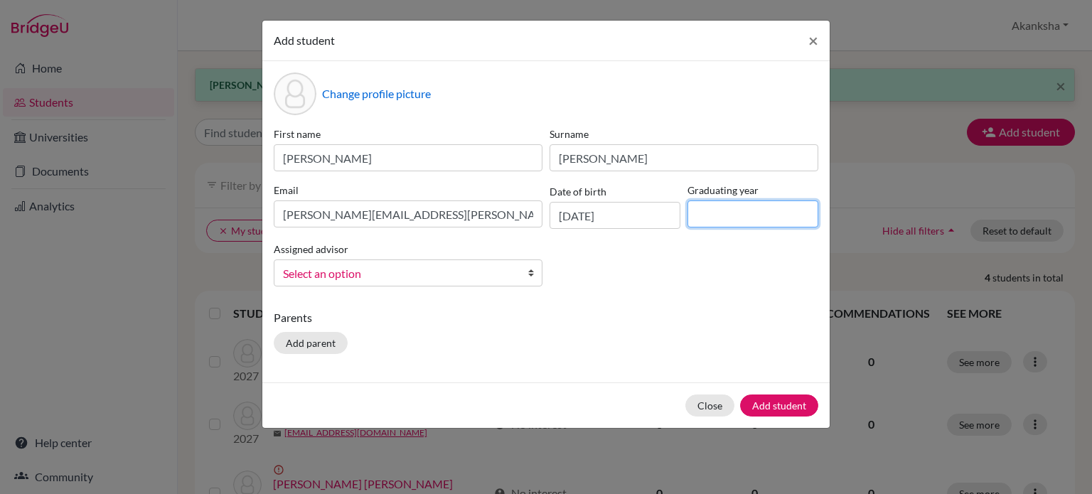
click at [741, 218] on input at bounding box center [753, 213] width 131 height 27
type input "2027"
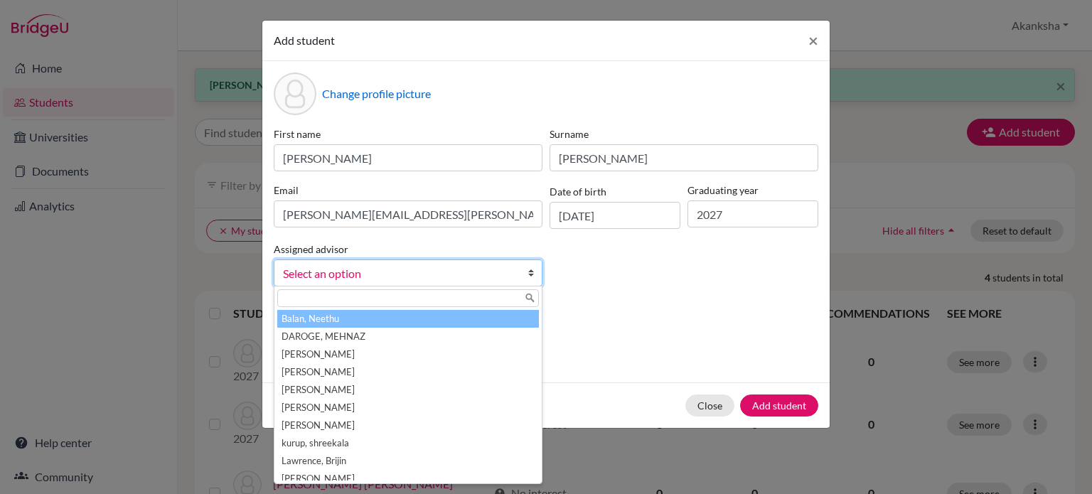
click at [493, 272] on span "Select an option" at bounding box center [399, 273] width 232 height 18
type input "a"
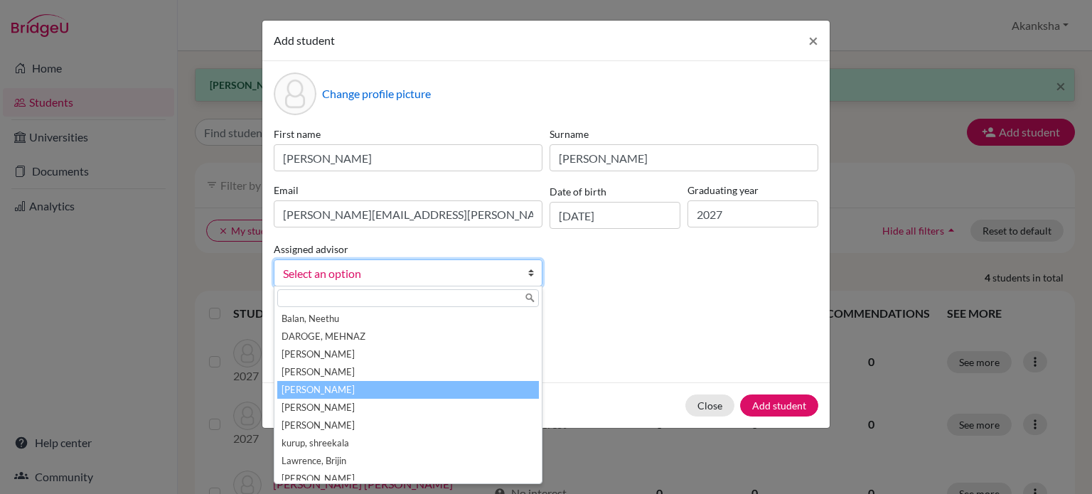
scroll to position [60, 0]
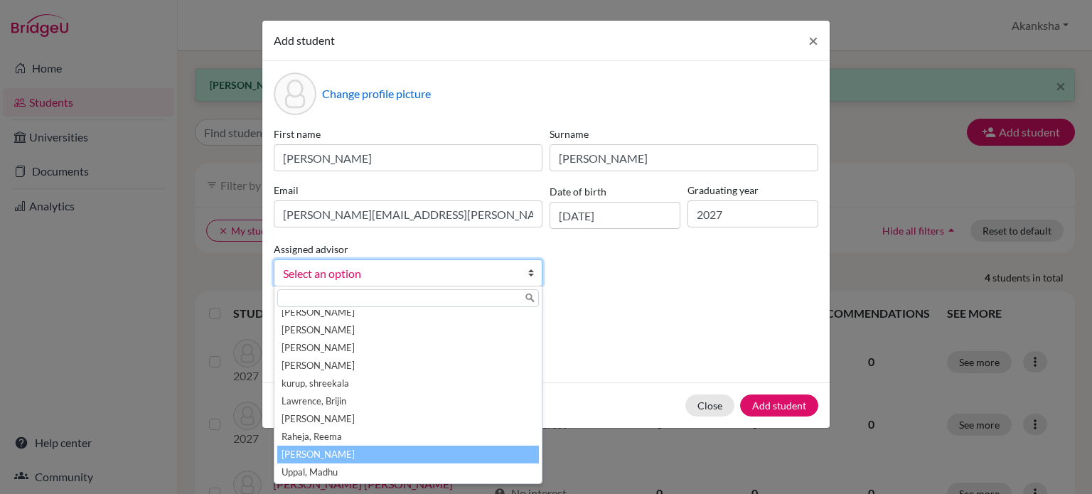
click at [414, 459] on li "Srivastava, Akanksha" at bounding box center [408, 455] width 262 height 18
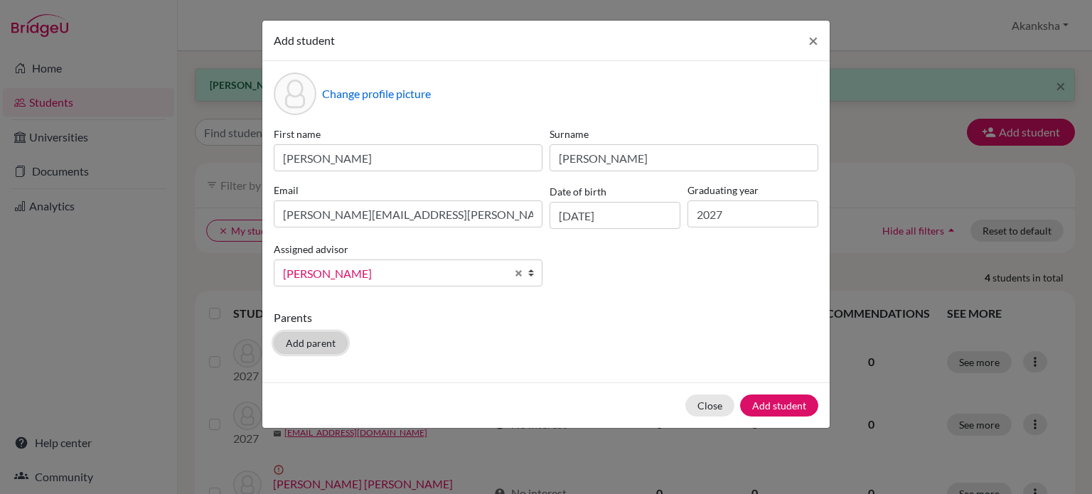
click at [316, 336] on button "Add parent" at bounding box center [311, 343] width 74 height 22
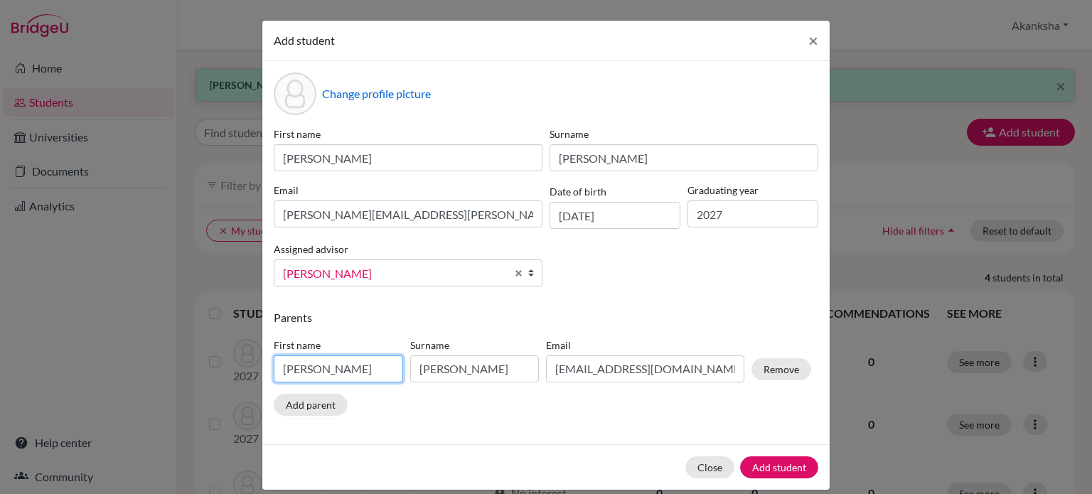
click at [317, 369] on input "Shilpa Girish" at bounding box center [338, 368] width 129 height 27
type input "h"
type input "Pankaj"
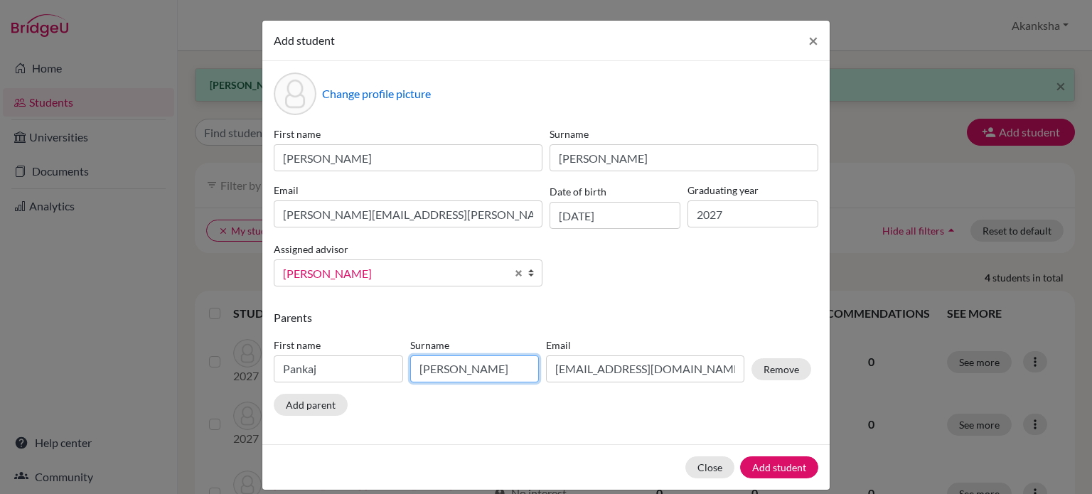
click at [460, 369] on input "Rao" at bounding box center [474, 368] width 129 height 27
type input "R"
type input "Shingote"
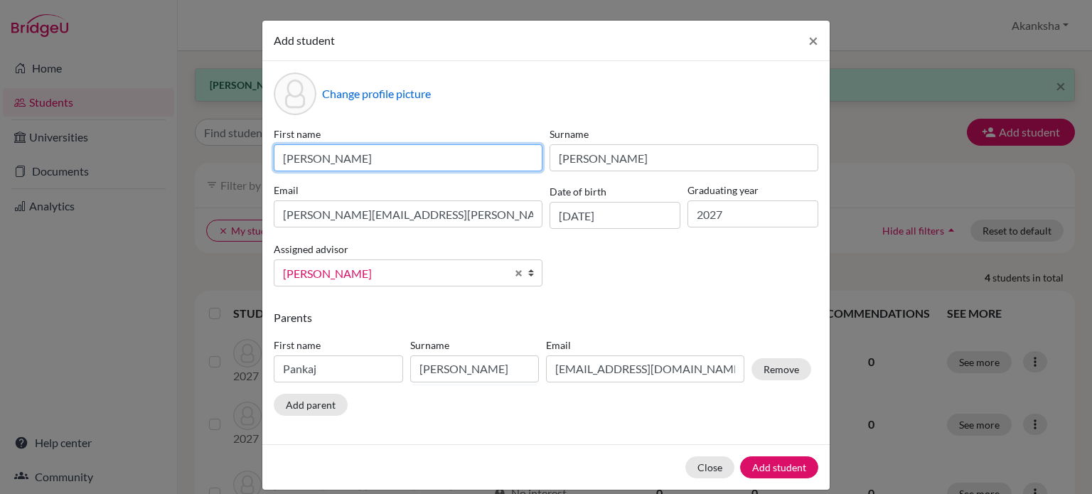
click at [365, 153] on input "Archit" at bounding box center [408, 157] width 269 height 27
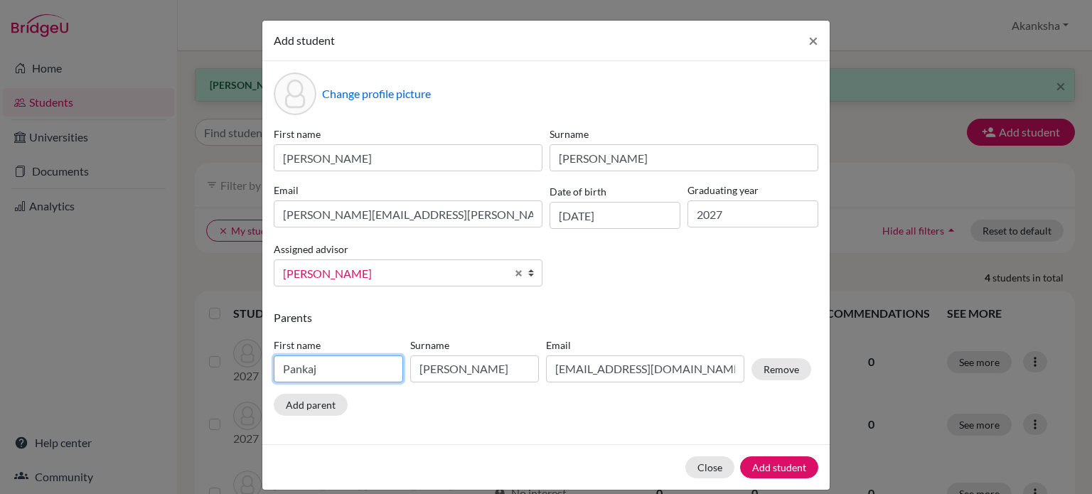
click at [341, 378] on input "Pankaj" at bounding box center [338, 368] width 129 height 27
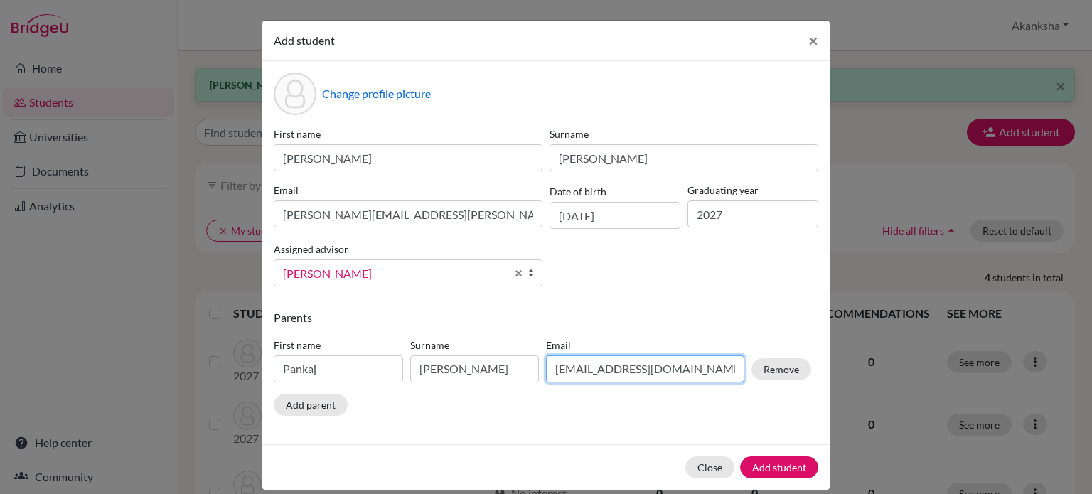
click at [657, 370] on input "drshilpa_acharya@yahoo.com" at bounding box center [645, 368] width 198 height 27
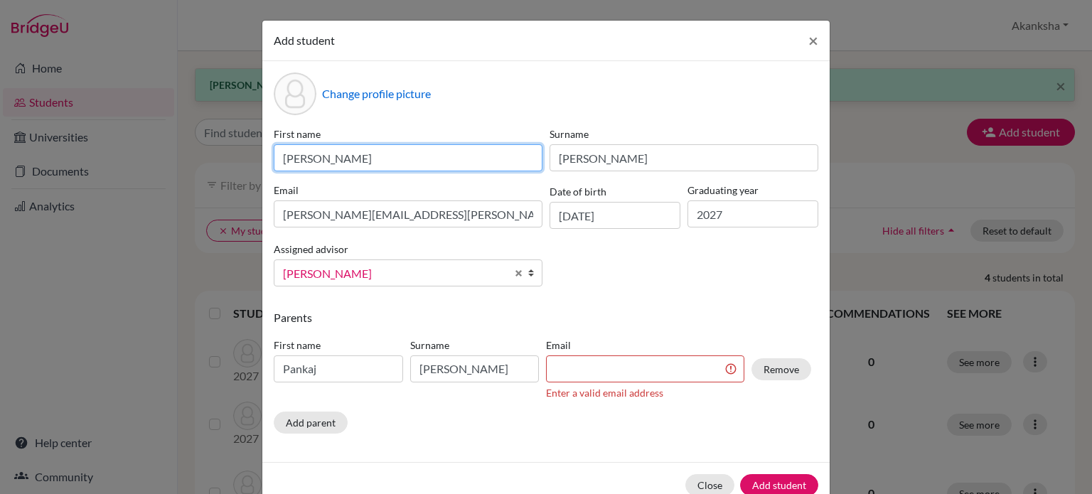
click at [421, 169] on input "Archit" at bounding box center [408, 157] width 269 height 27
type input "Archit Pankaj"
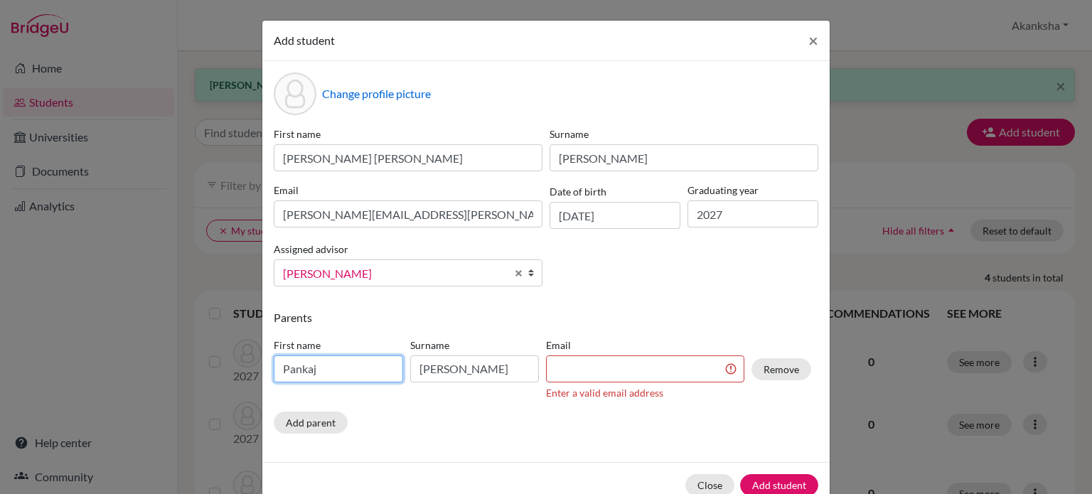
click at [331, 375] on input "Pankaj" at bounding box center [338, 368] width 129 height 27
type input "Pankaj Bhikaji"
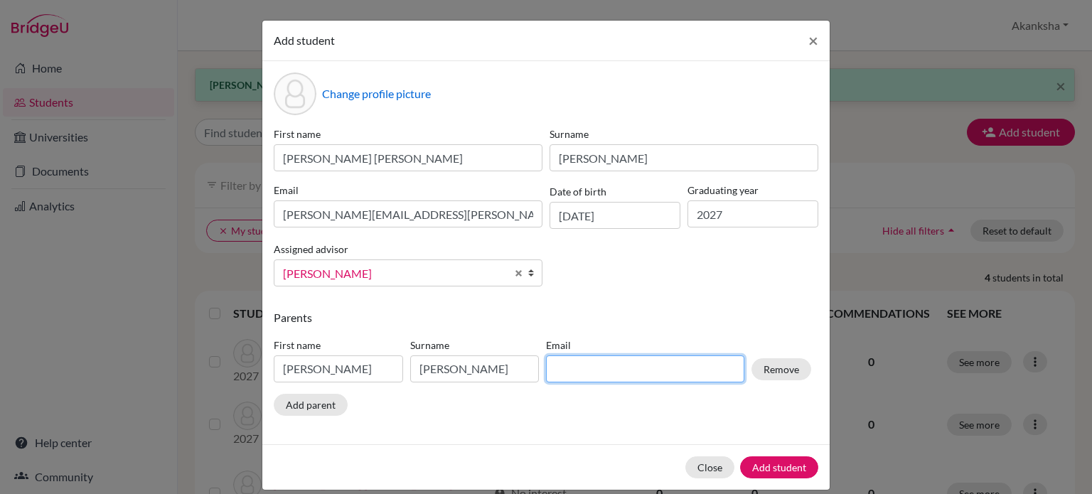
click at [617, 375] on input at bounding box center [645, 368] width 198 height 27
type input "pbshingote@gmail.com"
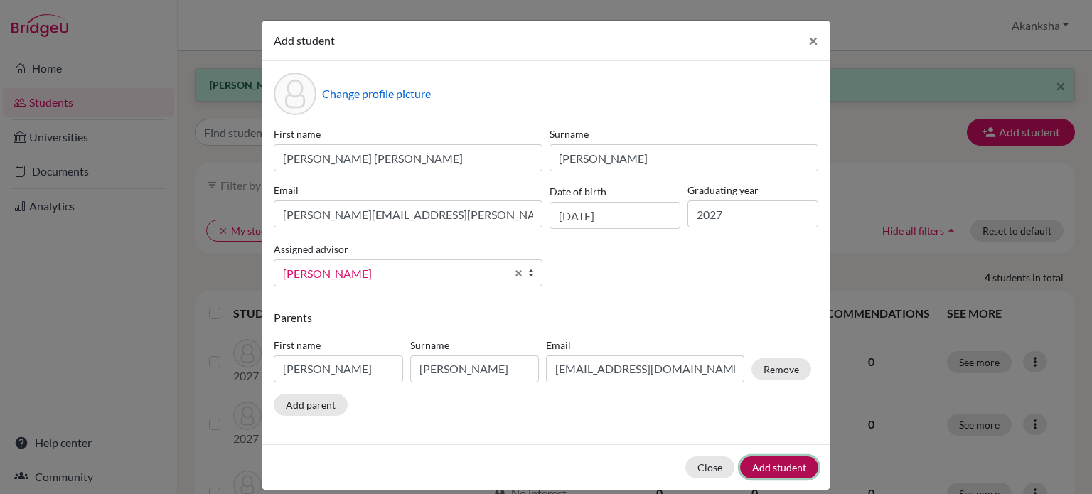
click at [779, 464] on button "Add student" at bounding box center [779, 467] width 78 height 22
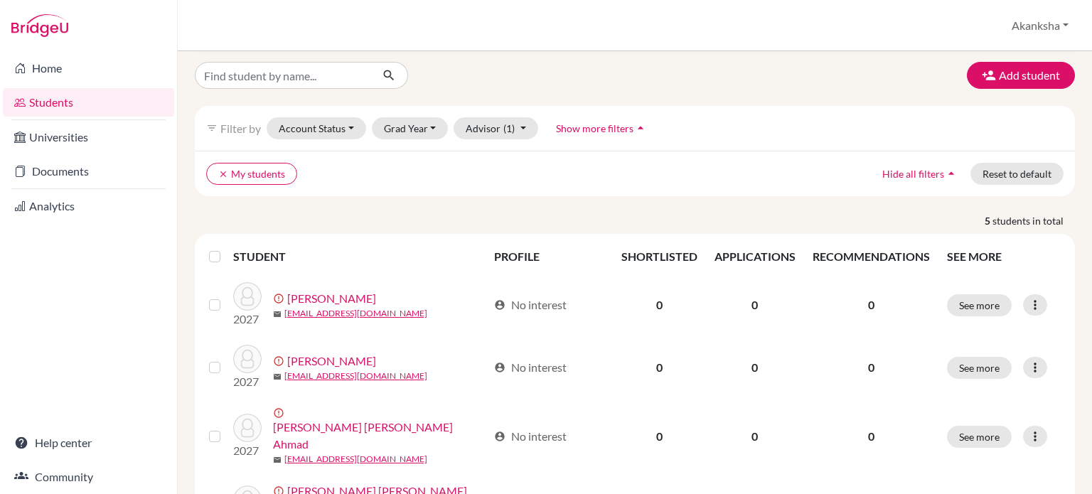
scroll to position [0, 0]
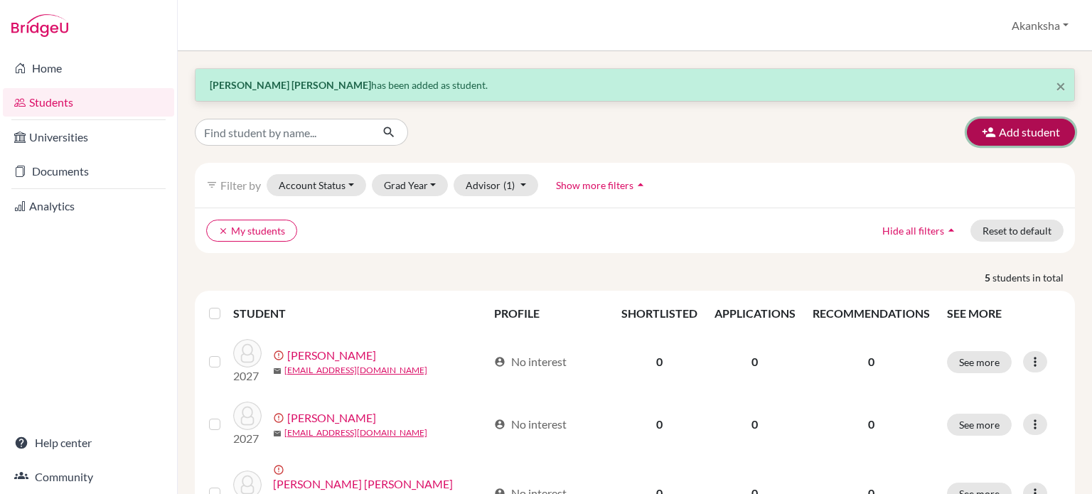
click at [999, 129] on button "Add student" at bounding box center [1021, 132] width 108 height 27
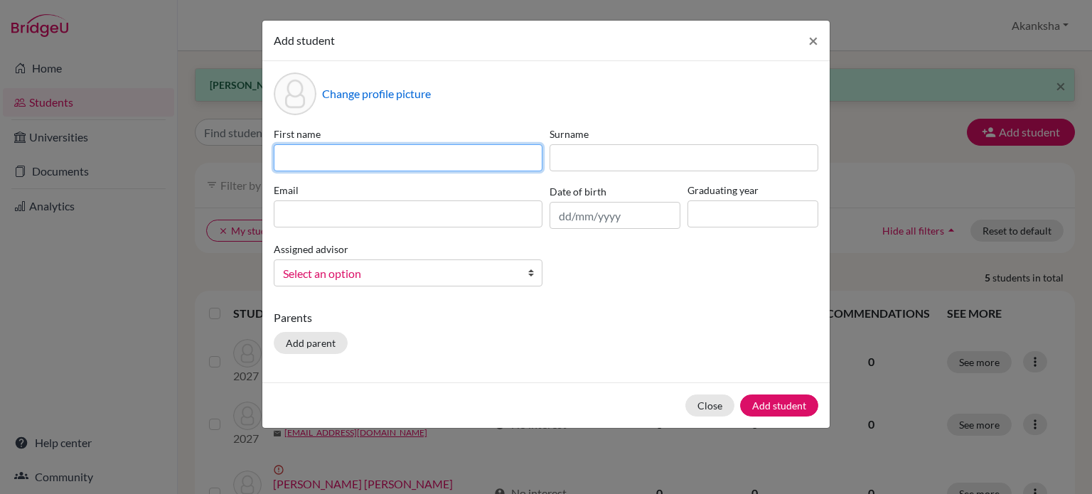
click at [506, 152] on input at bounding box center [408, 157] width 269 height 27
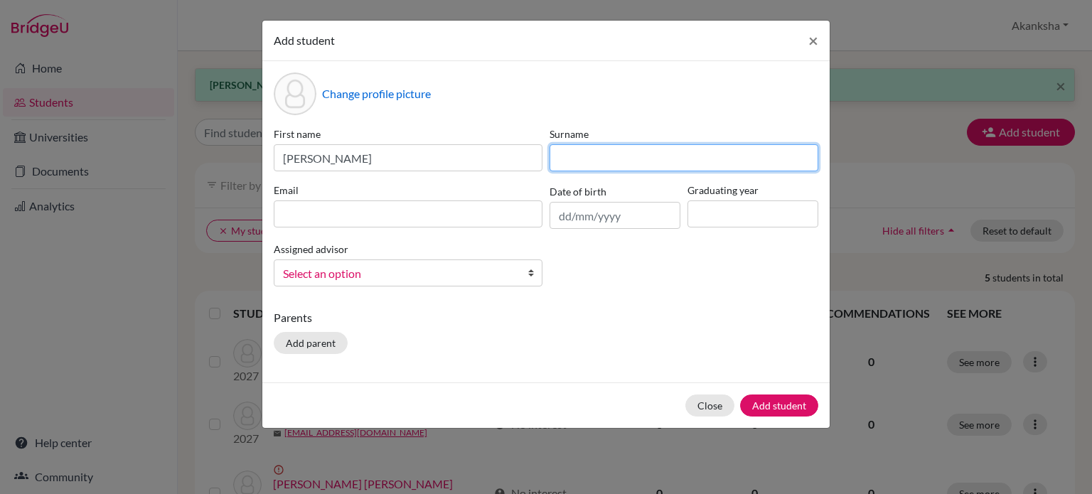
click at [589, 161] on input at bounding box center [684, 157] width 269 height 27
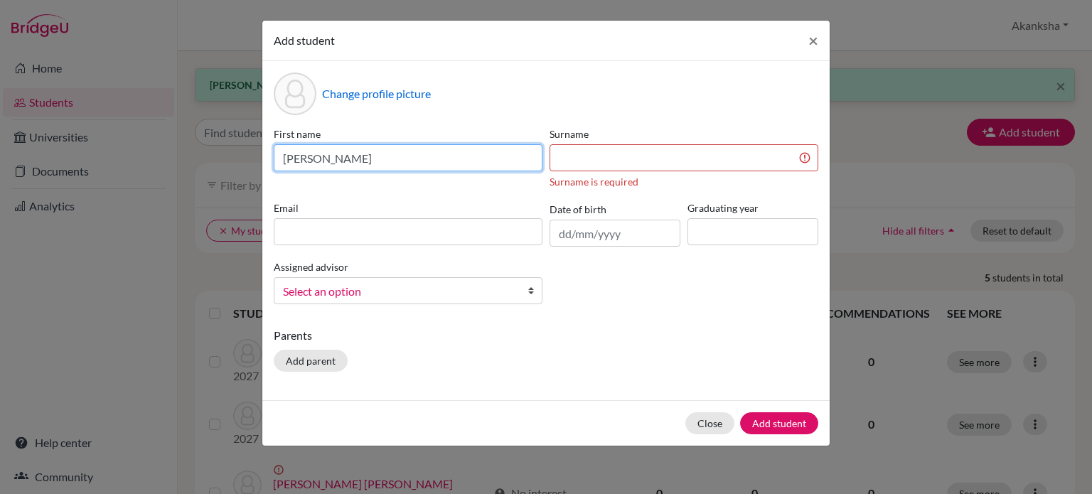
click at [402, 145] on input "Bhavya Sharma" at bounding box center [408, 157] width 269 height 27
type input "Bhavya"
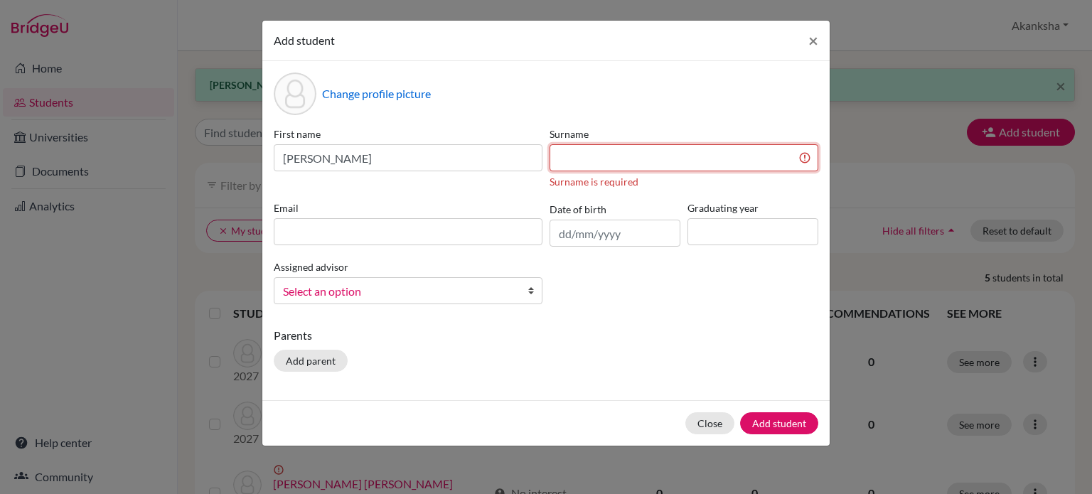
click at [595, 159] on input at bounding box center [684, 157] width 269 height 27
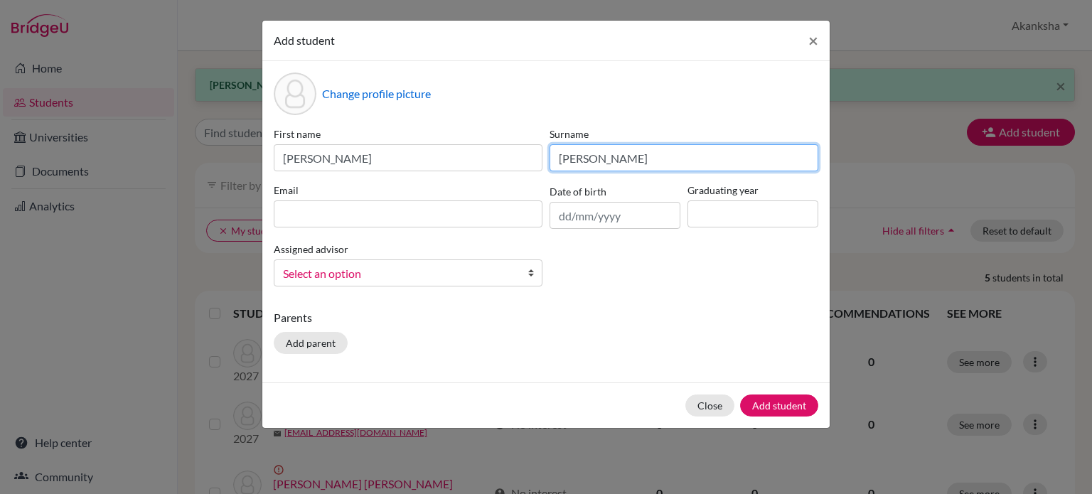
type input "Sharma"
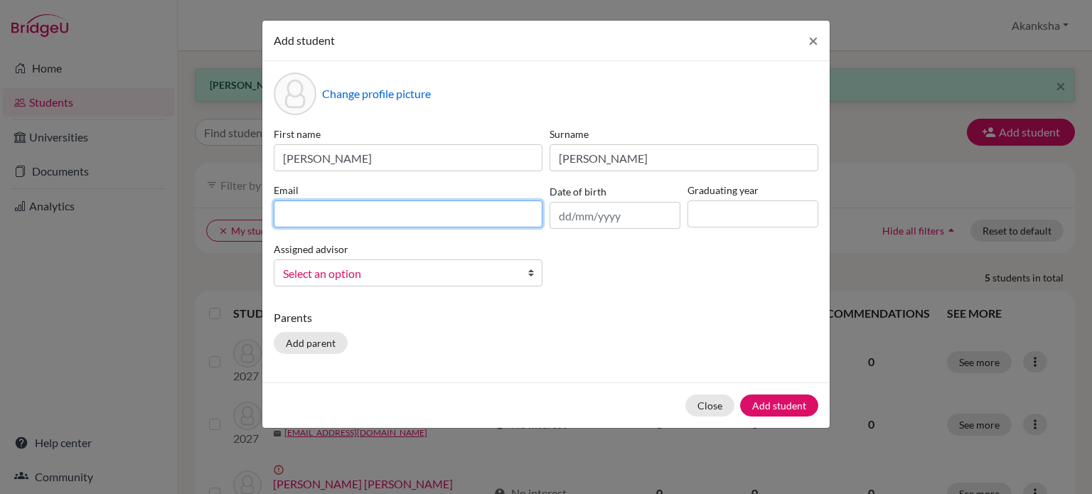
click at [483, 213] on input at bounding box center [408, 213] width 269 height 27
type input "bhavya.sharma2503@outlook.com"
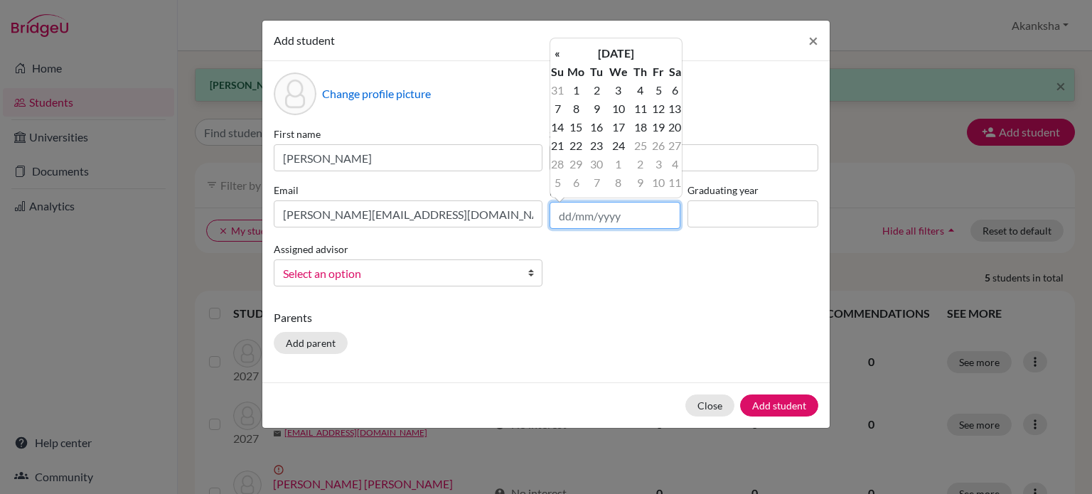
click at [592, 221] on input "text" at bounding box center [615, 215] width 131 height 27
type input "25/03/2009"
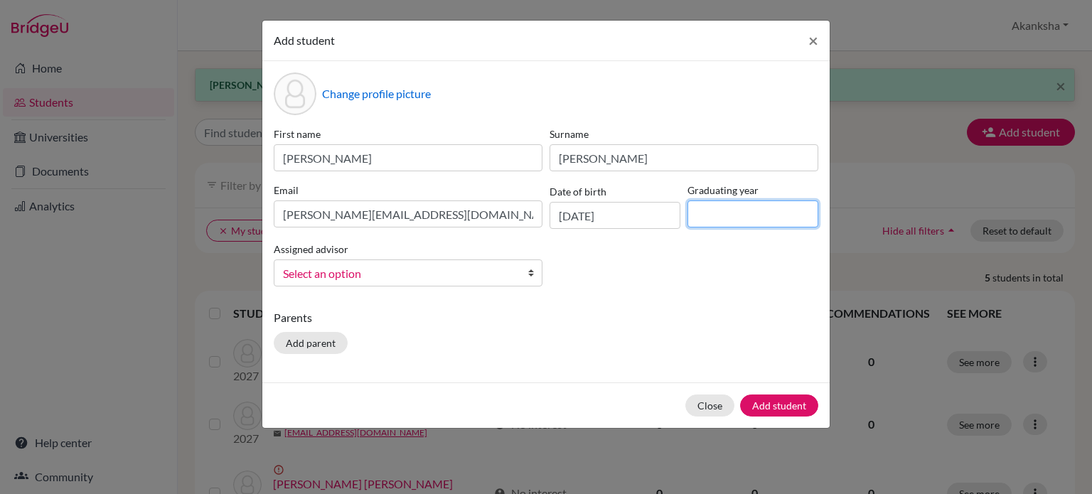
click at [724, 213] on input at bounding box center [753, 213] width 131 height 27
type input "2027"
click at [547, 274] on div "First name Bhavya Surname Sharma Email bhavya.sharma2503@outlook.com Date of bi…" at bounding box center [546, 212] width 552 height 171
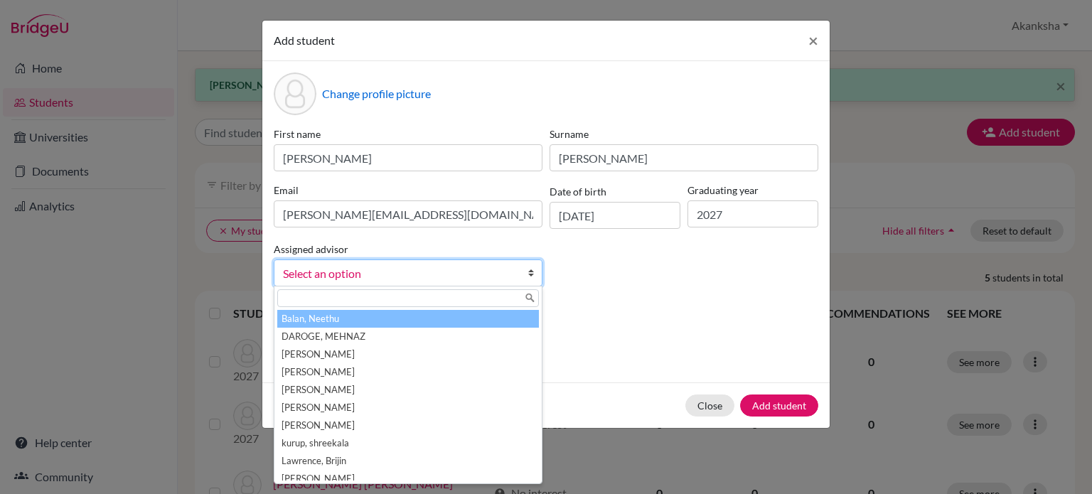
click at [520, 279] on link "Select an option" at bounding box center [408, 273] width 269 height 27
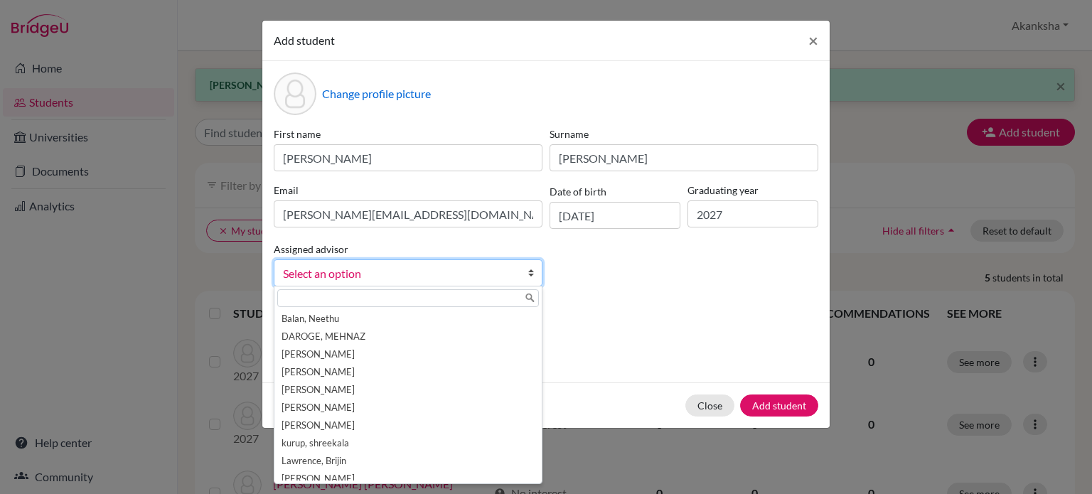
click at [595, 289] on div "First name Bhavya Surname Sharma Email bhavya.sharma2503@outlook.com Date of bi…" at bounding box center [546, 212] width 552 height 171
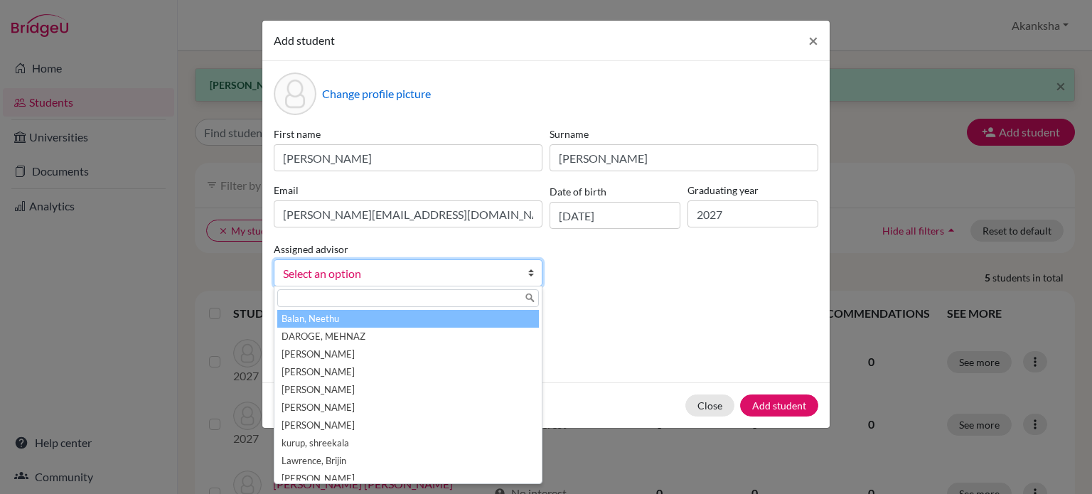
click at [492, 277] on span "Select an option" at bounding box center [399, 273] width 232 height 18
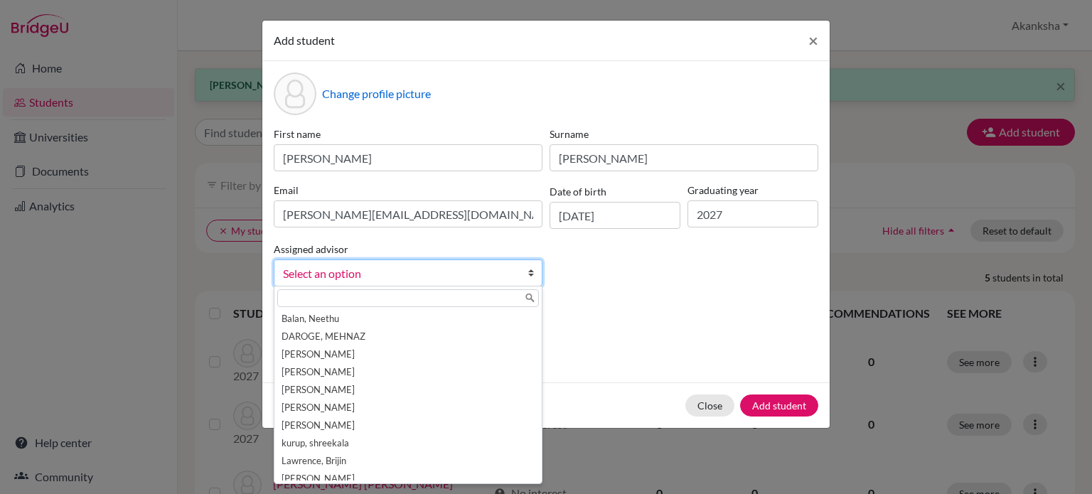
scroll to position [60, 0]
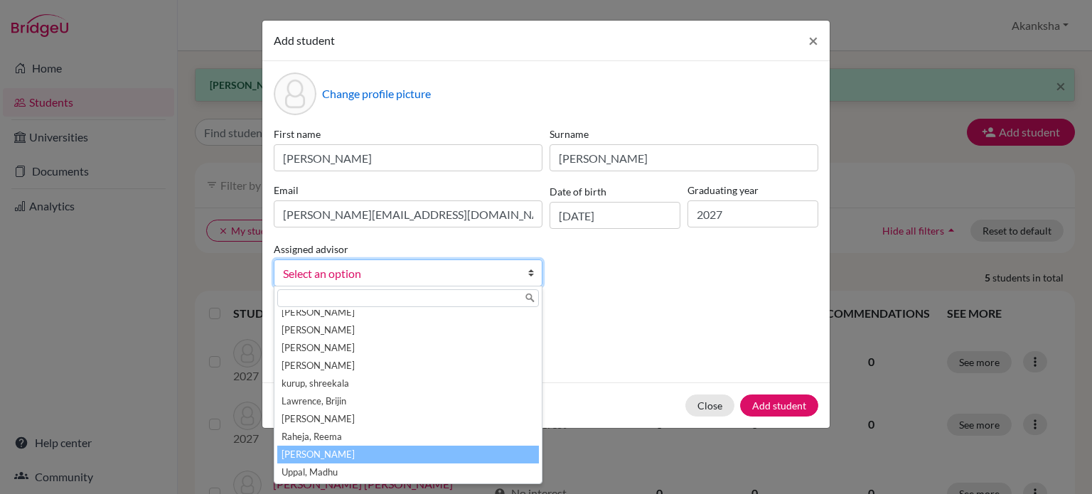
click at [454, 456] on li "Srivastava, Akanksha" at bounding box center [408, 455] width 262 height 18
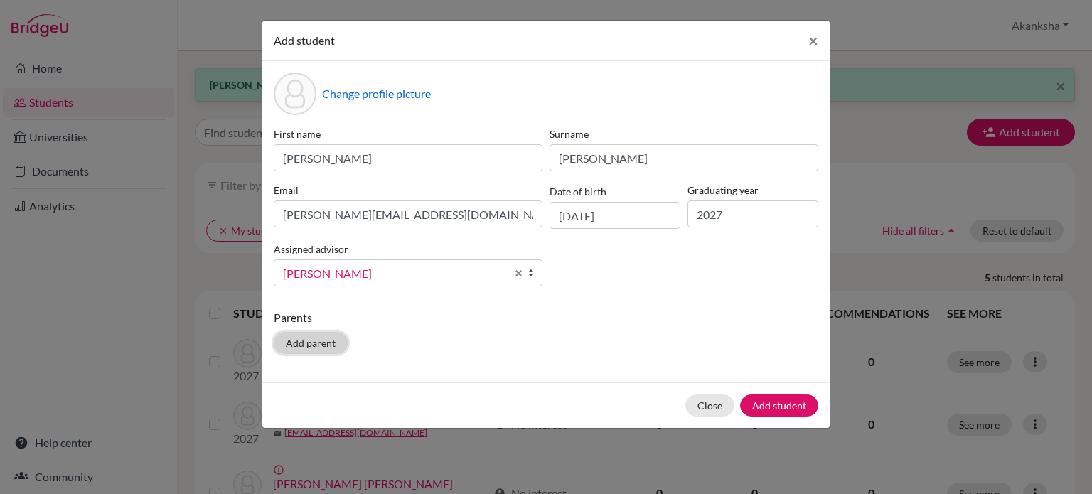
click at [294, 353] on button "Add parent" at bounding box center [311, 343] width 74 height 22
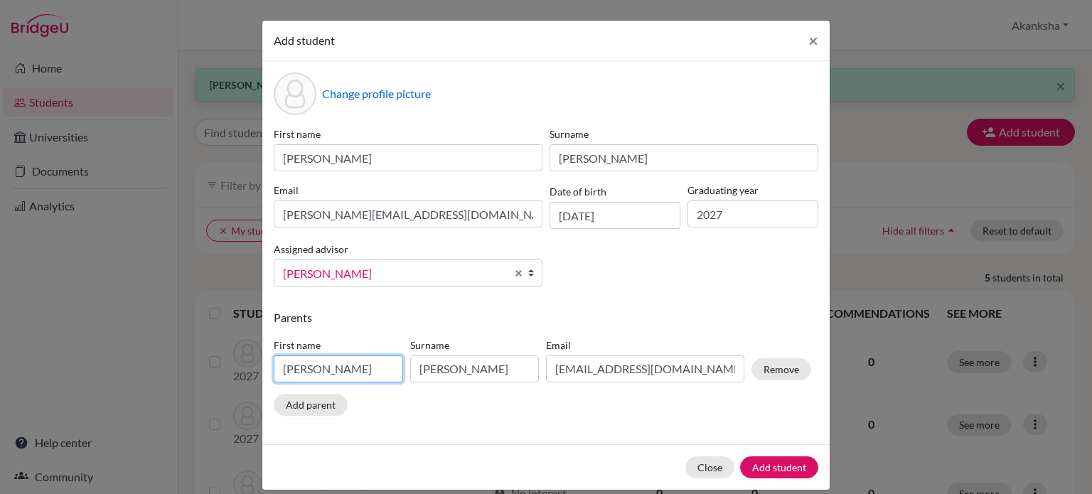
click at [295, 382] on input "Pankaj Bhikaji" at bounding box center [338, 368] width 129 height 27
click at [296, 370] on input "PanSanjeevkaj Bhikaji" at bounding box center [338, 368] width 129 height 27
click at [375, 361] on input "Sanjeevkaj Bhikaji" at bounding box center [338, 368] width 129 height 27
type input "Sanjeev"
click at [438, 380] on input "Shingote" at bounding box center [474, 368] width 129 height 27
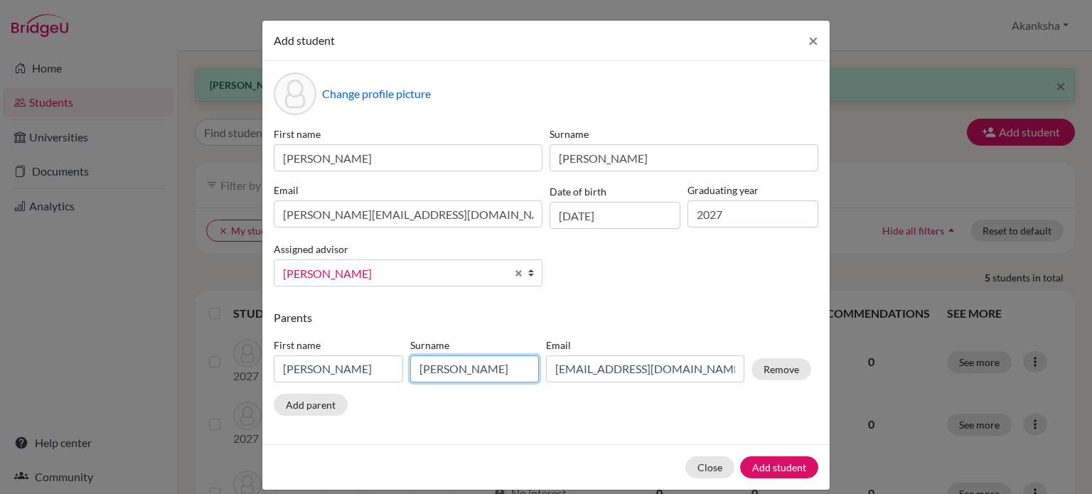
click at [475, 379] on input "Shingote" at bounding box center [474, 368] width 129 height 27
type input "S"
type input "Sharma"
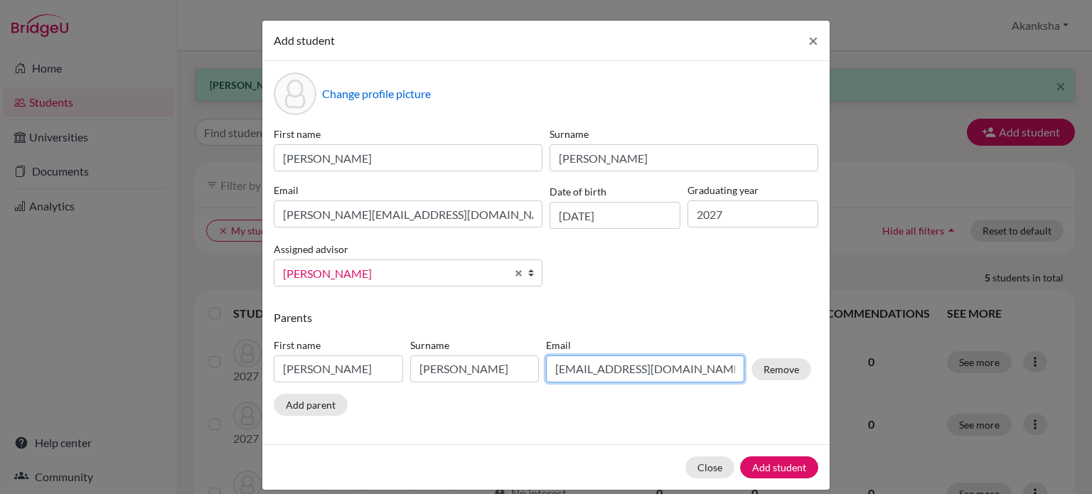
click at [668, 368] on input "pbshingote@gmail.com" at bounding box center [645, 368] width 198 height 27
type input "p"
type input "arya_sharma@hotmail.com"
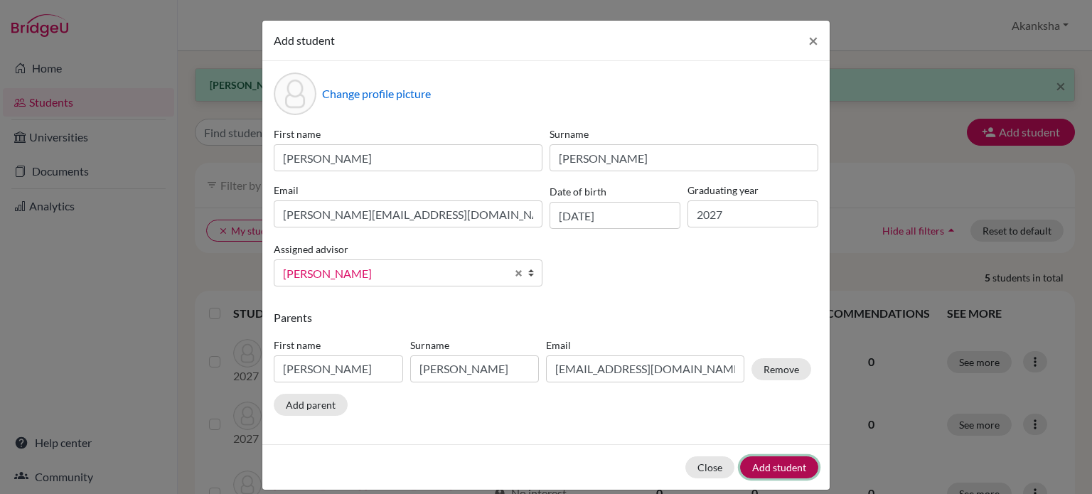
click at [782, 467] on button "Add student" at bounding box center [779, 467] width 78 height 22
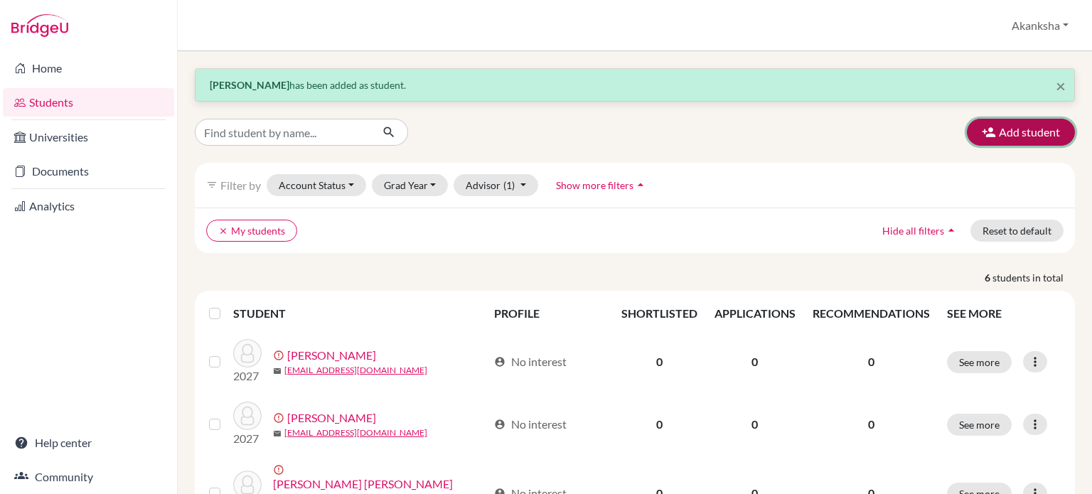
click at [1020, 124] on button "Add student" at bounding box center [1021, 132] width 108 height 27
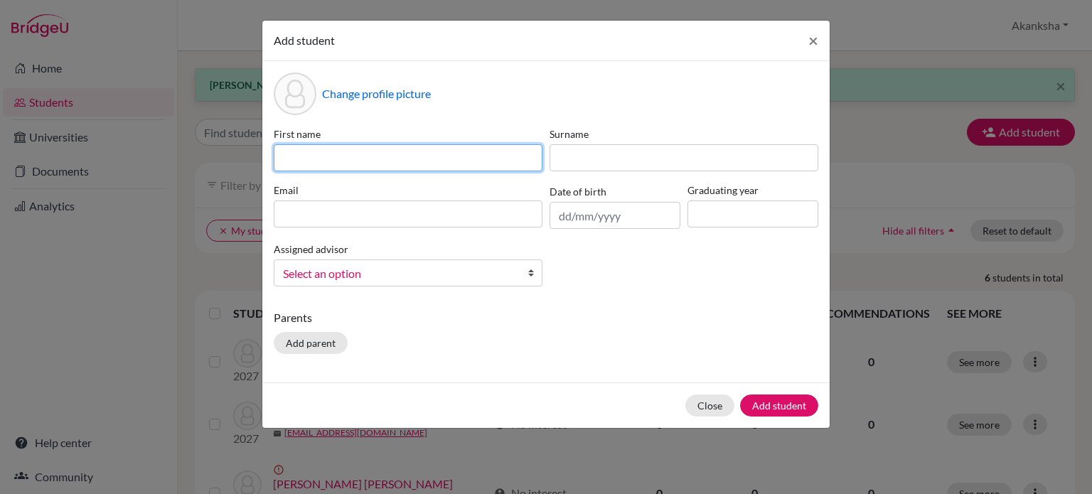
click at [378, 149] on input at bounding box center [408, 157] width 269 height 27
type input "Dishaa"
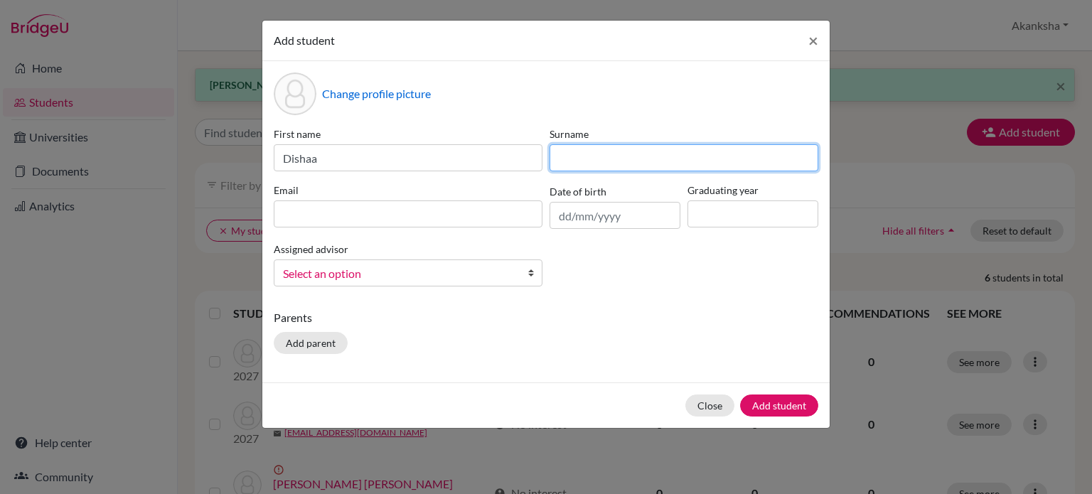
click at [561, 151] on input at bounding box center [684, 157] width 269 height 27
type input "Sharma"
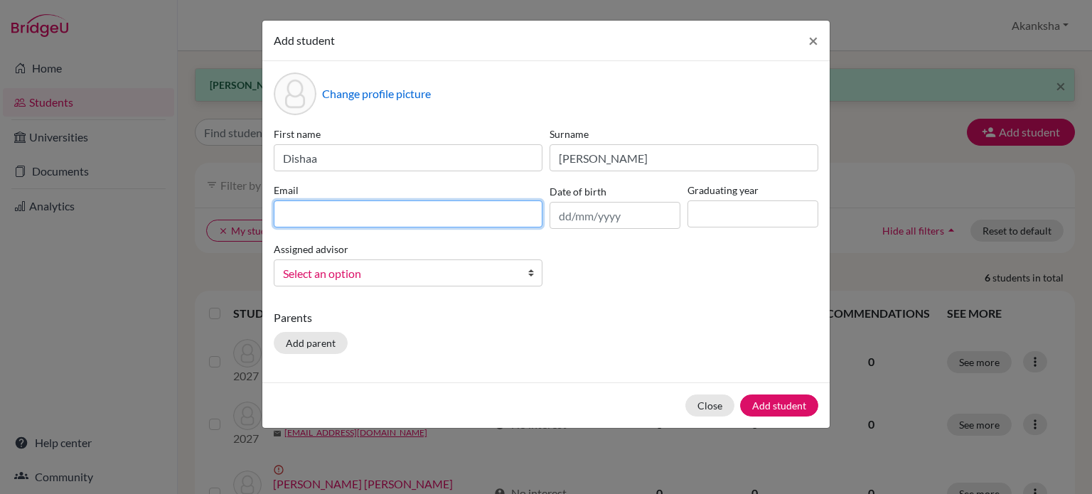
click at [418, 223] on input at bounding box center [408, 213] width 269 height 27
type input "dishaa.sharma.027@gmail.com"
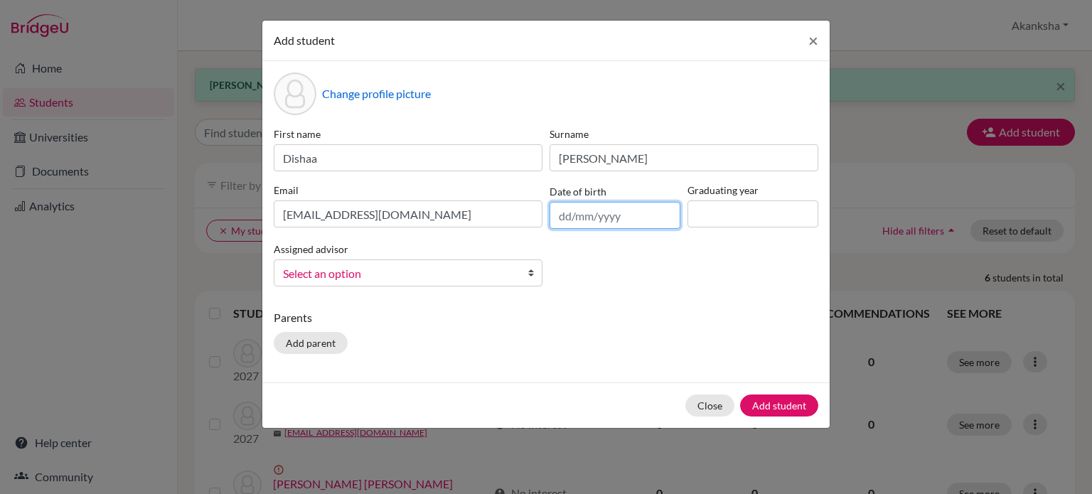
click at [587, 222] on input "text" at bounding box center [615, 215] width 131 height 27
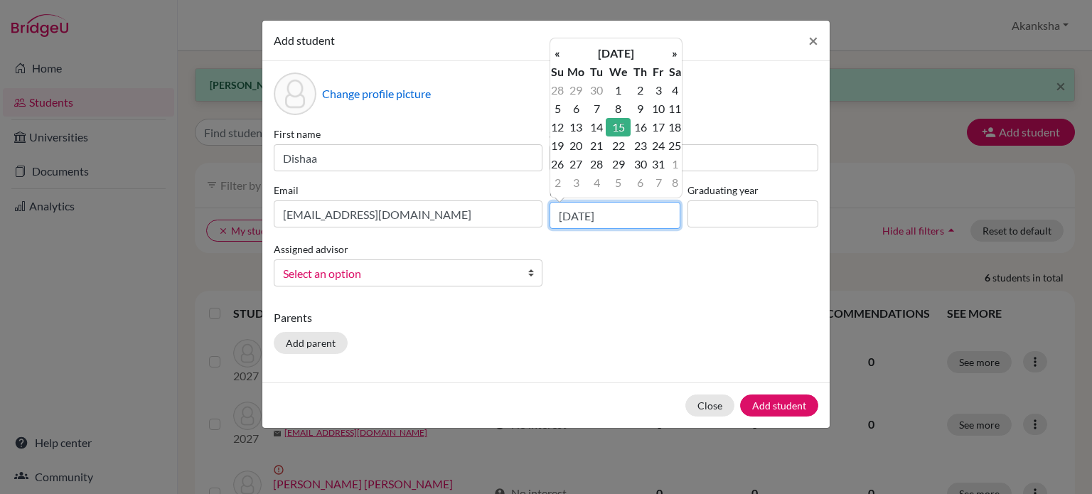
type input "15/07/2009"
click at [685, 304] on div "Change profile picture First name Dishaa Surname Sharma Email dishaa.sharma.027…" at bounding box center [545, 221] width 567 height 321
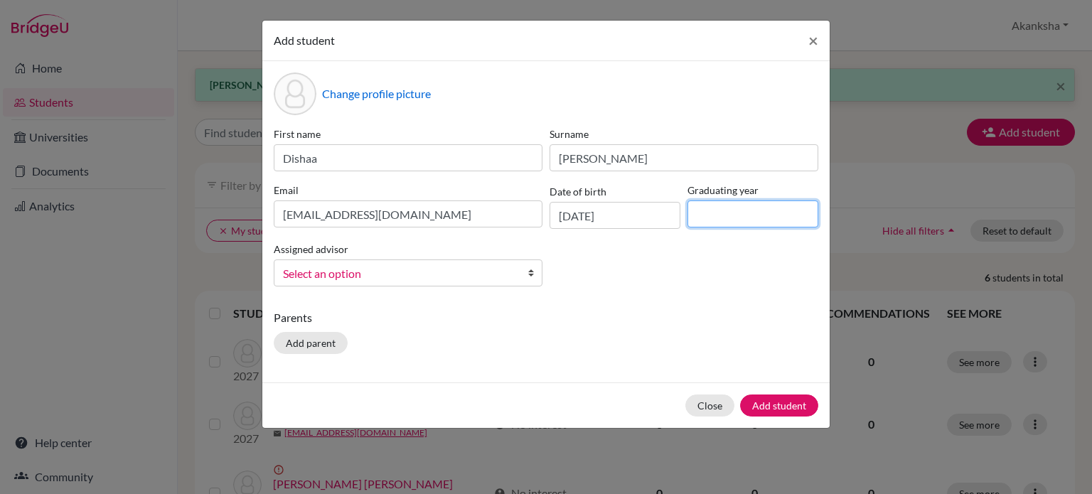
click at [725, 211] on input at bounding box center [753, 213] width 131 height 27
type input "2027"
click at [697, 305] on div "Change profile picture First name Dishaa Surname Sharma Email dishaa.sharma.027…" at bounding box center [545, 221] width 567 height 321
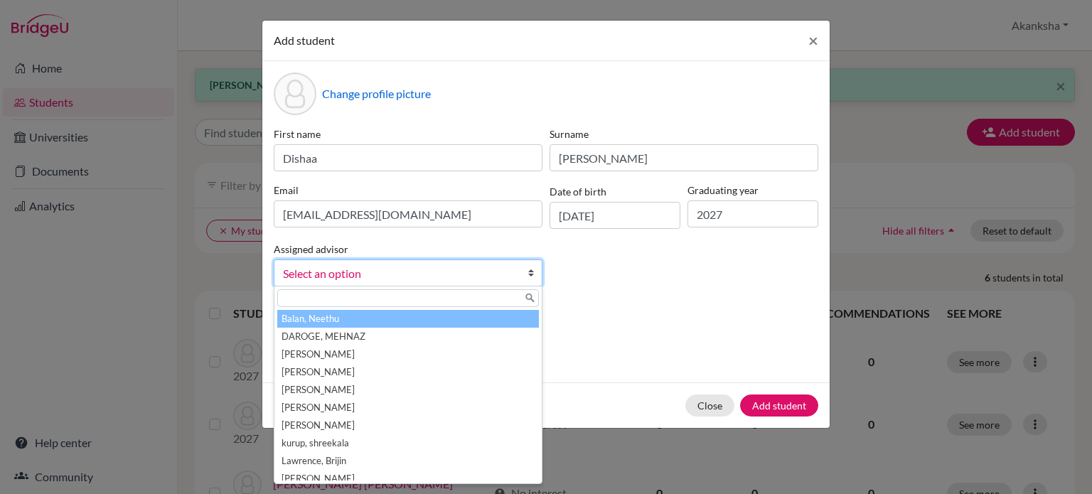
click at [466, 276] on span "Select an option" at bounding box center [399, 273] width 232 height 18
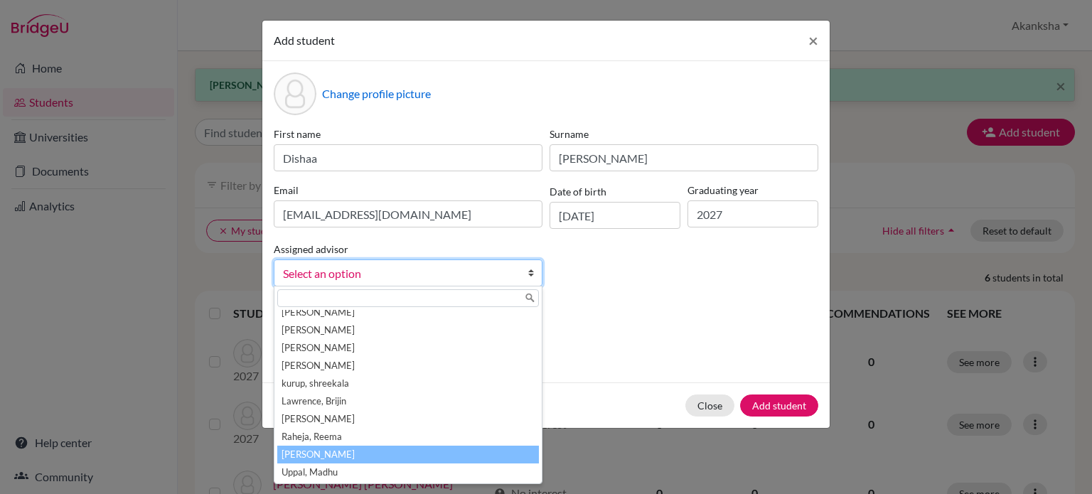
click at [417, 451] on li "Srivastava, Akanksha" at bounding box center [408, 455] width 262 height 18
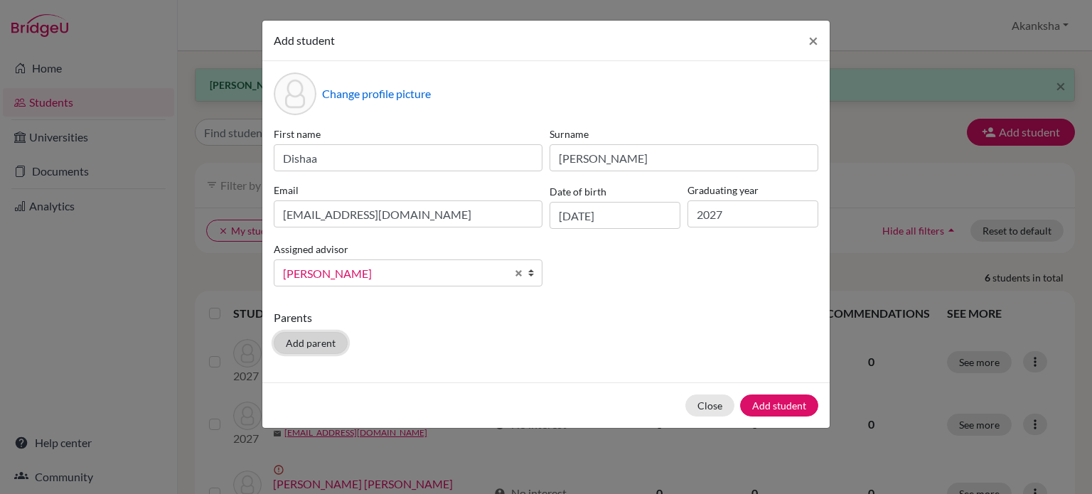
click at [301, 338] on button "Add parent" at bounding box center [311, 343] width 74 height 22
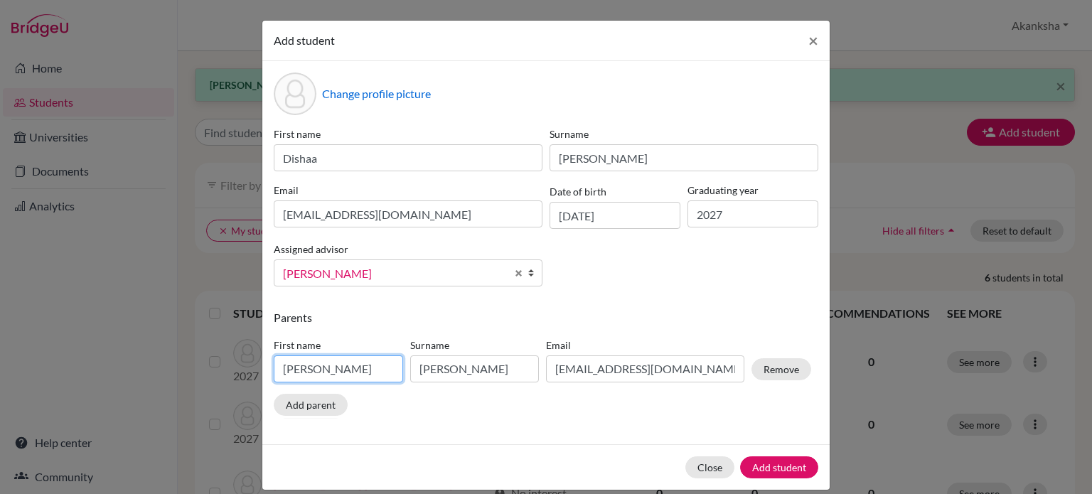
click at [350, 383] on input "Sanjeev" at bounding box center [338, 368] width 129 height 27
type input "S"
type input "Debojit"
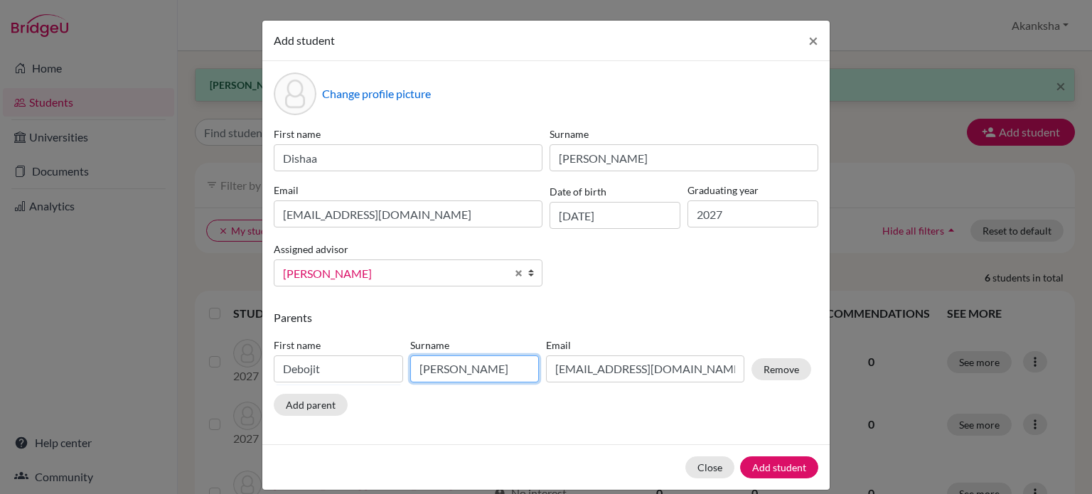
drag, startPoint x: 466, startPoint y: 366, endPoint x: 373, endPoint y: 370, distance: 93.9
click at [373, 370] on div "First name Debojit Surname Sharma Email arya_sharma@hotmail.com Remove" at bounding box center [542, 363] width 545 height 62
type input "Sarma"
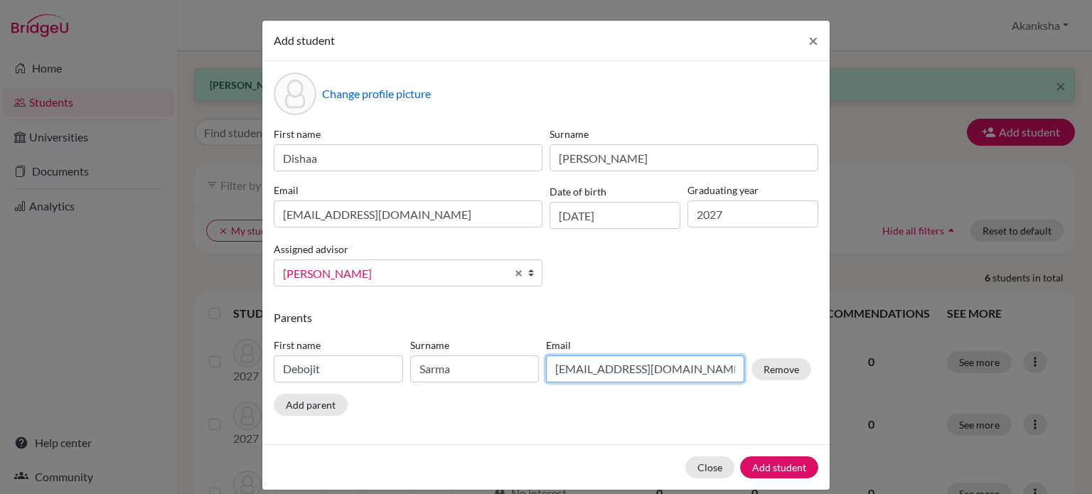
drag, startPoint x: 694, startPoint y: 370, endPoint x: 545, endPoint y: 357, distance: 149.9
click at [546, 357] on input "arya_sharma@hotmail.com" at bounding box center [645, 368] width 198 height 27
type input "dishaa.sharma.027@gmail.com"
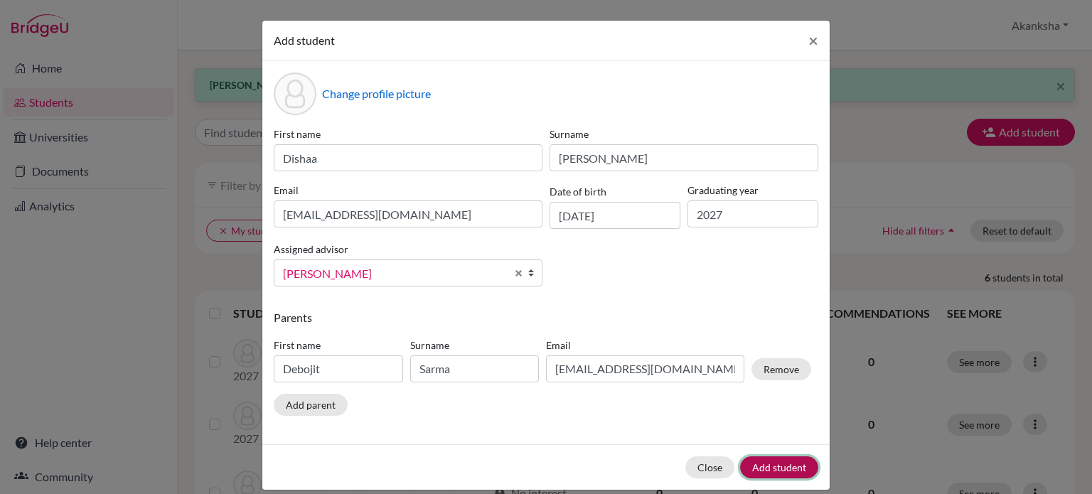
click at [764, 467] on button "Add student" at bounding box center [779, 467] width 78 height 22
